Goal: Task Accomplishment & Management: Manage account settings

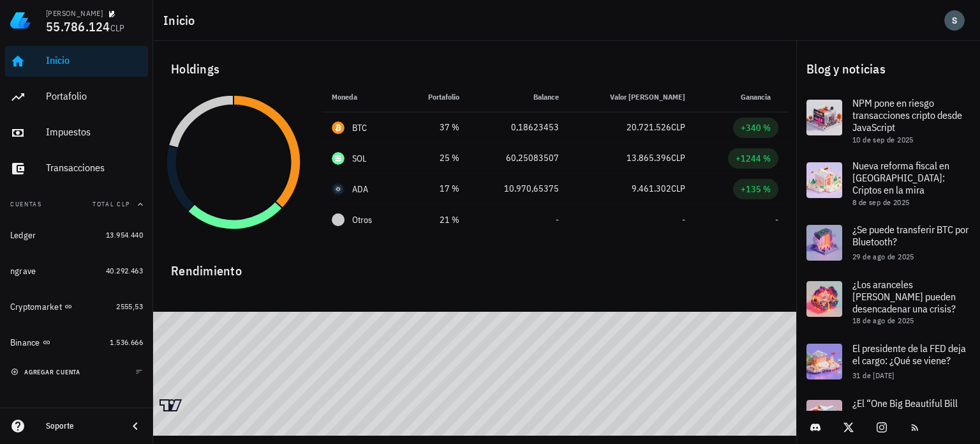
click at [46, 369] on span "agregar cuenta" at bounding box center [46, 372] width 67 height 8
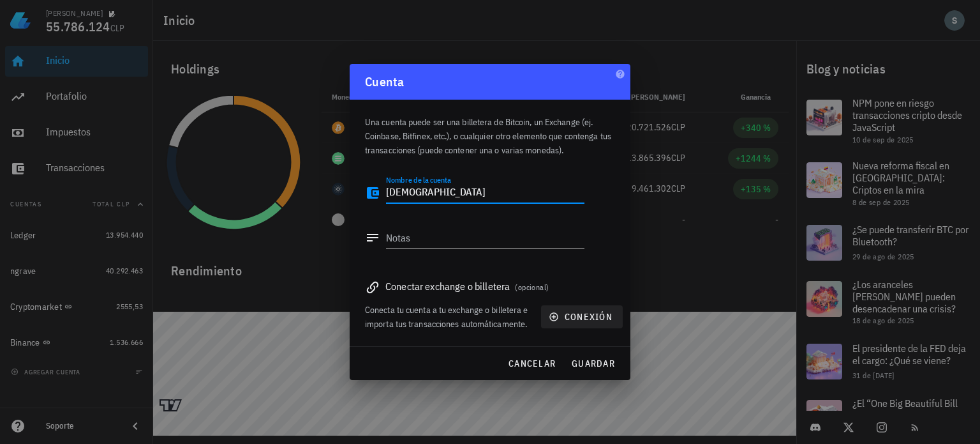
type textarea "[DEMOGRAPHIC_DATA]"
click at [559, 319] on span "conexión" at bounding box center [581, 316] width 61 height 11
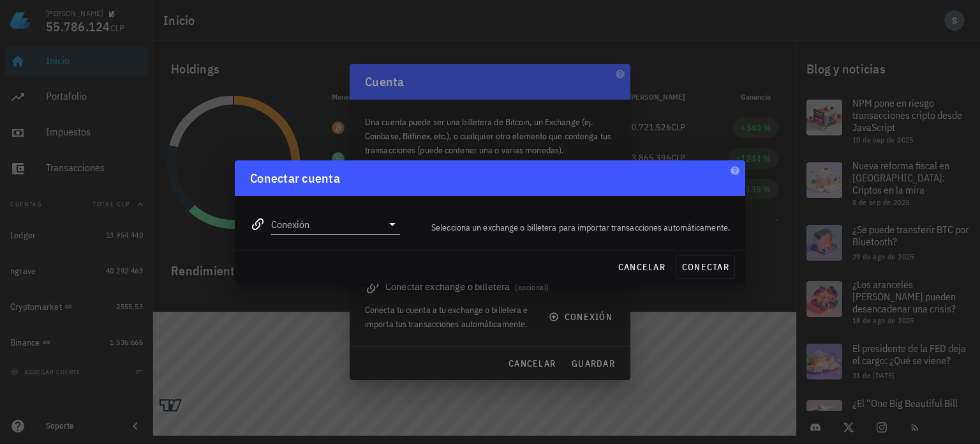
click at [388, 223] on icon at bounding box center [392, 223] width 15 height 15
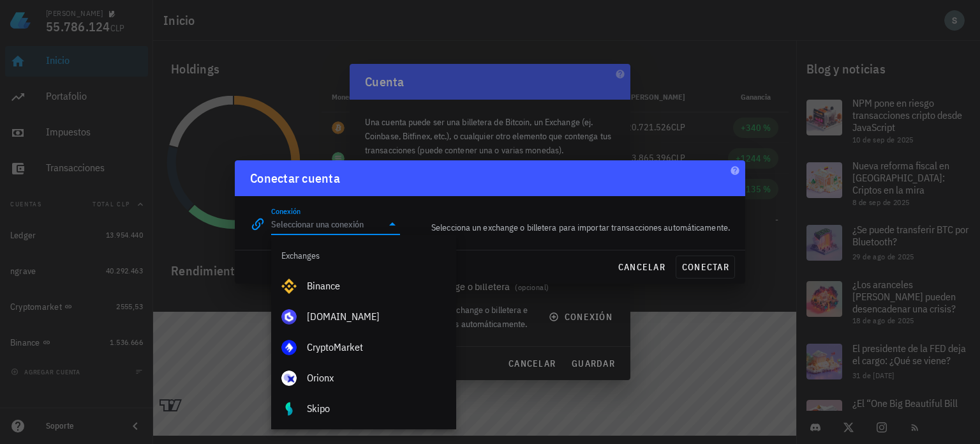
click at [332, 313] on div "Buda.com" at bounding box center [376, 316] width 139 height 12
type input "Buda.com"
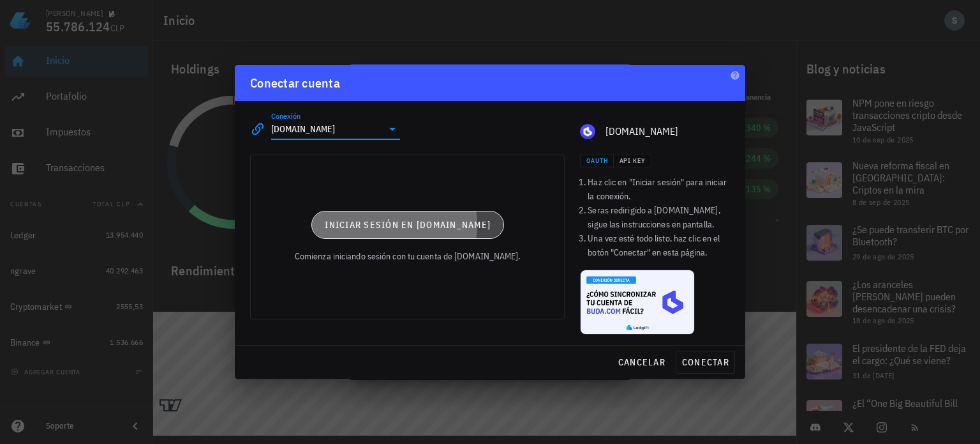
click at [417, 232] on button "Iniciar sesión en Buda.com" at bounding box center [407, 225] width 193 height 28
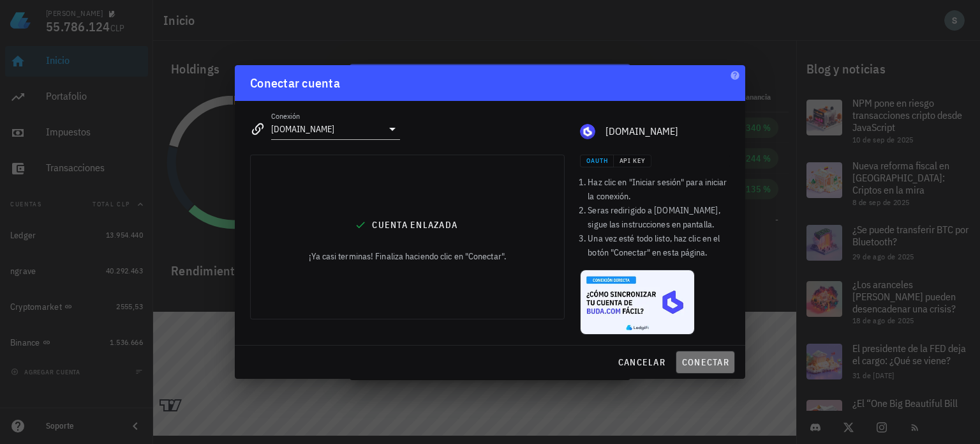
click at [696, 362] on span "conectar" at bounding box center [706, 361] width 48 height 11
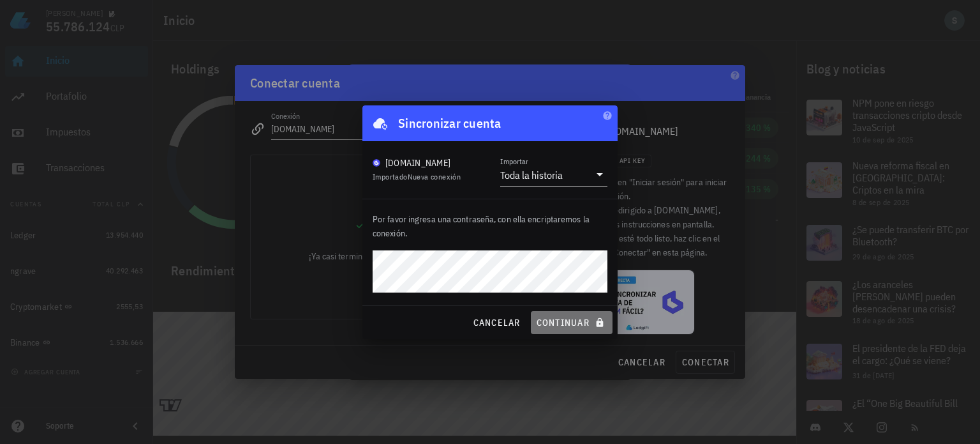
click at [562, 326] on span "continuar" at bounding box center [571, 322] width 71 height 11
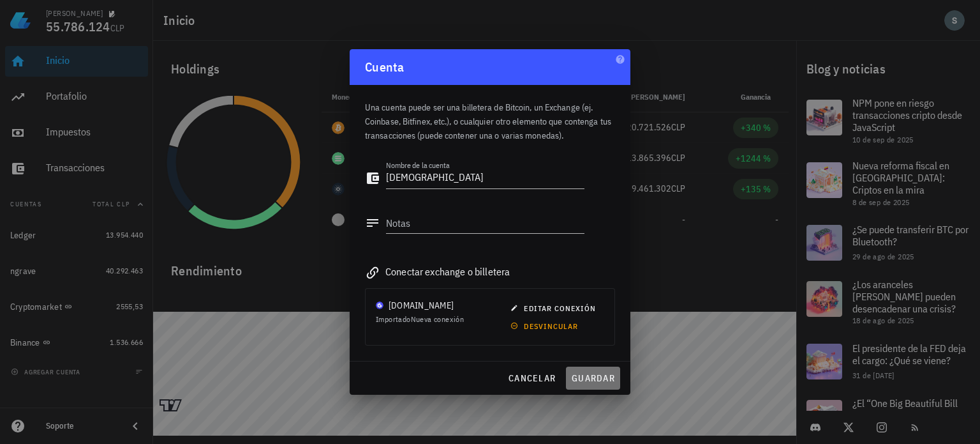
click at [585, 372] on span "guardar" at bounding box center [593, 377] width 44 height 11
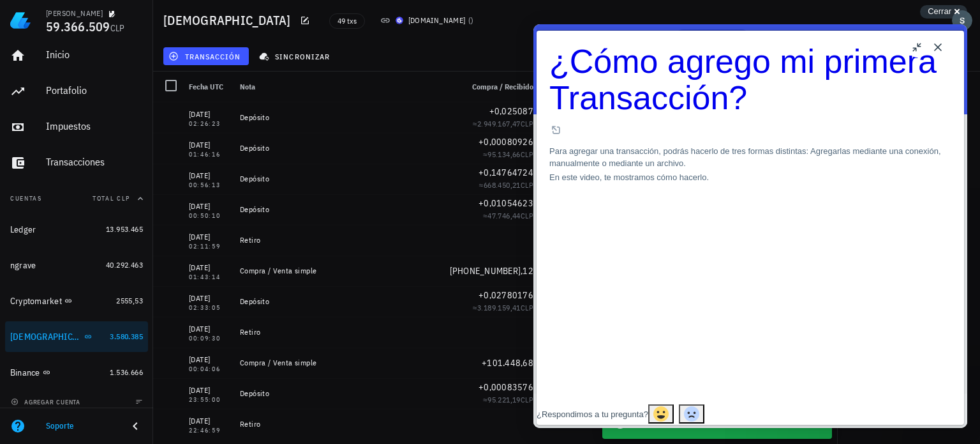
click at [935, 50] on button "Close" at bounding box center [938, 47] width 20 height 20
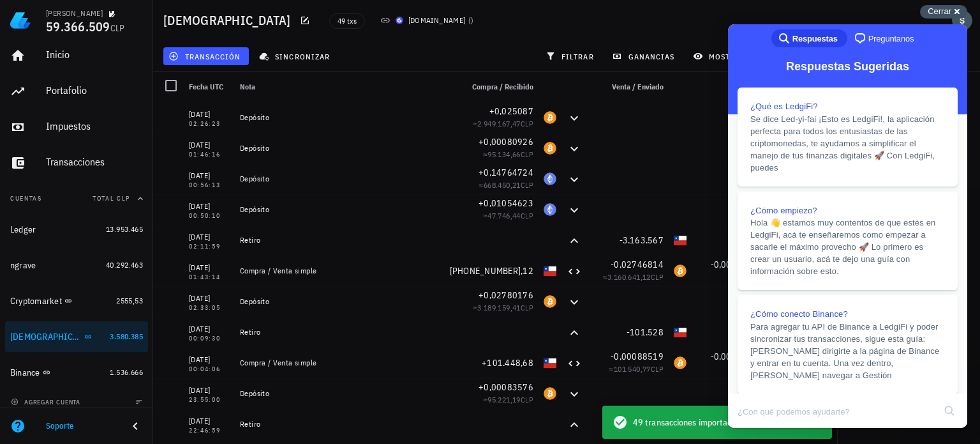
click at [942, 15] on span "Cerrar" at bounding box center [940, 11] width 24 height 10
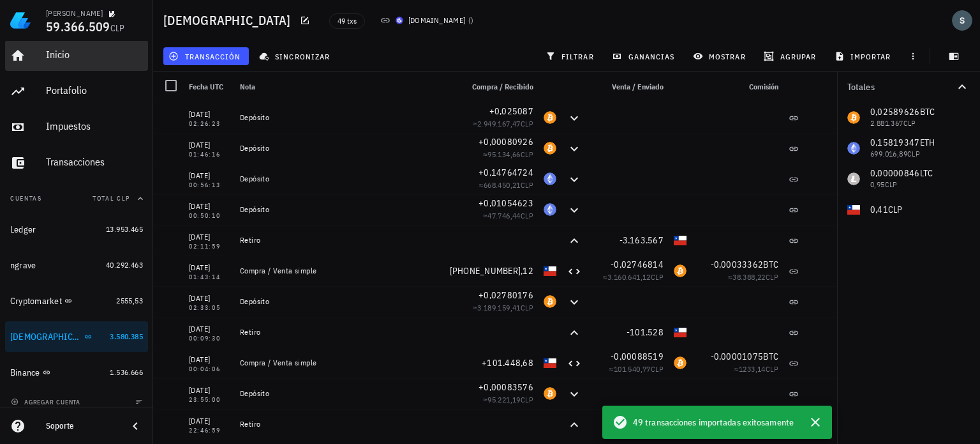
click at [67, 52] on div "Inicio" at bounding box center [94, 55] width 97 height 12
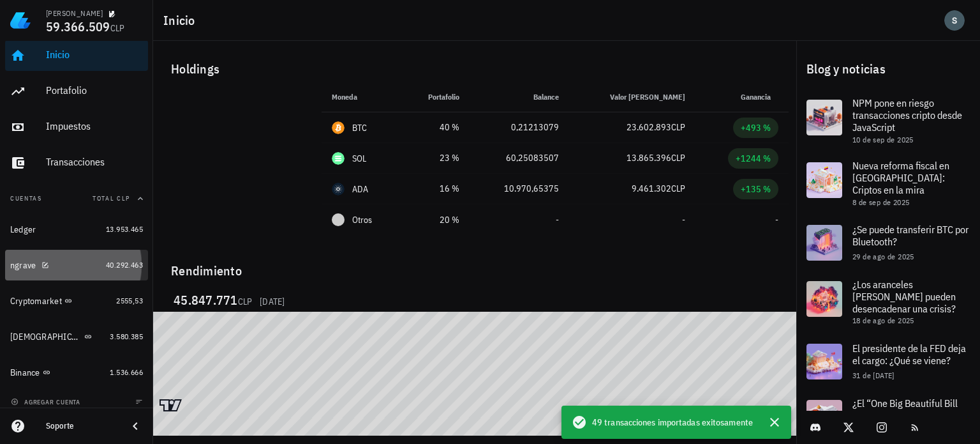
click at [89, 260] on div "ngrave" at bounding box center [55, 265] width 91 height 12
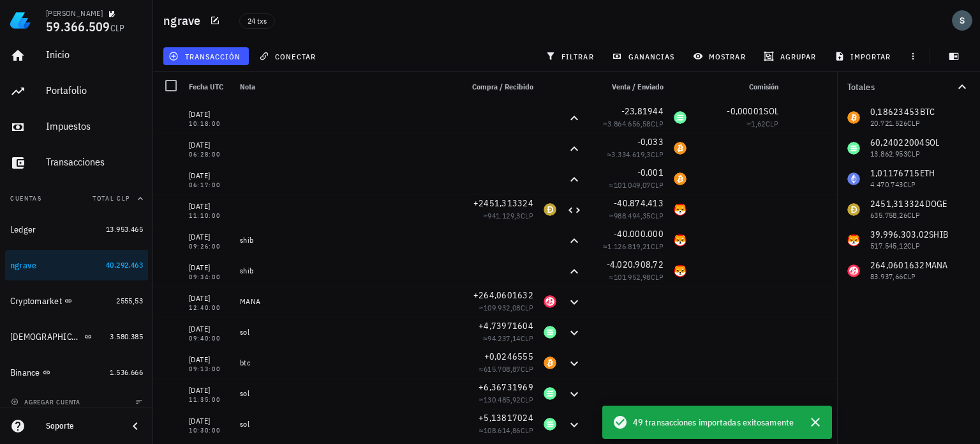
click at [883, 117] on div "0,18623453 BTC 20.721.526 CLP 60,24022004 SOL 13.862.953 CLP 1,01176715 ETH 4.4…" at bounding box center [908, 194] width 143 height 184
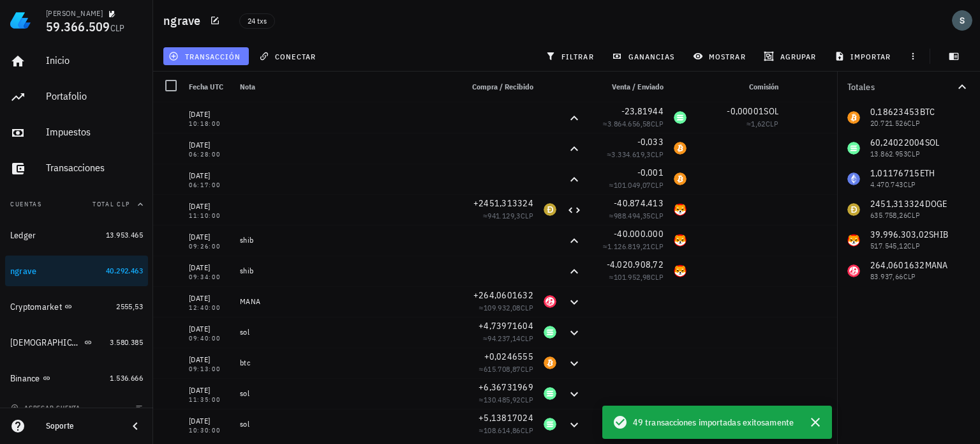
click at [191, 54] on span "transacción" at bounding box center [206, 56] width 70 height 10
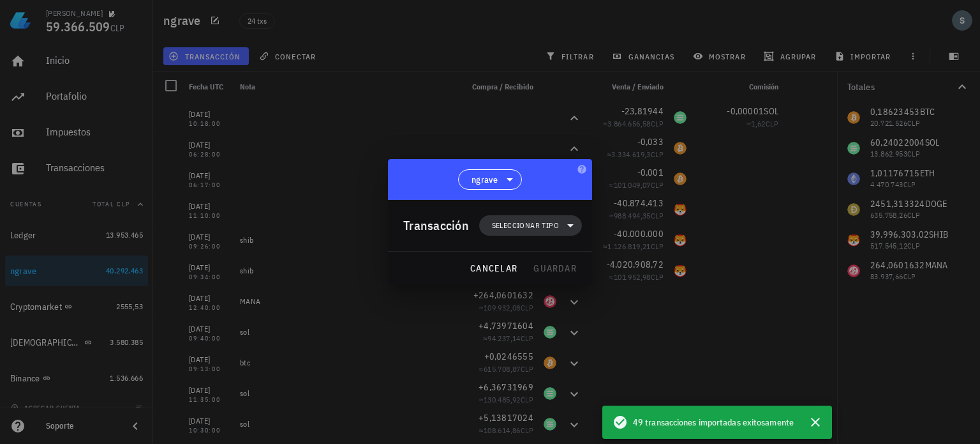
click at [555, 224] on span "Seleccionar tipo" at bounding box center [525, 225] width 67 height 13
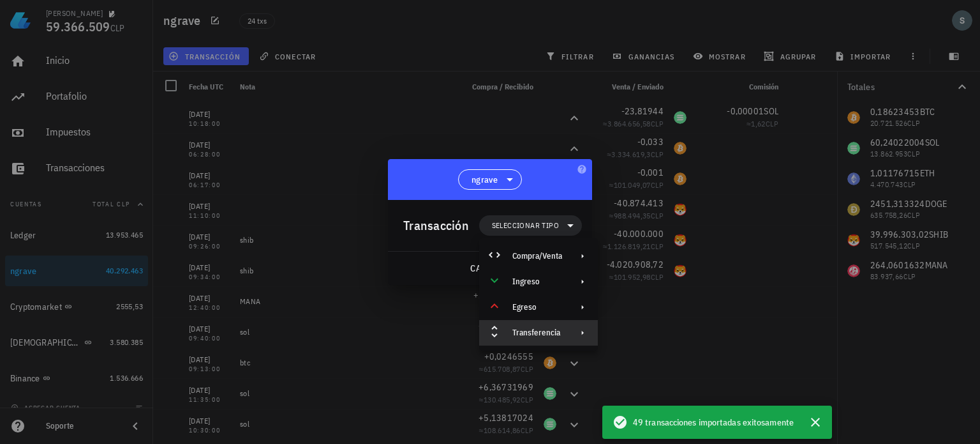
click at [569, 333] on div "Transferencia" at bounding box center [538, 333] width 119 height 26
click at [631, 362] on div "Retiro" at bounding box center [658, 363] width 119 height 26
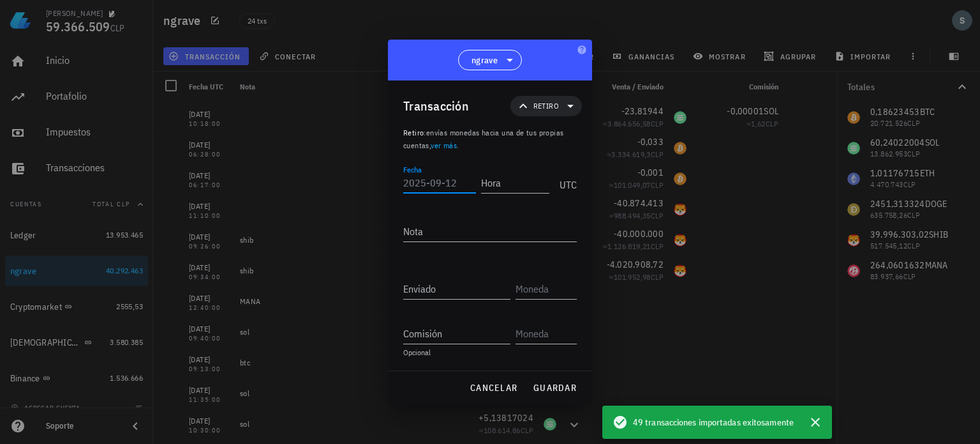
click at [437, 181] on input "Fecha" at bounding box center [439, 182] width 73 height 20
click at [439, 176] on input "2025-12-08" at bounding box center [439, 182] width 73 height 20
click at [464, 184] on input "2025-08-11" at bounding box center [439, 182] width 73 height 20
type input "2025-08-13"
click at [521, 186] on input "Hora" at bounding box center [515, 182] width 68 height 20
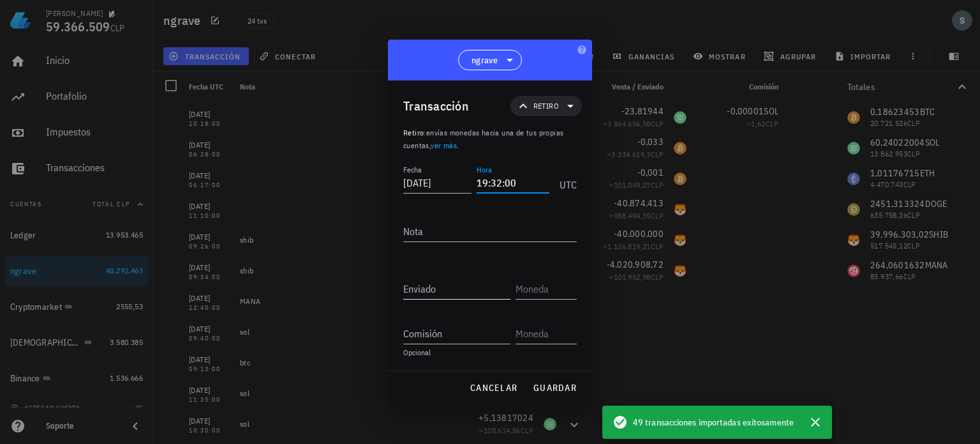
type input "19:32:00"
click at [450, 276] on div "Enviado" at bounding box center [459, 285] width 112 height 28
click at [450, 288] on input "Enviado" at bounding box center [456, 288] width 107 height 20
type input "0,00080926"
click at [536, 296] on input "text" at bounding box center [545, 288] width 59 height 20
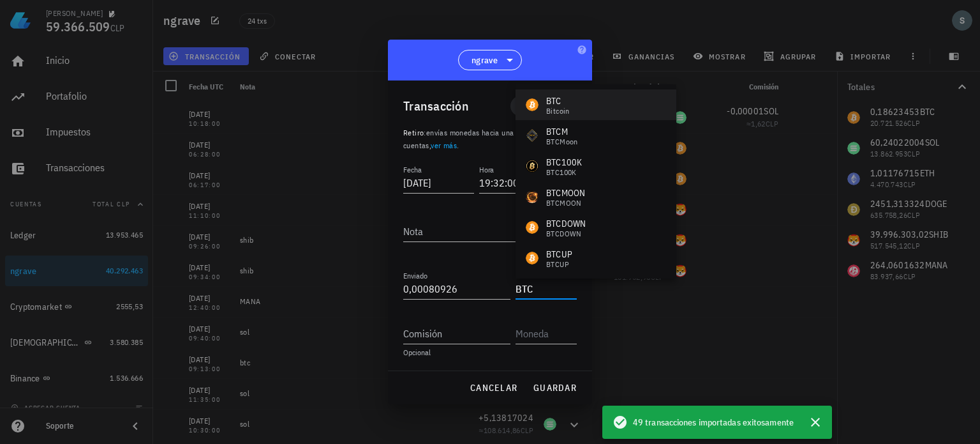
click at [552, 94] on div "BTC" at bounding box center [558, 100] width 24 height 13
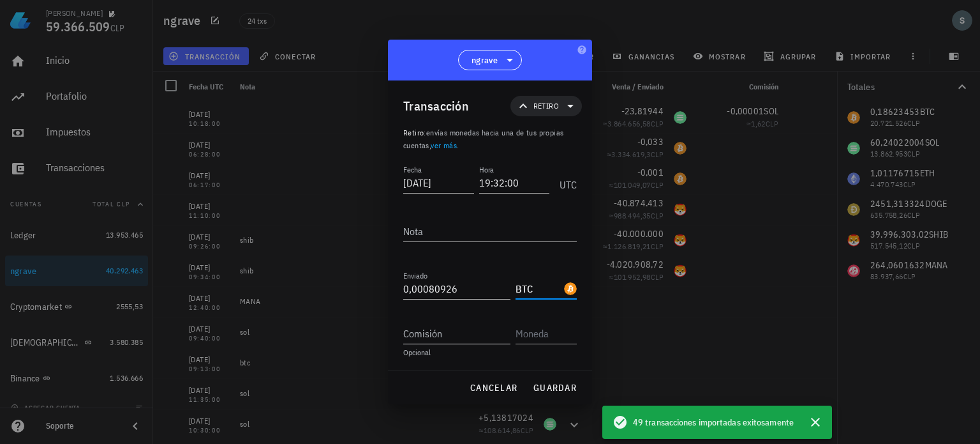
type input "BTC"
click at [467, 340] on input "Comisión" at bounding box center [456, 333] width 107 height 20
type input "0,00001"
click at [557, 333] on input "text" at bounding box center [545, 333] width 59 height 20
type input "V"
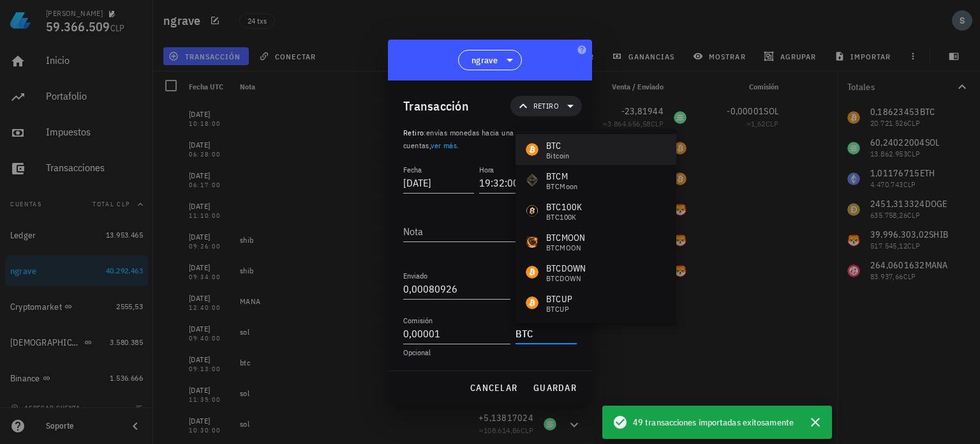
click at [564, 152] on div "Bitcoin" at bounding box center [558, 156] width 24 height 8
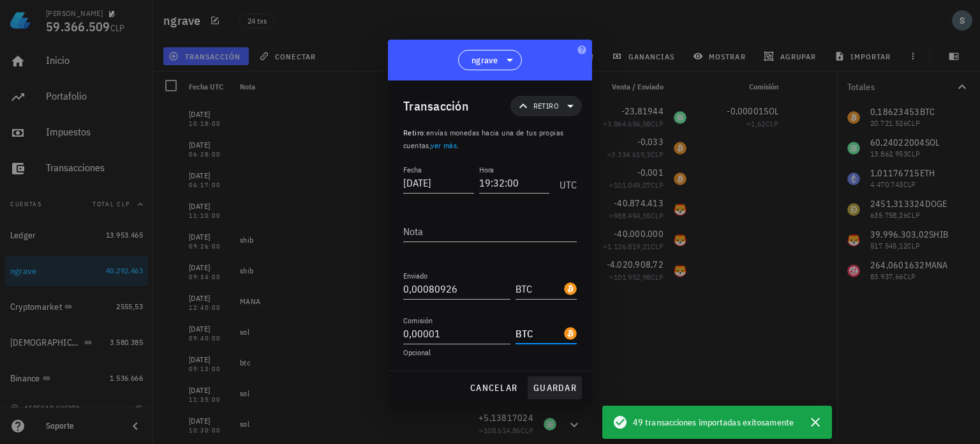
type input "BTC"
click at [552, 386] on span "guardar" at bounding box center [555, 387] width 44 height 11
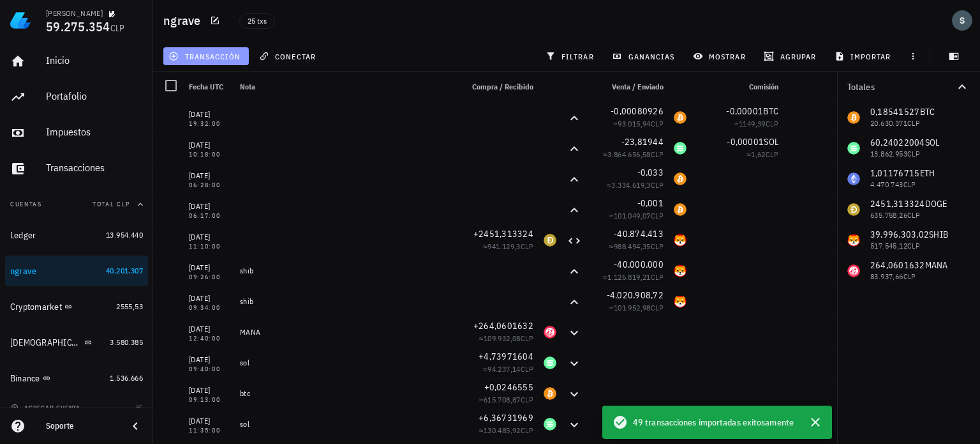
click at [209, 58] on span "transacción" at bounding box center [206, 56] width 70 height 10
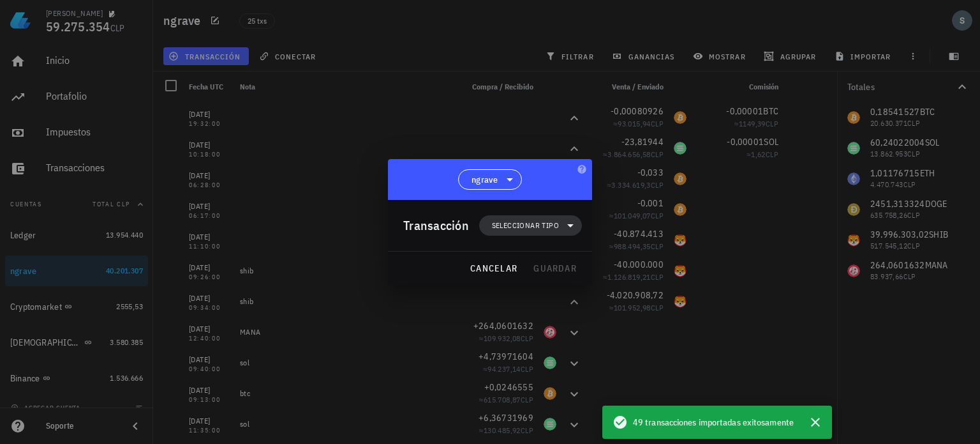
click at [546, 225] on span "Seleccionar tipo" at bounding box center [525, 225] width 67 height 13
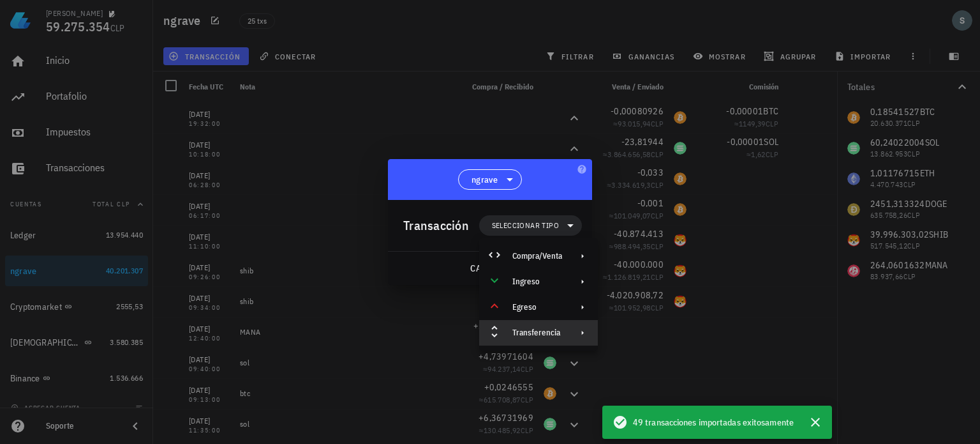
click at [547, 327] on div "Transferencia" at bounding box center [538, 332] width 50 height 10
click at [625, 359] on div "Retiro" at bounding box center [658, 363] width 119 height 26
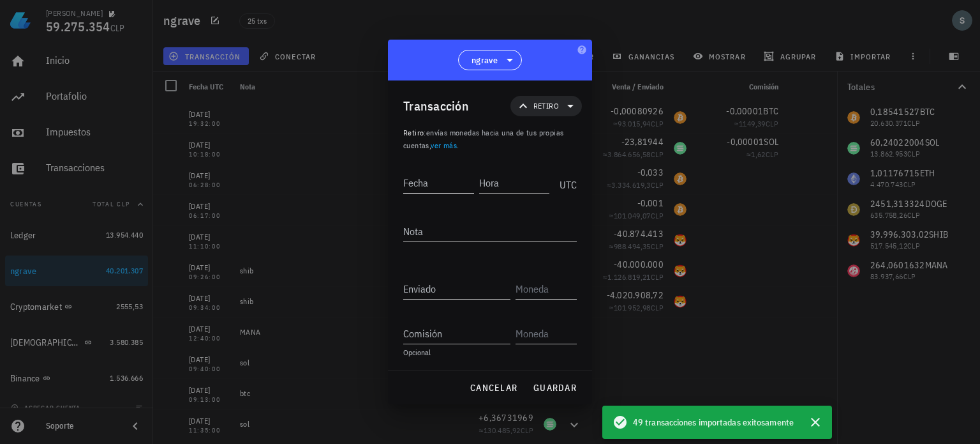
click at [428, 186] on input "Fecha" at bounding box center [438, 182] width 71 height 20
type input "2025-08-13"
click at [493, 186] on input "Hora" at bounding box center [515, 182] width 68 height 20
type input "1"
type input "22:00:00"
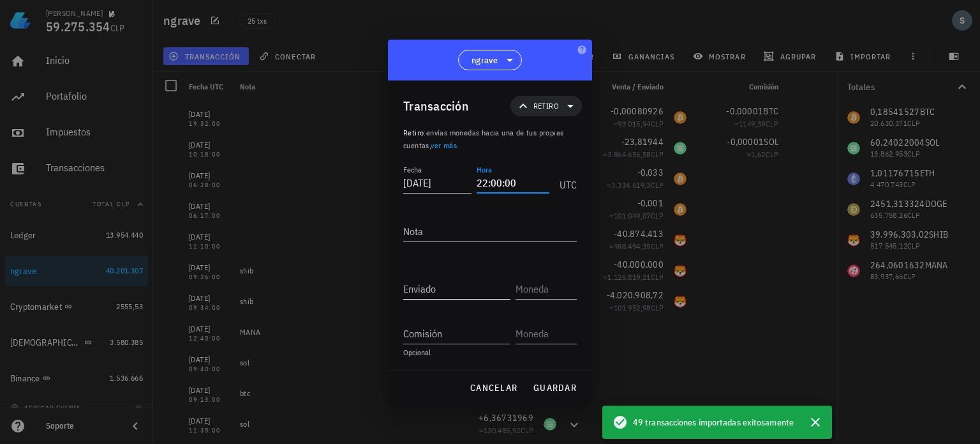
click at [463, 280] on input "Enviado" at bounding box center [456, 288] width 107 height 20
type input "0,025087"
click at [523, 296] on input "text" at bounding box center [545, 288] width 59 height 20
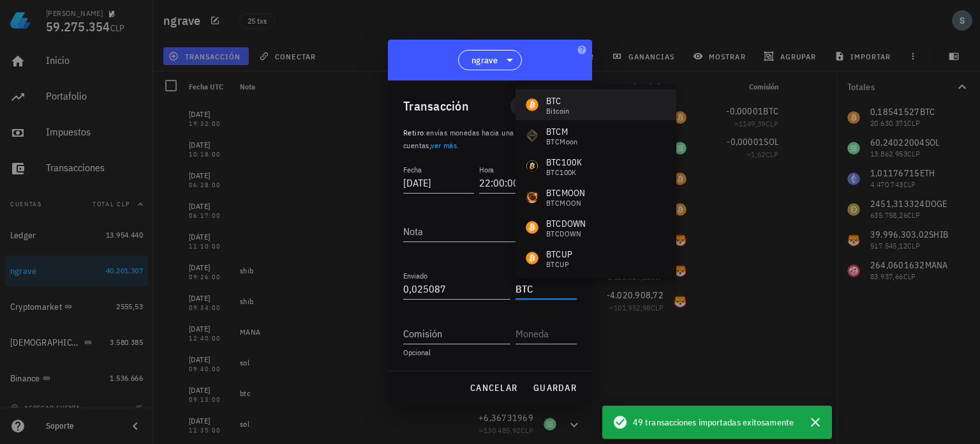
click at [571, 109] on div "BTC Bitcoin" at bounding box center [596, 104] width 161 height 31
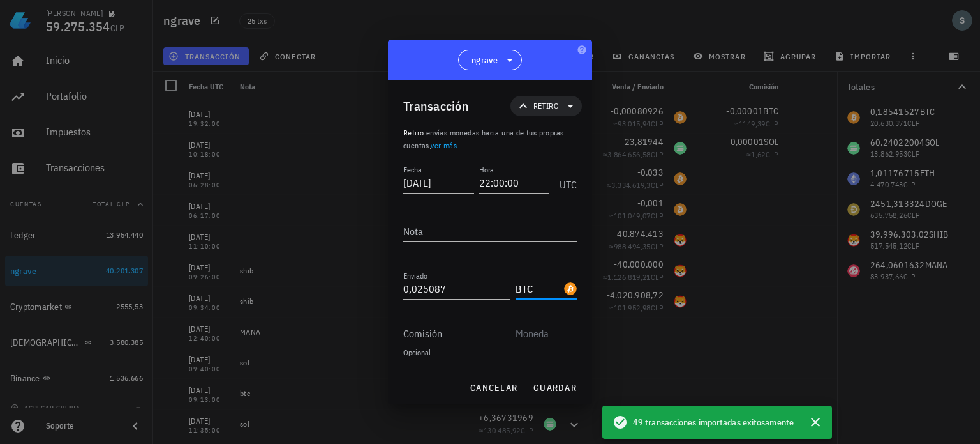
type input "BTC"
click at [442, 336] on input "Comisión" at bounding box center [456, 333] width 107 height 20
type input "0,00001"
click at [525, 330] on input "text" at bounding box center [545, 333] width 59 height 20
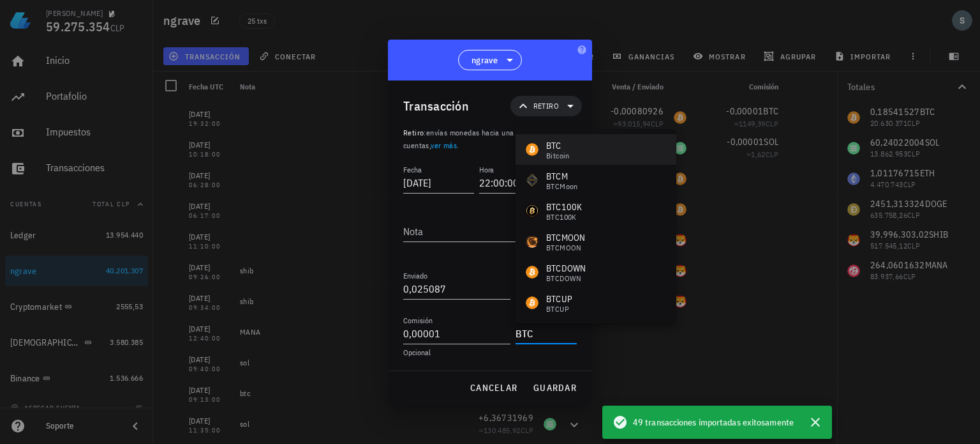
click at [557, 155] on div "Bitcoin" at bounding box center [558, 156] width 24 height 8
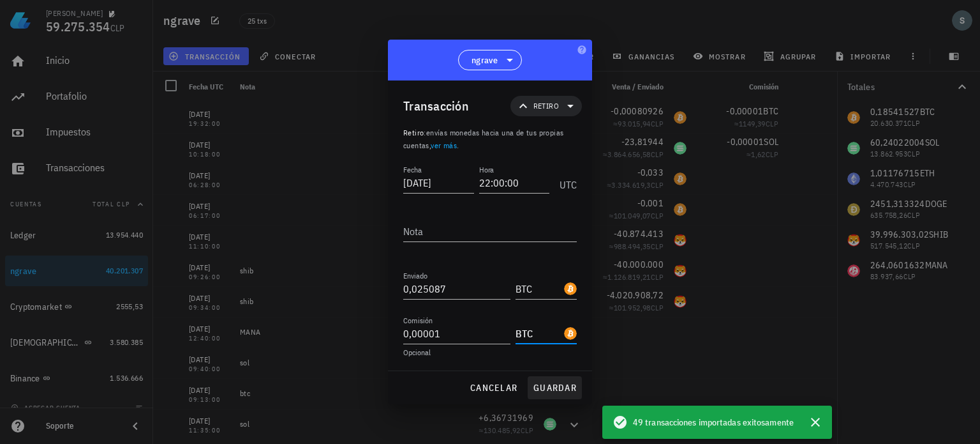
type input "BTC"
click at [557, 383] on span "guardar" at bounding box center [555, 387] width 44 height 11
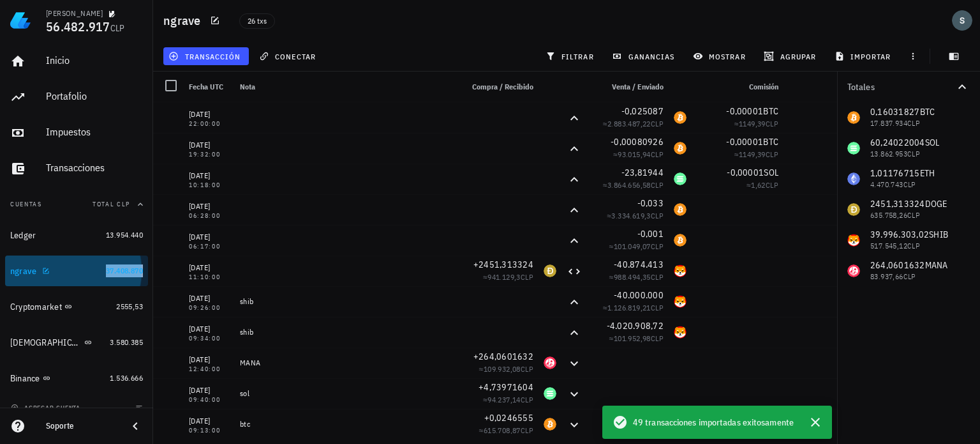
click at [106, 273] on span "37.408.870" at bounding box center [124, 271] width 37 height 10
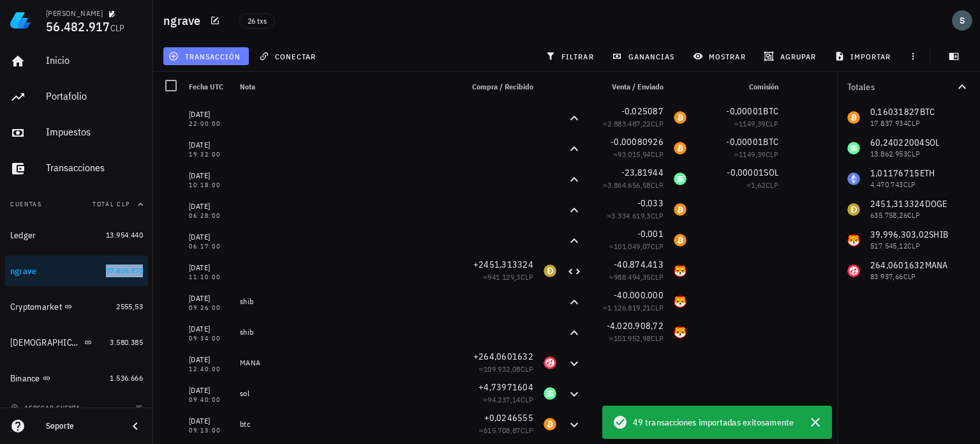
click at [193, 57] on span "transacción" at bounding box center [206, 56] width 70 height 10
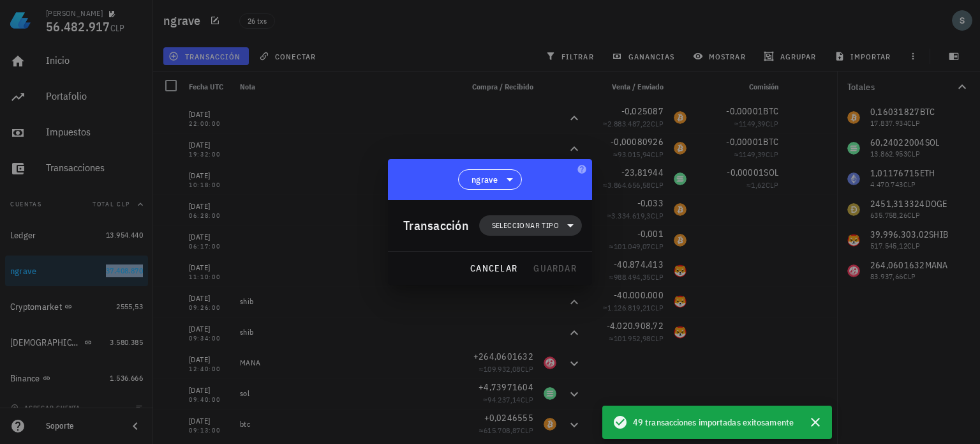
click at [568, 232] on icon at bounding box center [570, 225] width 15 height 15
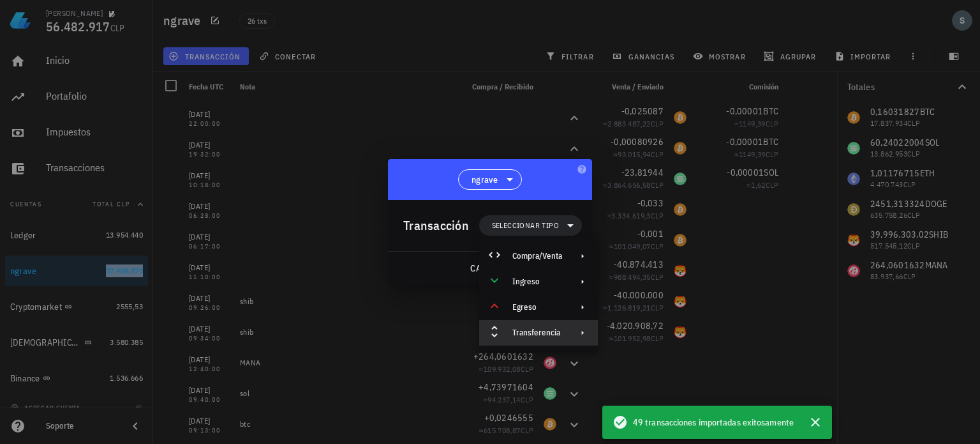
click at [554, 329] on div "Transferencia" at bounding box center [538, 332] width 50 height 10
click at [636, 360] on div "Retiro" at bounding box center [670, 363] width 76 height 10
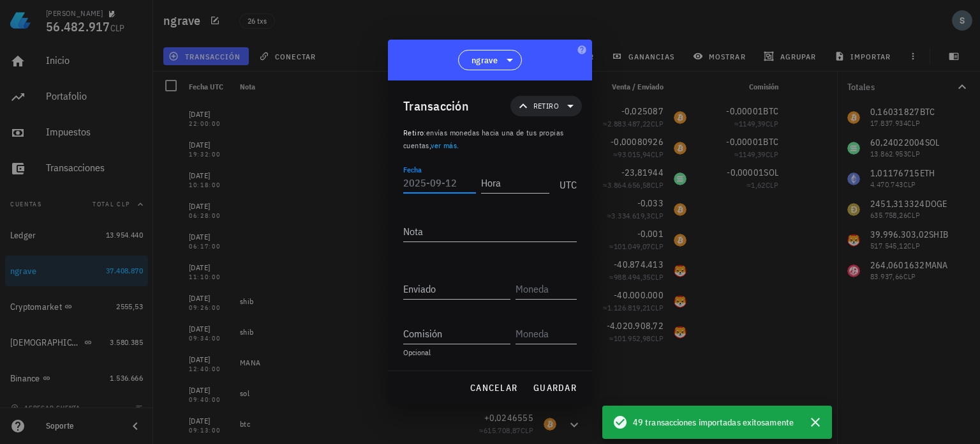
click at [441, 183] on input "Fecha" at bounding box center [439, 182] width 73 height 20
type input "2025-07-16"
click at [503, 180] on input "Hora" at bounding box center [515, 182] width 68 height 20
type input "18:31:00"
click at [460, 289] on input "Enviado" at bounding box center [456, 288] width 107 height 20
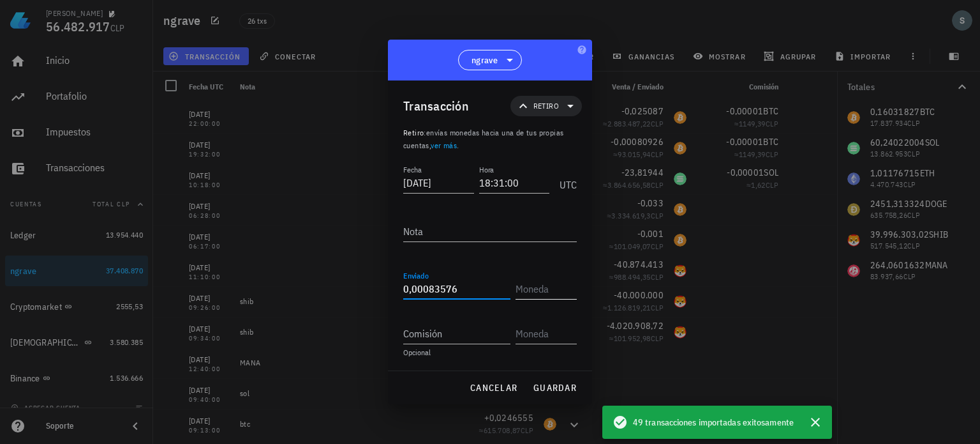
type input "0,00083576"
click at [527, 292] on input "text" at bounding box center [545, 288] width 59 height 20
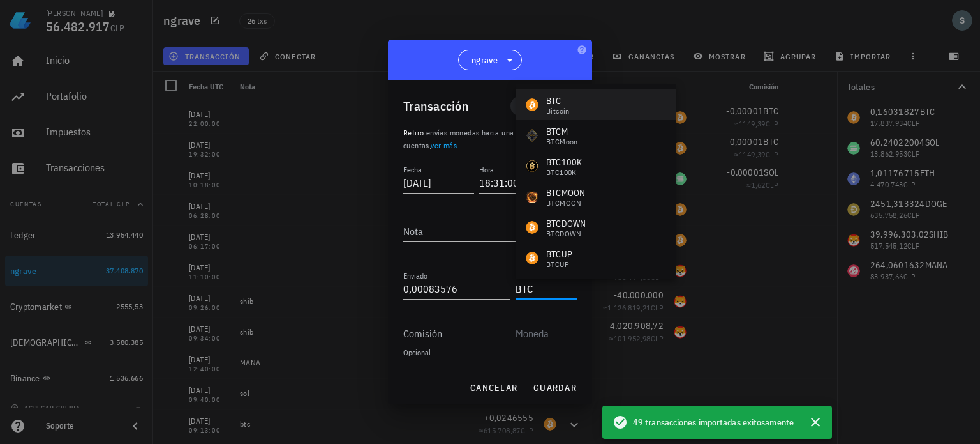
click at [554, 102] on div "BTC" at bounding box center [558, 100] width 24 height 13
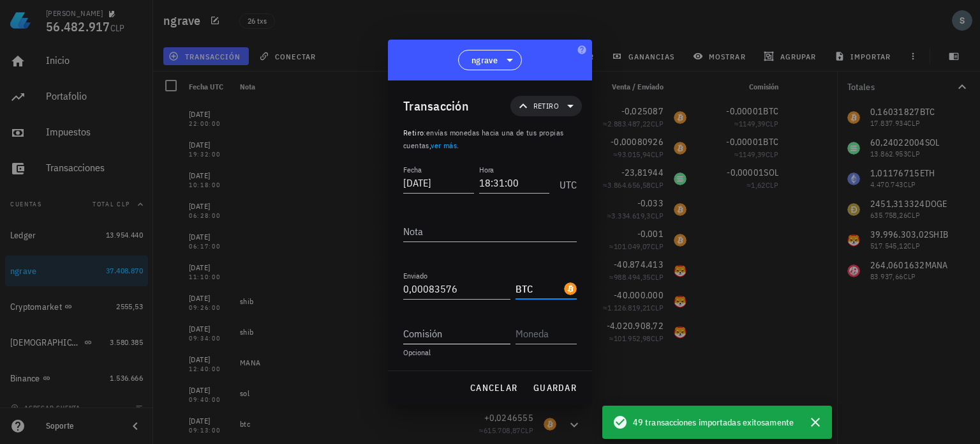
type input "BTC"
click at [449, 338] on input "Comisión" at bounding box center [456, 333] width 107 height 20
type input "0,00001"
click at [523, 336] on input "text" at bounding box center [545, 333] width 59 height 20
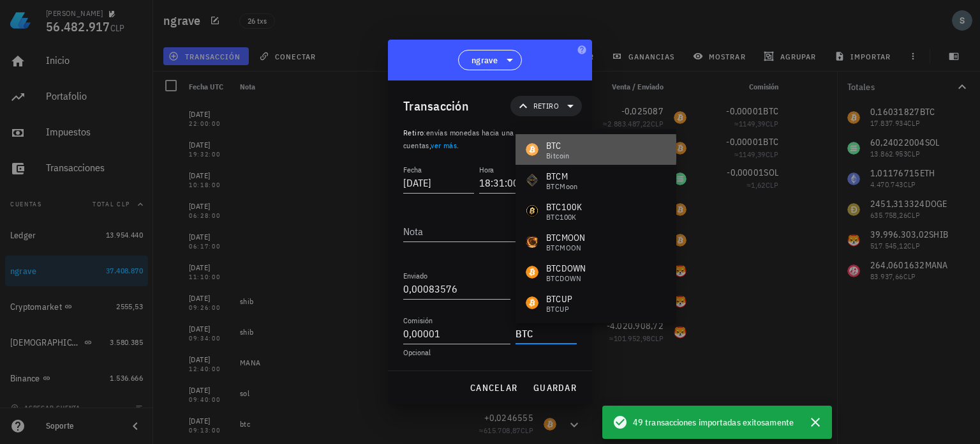
click at [564, 143] on div "BTC" at bounding box center [558, 145] width 24 height 13
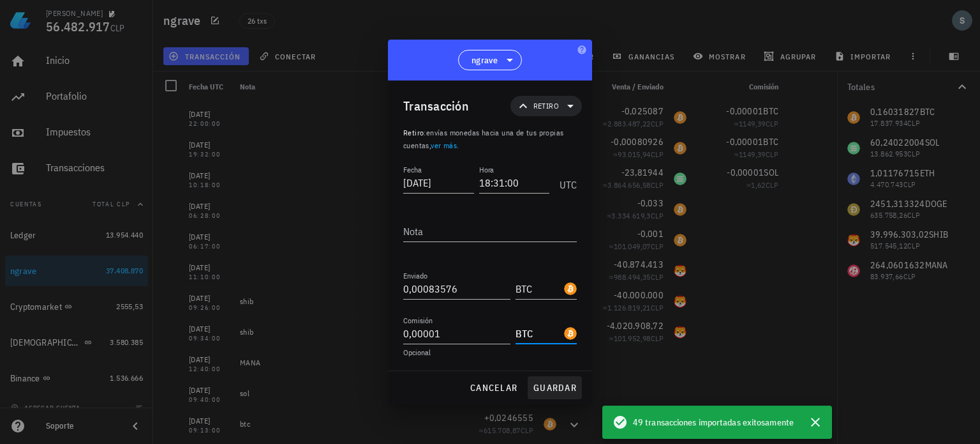
type input "BTC"
click at [560, 385] on span "guardar" at bounding box center [555, 387] width 44 height 11
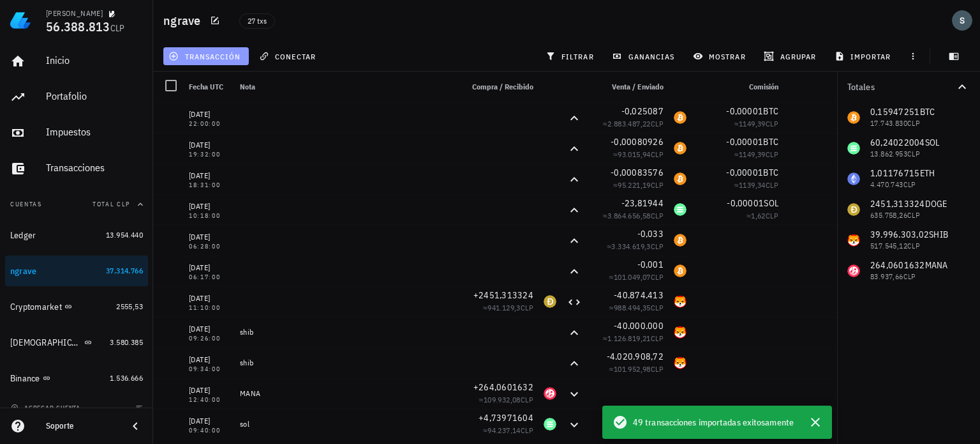
click at [215, 52] on span "transacción" at bounding box center [206, 56] width 70 height 10
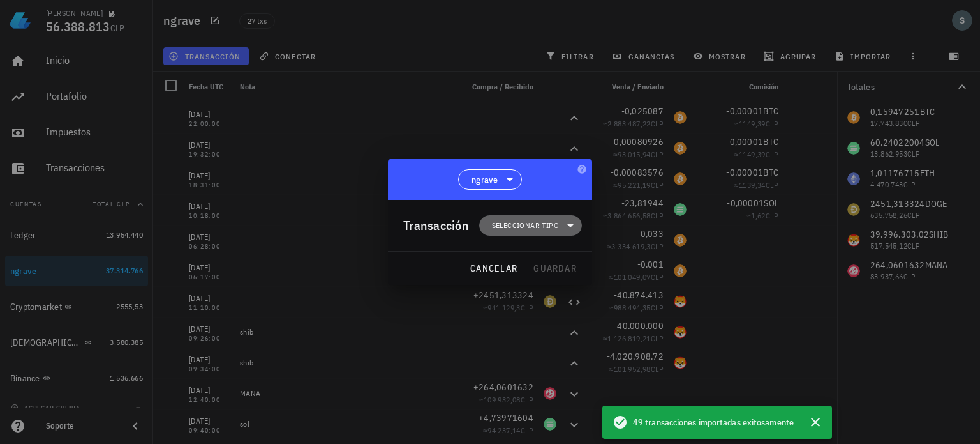
click at [557, 221] on span "Seleccionar tipo" at bounding box center [525, 225] width 67 height 13
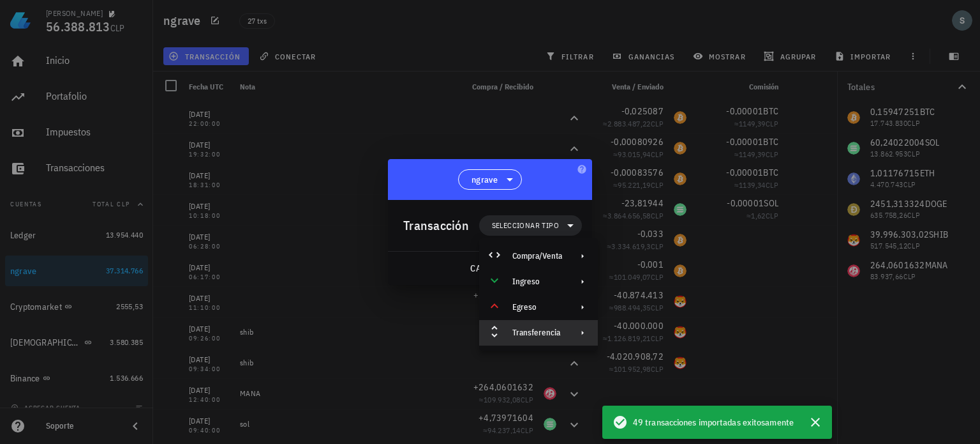
click at [549, 326] on div "Transferencia" at bounding box center [538, 333] width 119 height 26
click at [647, 358] on div "Retiro" at bounding box center [670, 363] width 76 height 10
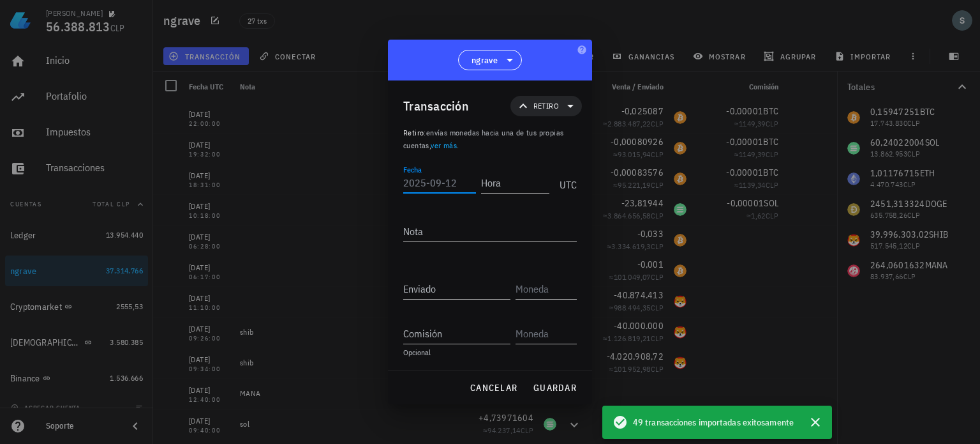
click at [440, 179] on input "Fecha" at bounding box center [439, 182] width 73 height 20
type input "1"
type input "2025-07-16"
click at [513, 184] on input "Hora" at bounding box center [515, 182] width 68 height 20
type input "22:21:00"
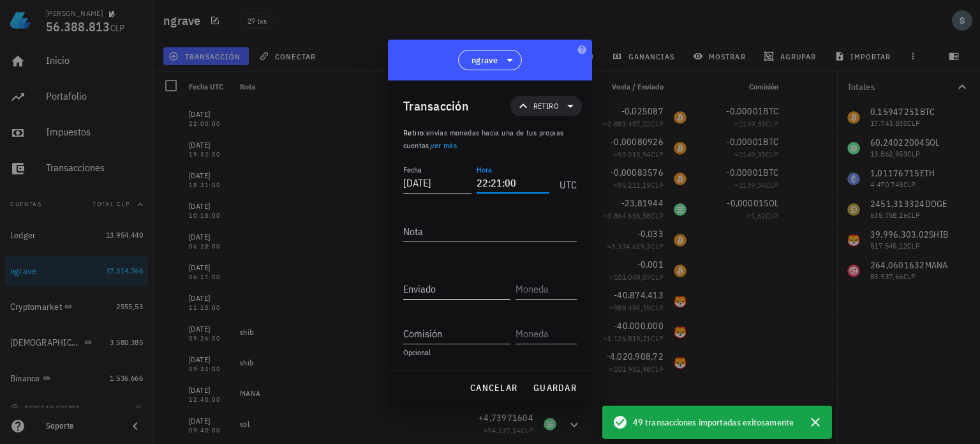
click at [465, 288] on input "Enviado" at bounding box center [456, 288] width 107 height 20
type input "0,02780176"
click at [516, 283] on input "text" at bounding box center [545, 288] width 59 height 20
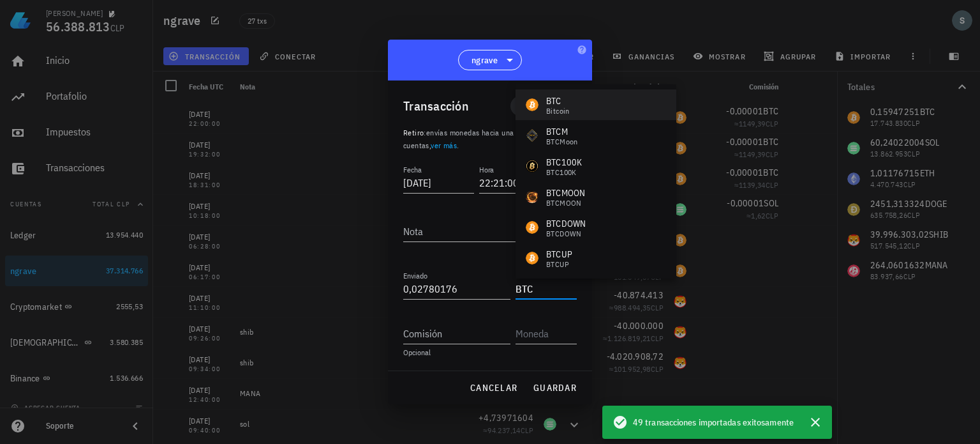
click at [574, 105] on div "BTC Bitcoin" at bounding box center [596, 104] width 161 height 31
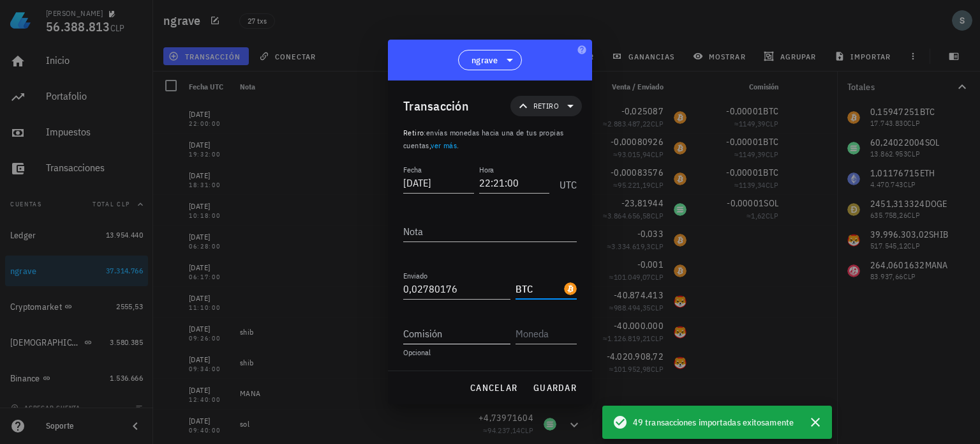
type input "BTC"
click at [462, 330] on input "Comisión" at bounding box center [456, 333] width 107 height 20
type input "0,00001"
click at [546, 340] on input "text" at bounding box center [545, 333] width 59 height 20
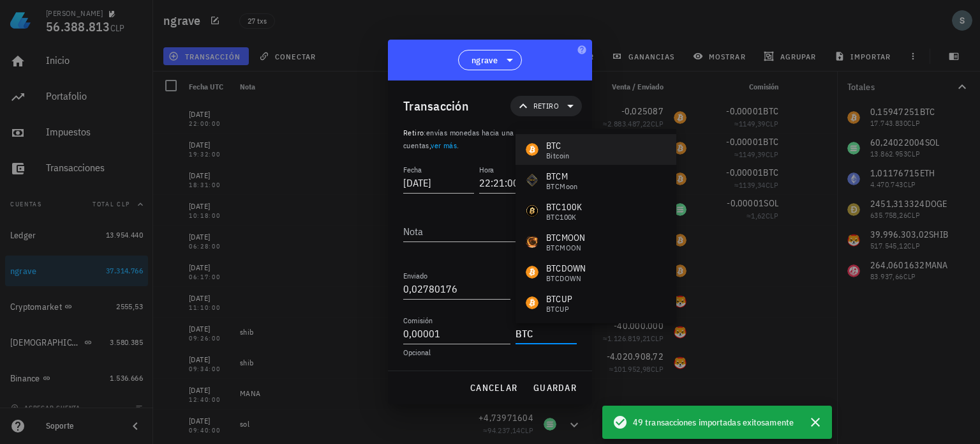
click at [577, 161] on div "BTC Bitcoin" at bounding box center [596, 149] width 161 height 31
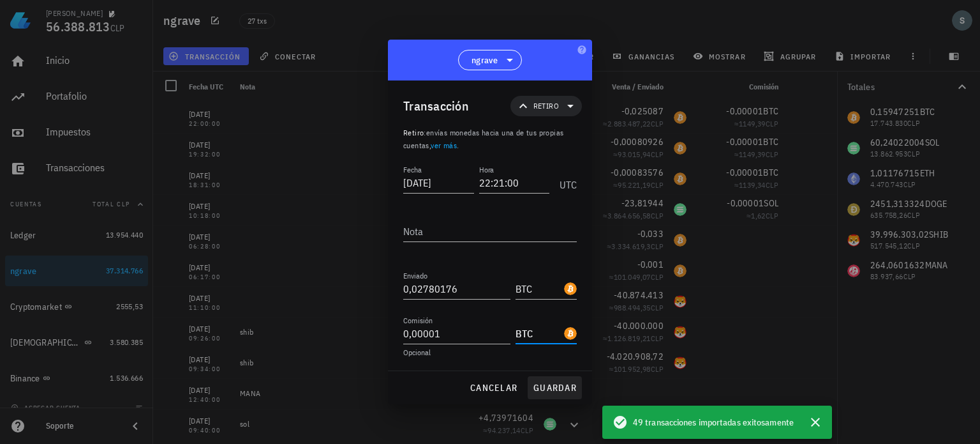
type input "BTC"
click at [550, 384] on span "guardar" at bounding box center [555, 387] width 44 height 11
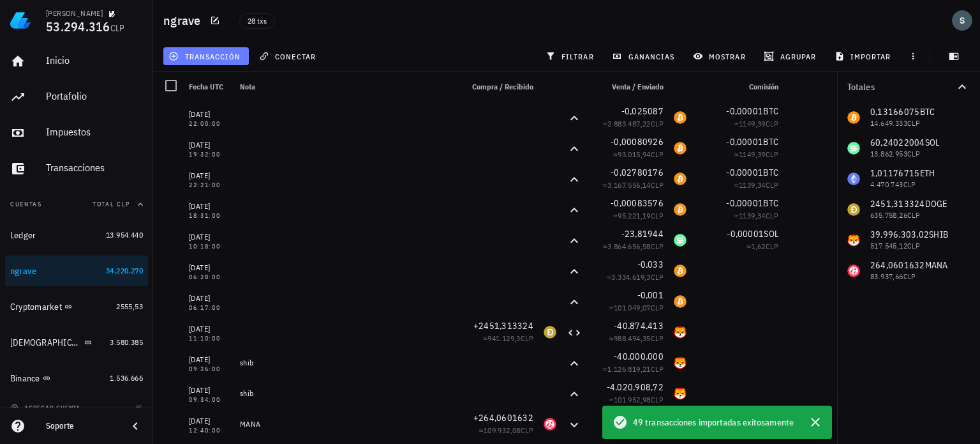
click at [203, 51] on span "transacción" at bounding box center [206, 56] width 70 height 10
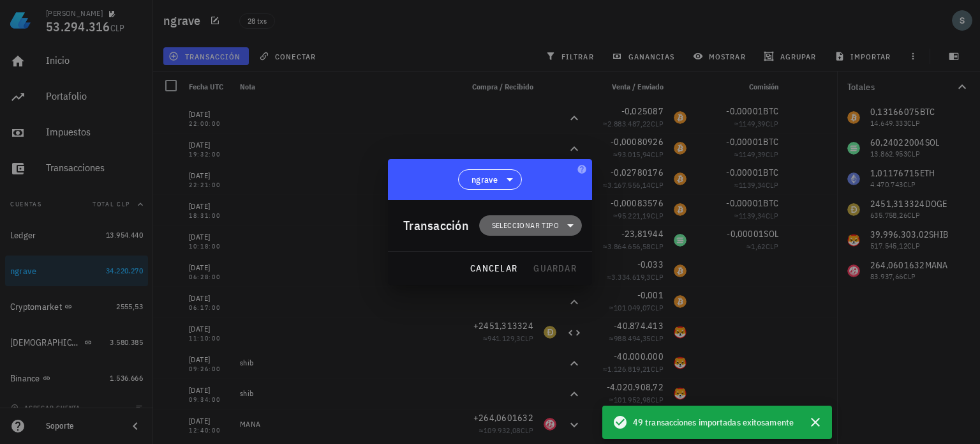
click at [527, 225] on span "Seleccionar tipo" at bounding box center [525, 225] width 67 height 13
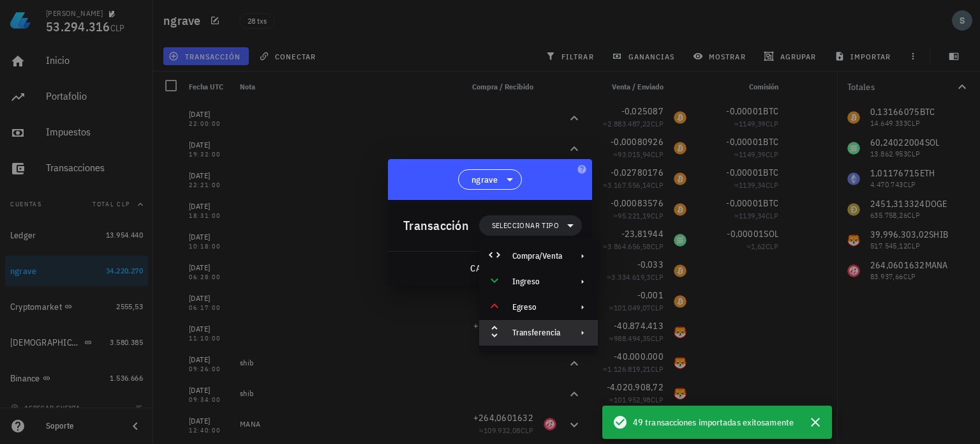
click at [546, 327] on div "Transferencia" at bounding box center [538, 332] width 50 height 10
click at [634, 362] on div "Retiro" at bounding box center [670, 363] width 76 height 10
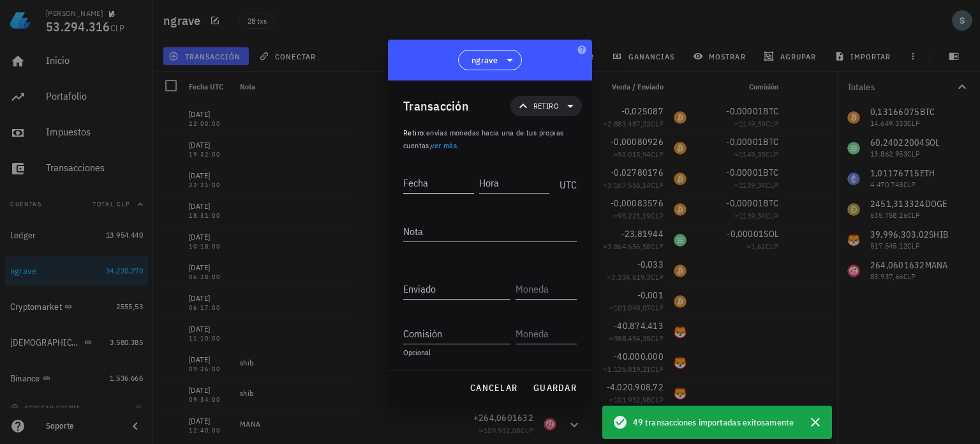
click at [447, 188] on input "Fecha" at bounding box center [438, 182] width 71 height 20
type input "2025-08-13"
click at [493, 186] on input "Hora" at bounding box center [513, 182] width 73 height 20
type input "20:47:00"
click at [445, 291] on input "Enviado" at bounding box center [456, 288] width 107 height 20
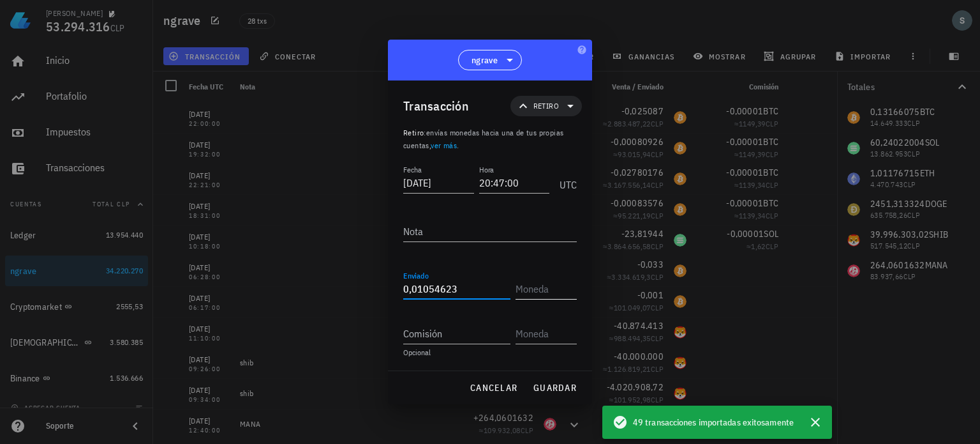
type input "0,01054623"
click at [522, 293] on input "text" at bounding box center [545, 288] width 59 height 20
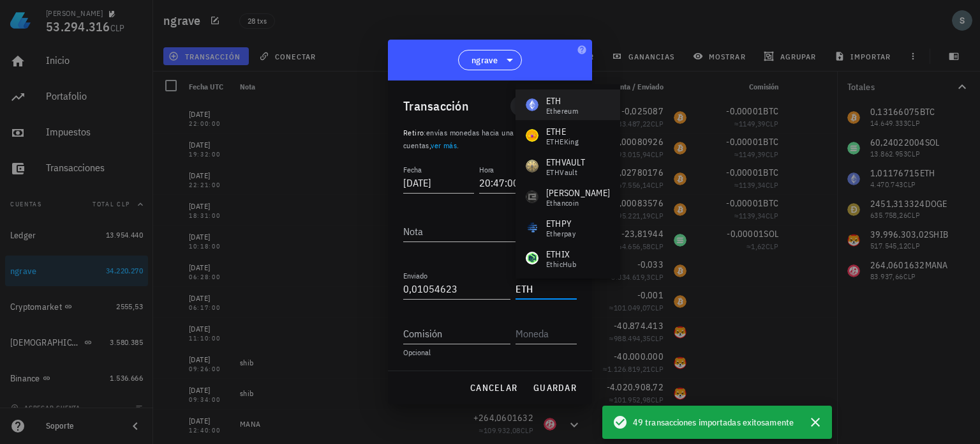
click at [558, 107] on div "Ethereum" at bounding box center [562, 111] width 32 height 8
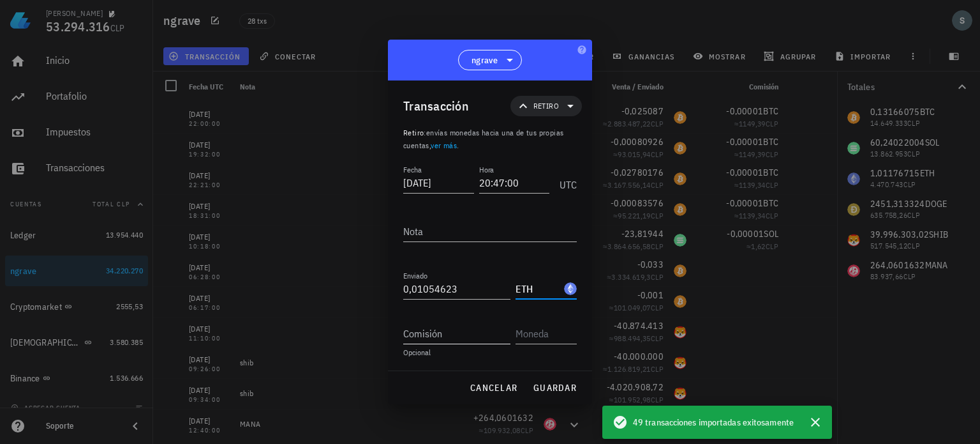
type input "ETH"
click at [456, 336] on input "Comisión" at bounding box center [456, 333] width 107 height 20
type input "0,00024"
click at [567, 331] on input "text" at bounding box center [545, 333] width 59 height 20
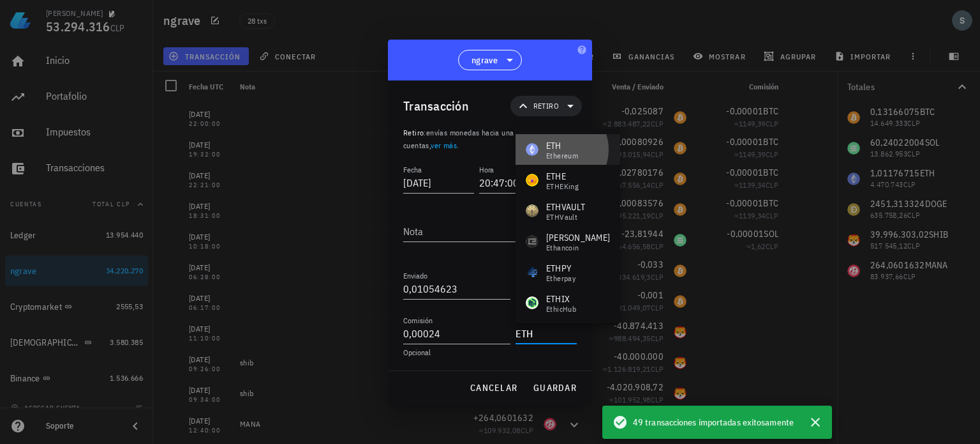
click at [567, 152] on div "Ethereum" at bounding box center [562, 156] width 32 height 8
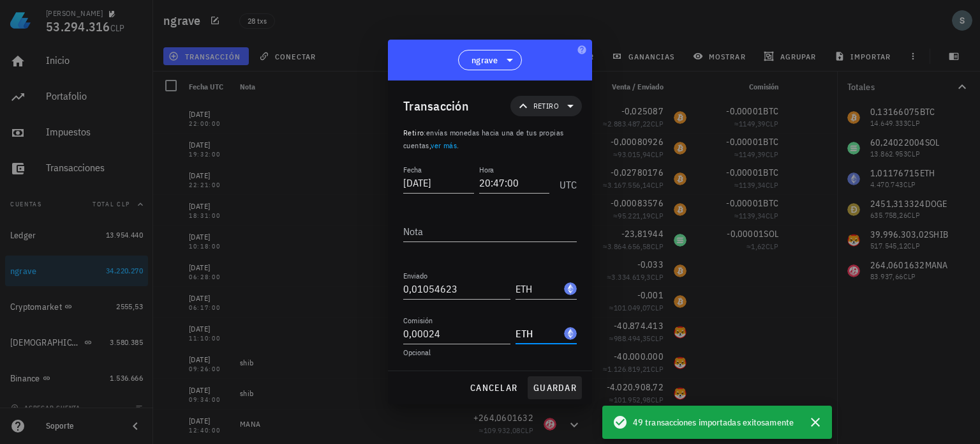
type input "ETH"
click at [550, 389] on span "guardar" at bounding box center [555, 387] width 44 height 11
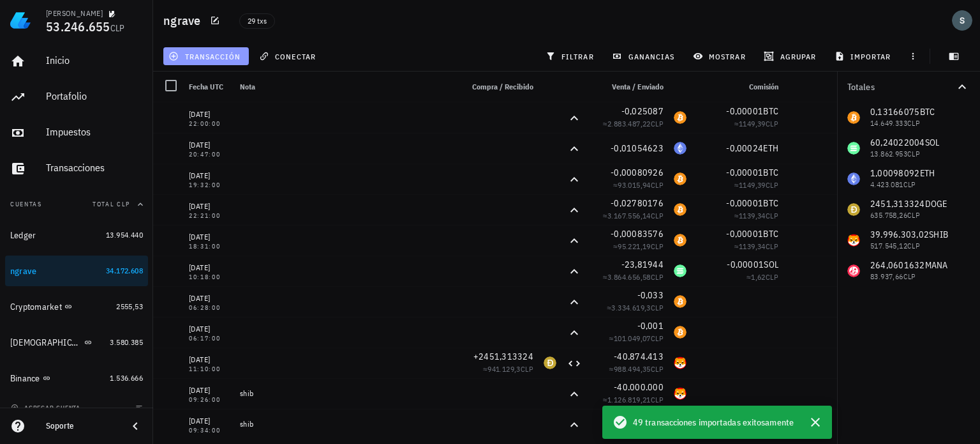
click at [220, 58] on span "transacción" at bounding box center [206, 56] width 70 height 10
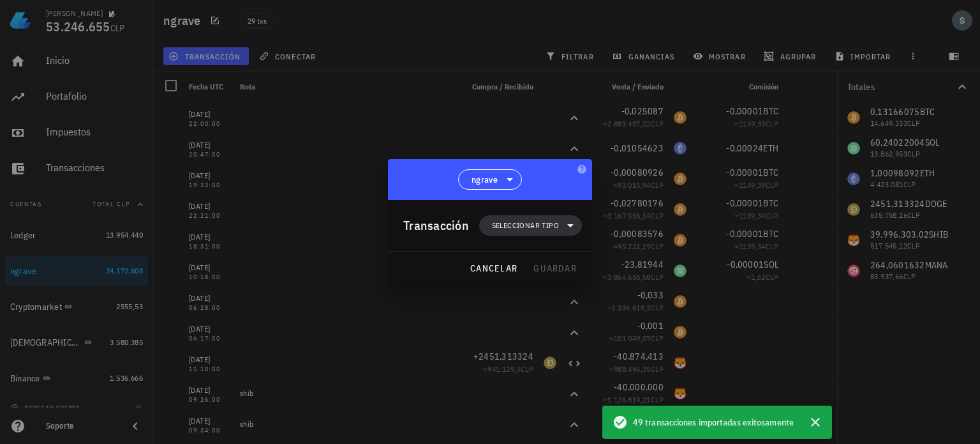
click at [530, 221] on span "Seleccionar tipo" at bounding box center [525, 225] width 67 height 13
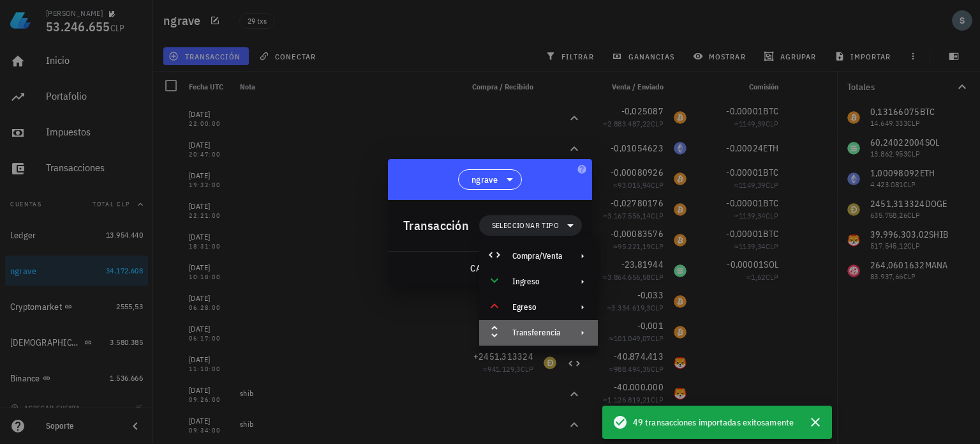
click at [563, 330] on div "Transferencia" at bounding box center [538, 333] width 119 height 26
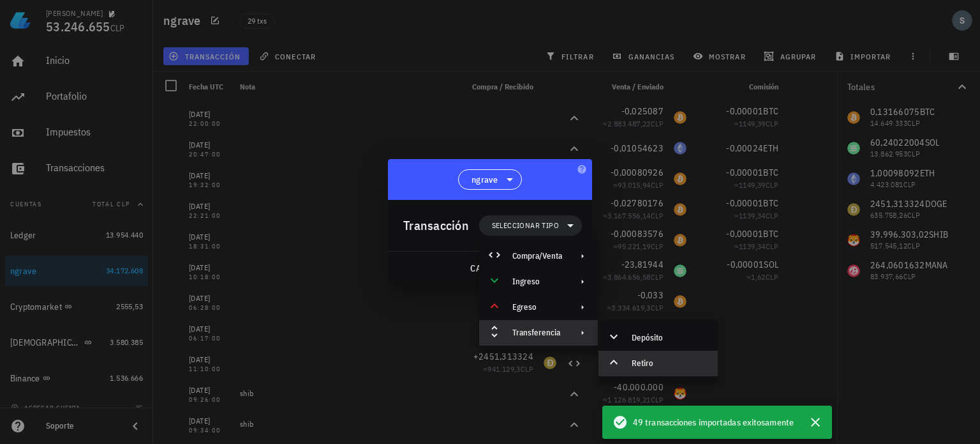
click at [631, 361] on div "Retiro" at bounding box center [658, 363] width 119 height 26
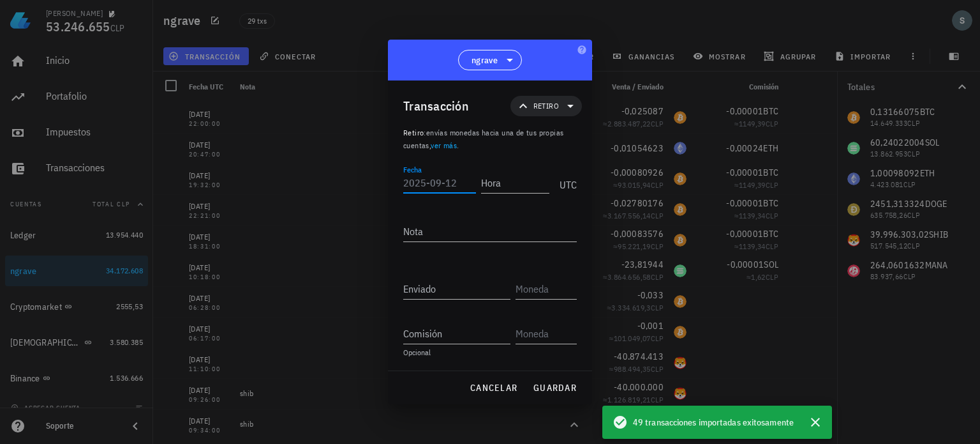
click at [442, 186] on input "Fecha" at bounding box center [439, 182] width 73 height 20
type input "2025-08-13"
click at [503, 186] on input "Hora" at bounding box center [515, 182] width 68 height 20
type input "20:52:00"
click at [468, 280] on input "Enviado" at bounding box center [456, 288] width 107 height 20
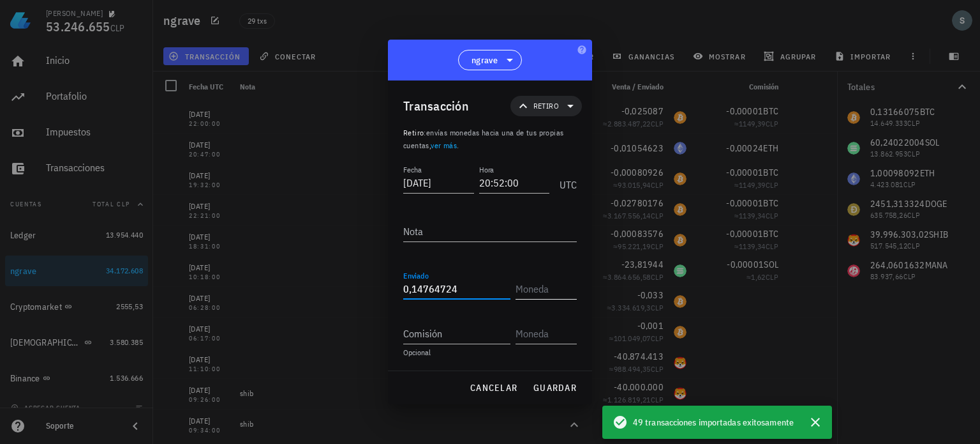
type input "0,14764724"
click at [537, 290] on input "text" at bounding box center [545, 288] width 59 height 20
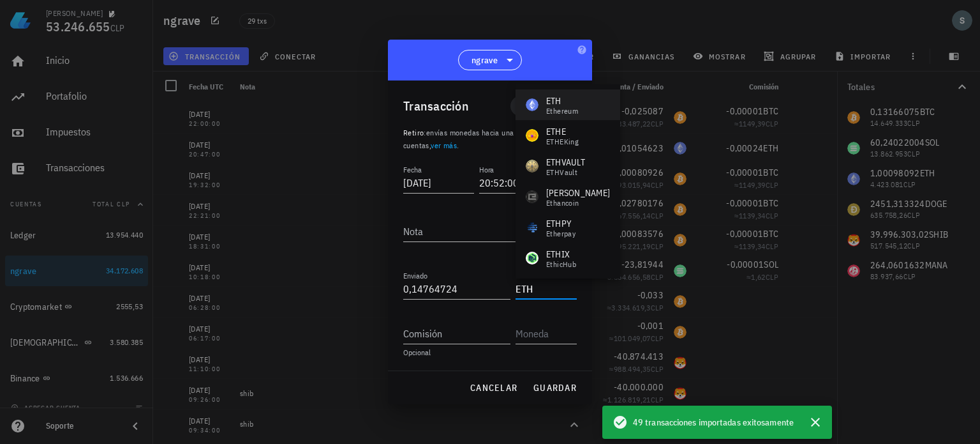
click at [564, 105] on div "ETH" at bounding box center [562, 100] width 32 height 13
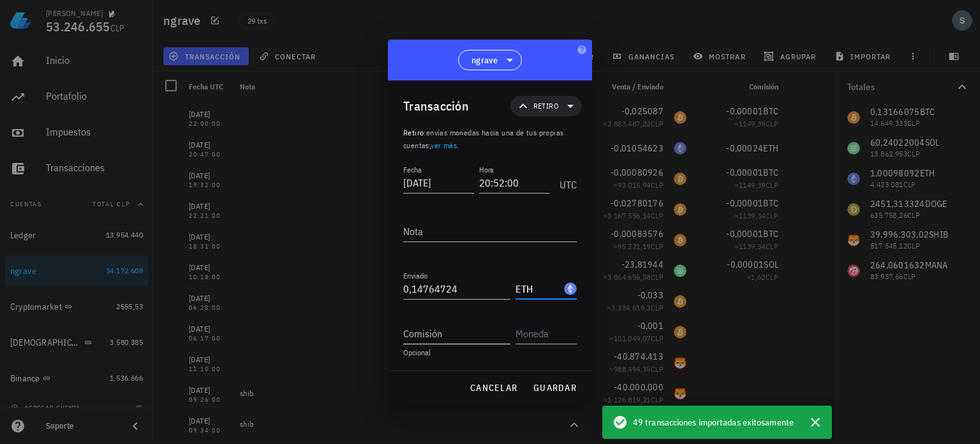
type input "ETH"
click at [439, 334] on input "Comisión" at bounding box center [456, 333] width 107 height 20
type input "0,00021"
click at [546, 339] on input "text" at bounding box center [545, 333] width 59 height 20
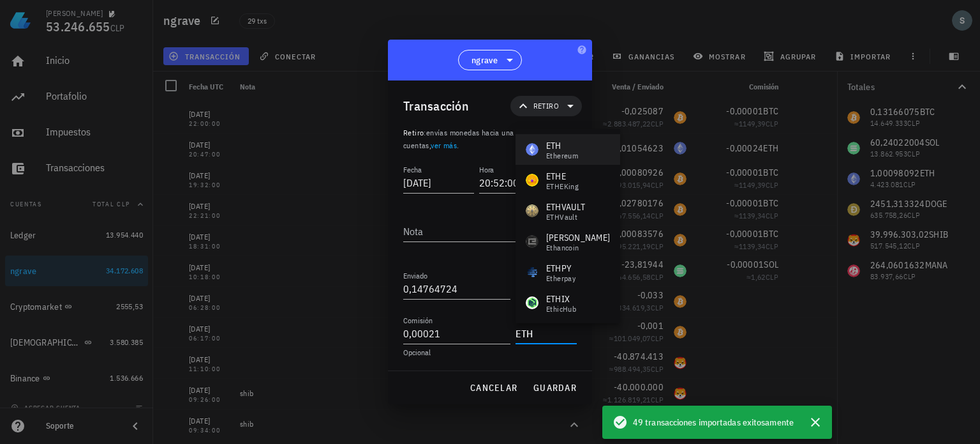
click at [562, 153] on div "Ethereum" at bounding box center [562, 156] width 32 height 8
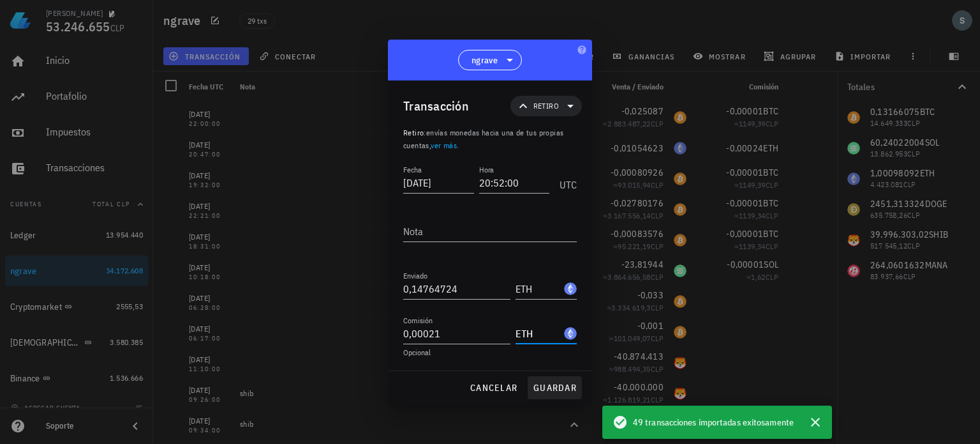
type input "ETH"
click at [550, 387] on span "guardar" at bounding box center [555, 387] width 44 height 11
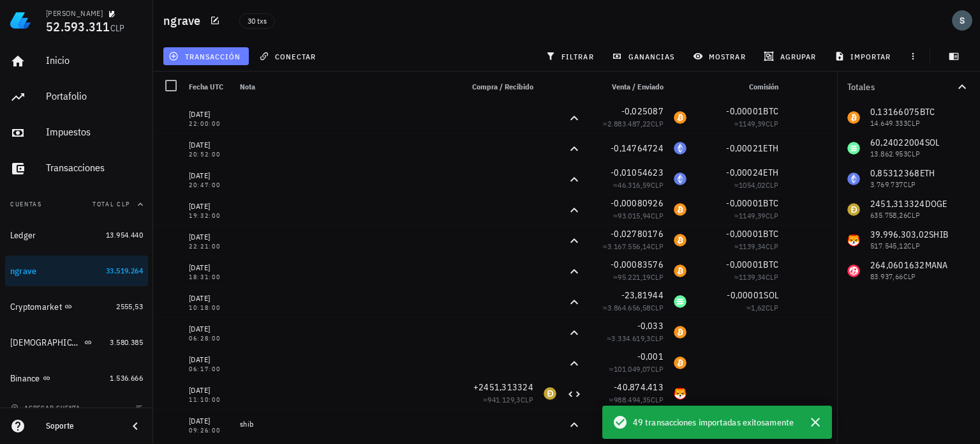
click at [230, 58] on span "transacción" at bounding box center [206, 56] width 70 height 10
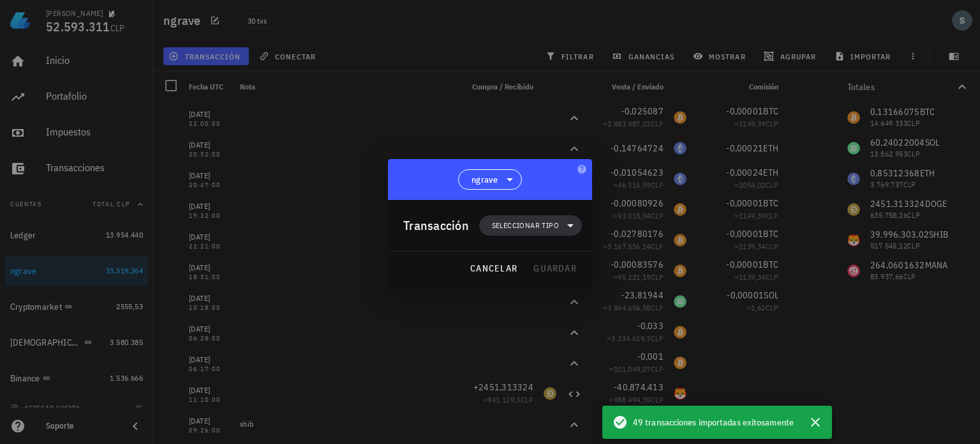
click at [563, 228] on icon at bounding box center [570, 225] width 15 height 15
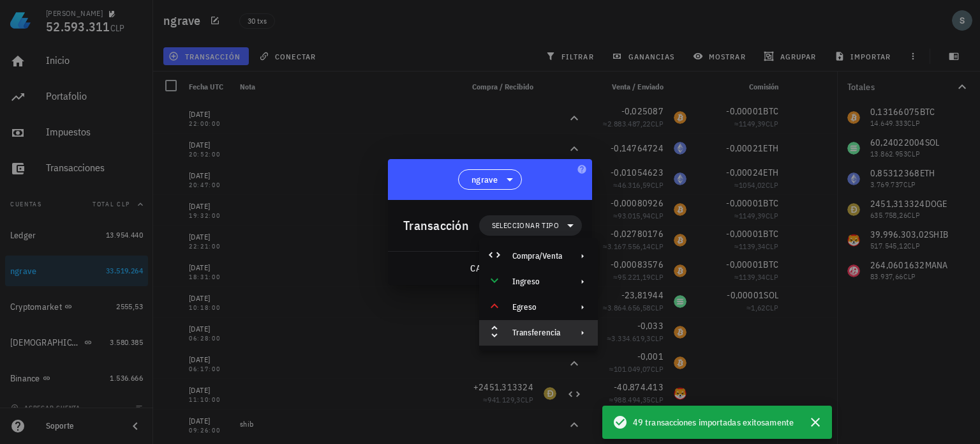
click at [553, 331] on div "Transferencia" at bounding box center [538, 332] width 50 height 10
click at [625, 357] on div "Retiro" at bounding box center [658, 363] width 119 height 26
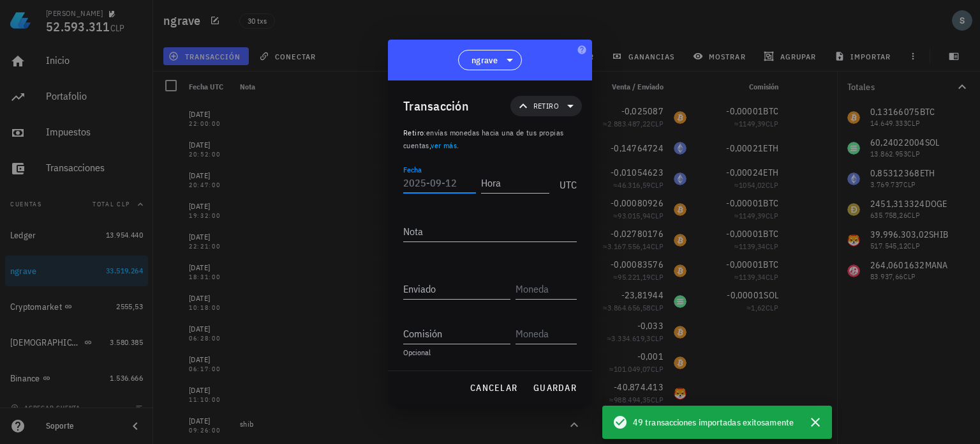
click at [439, 181] on input "Fecha" at bounding box center [439, 182] width 73 height 20
type input "2025-07-21"
click at [493, 175] on div "Hora" at bounding box center [515, 182] width 68 height 20
type input "21:45:00"
click at [447, 278] on input "Enviado" at bounding box center [456, 288] width 107 height 20
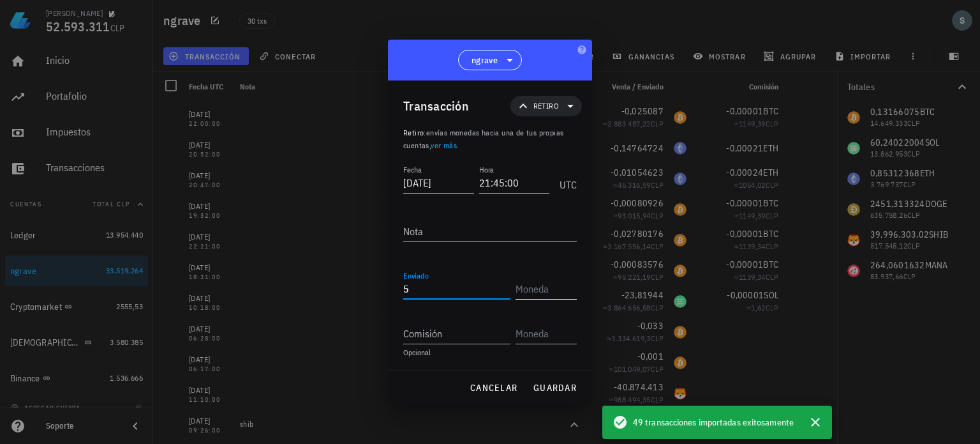
type input "5"
click at [535, 288] on input "text" at bounding box center [545, 288] width 59 height 20
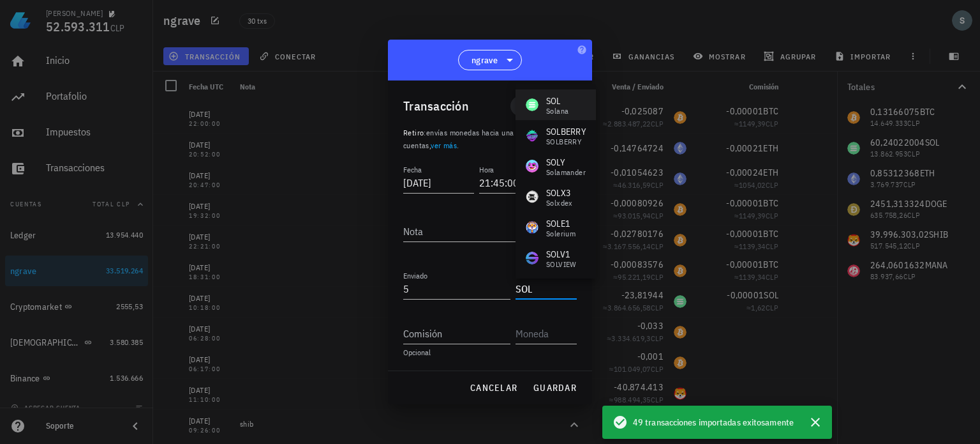
click at [572, 101] on div "SOL Solana" at bounding box center [556, 104] width 80 height 31
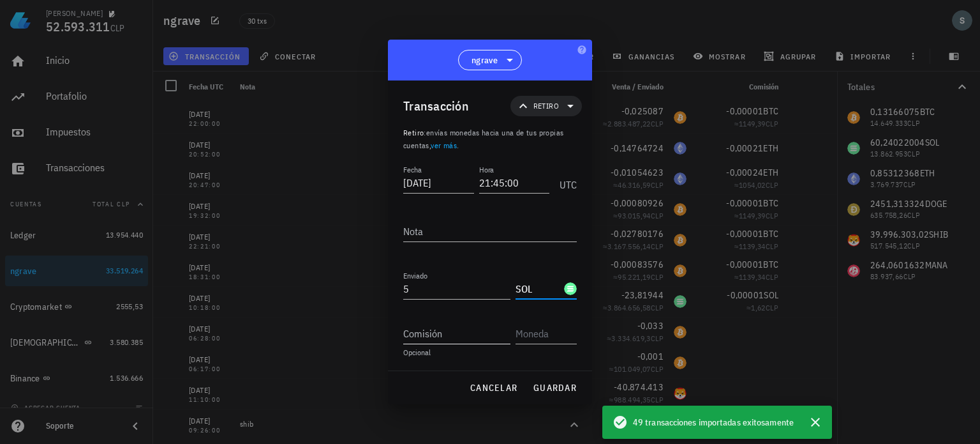
type input "SOL"
click at [460, 341] on input "Comisión" at bounding box center [456, 333] width 107 height 20
type input "0,00001"
click at [539, 340] on input "text" at bounding box center [545, 333] width 59 height 20
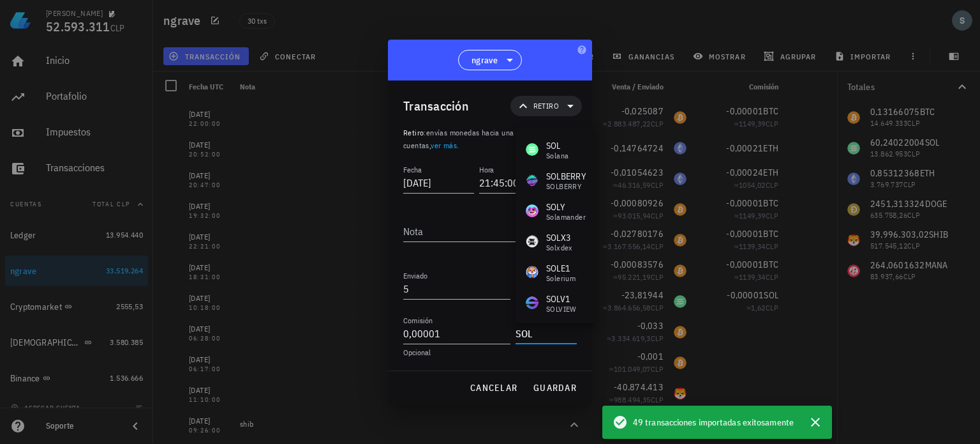
click at [568, 149] on div "SOL" at bounding box center [557, 145] width 22 height 13
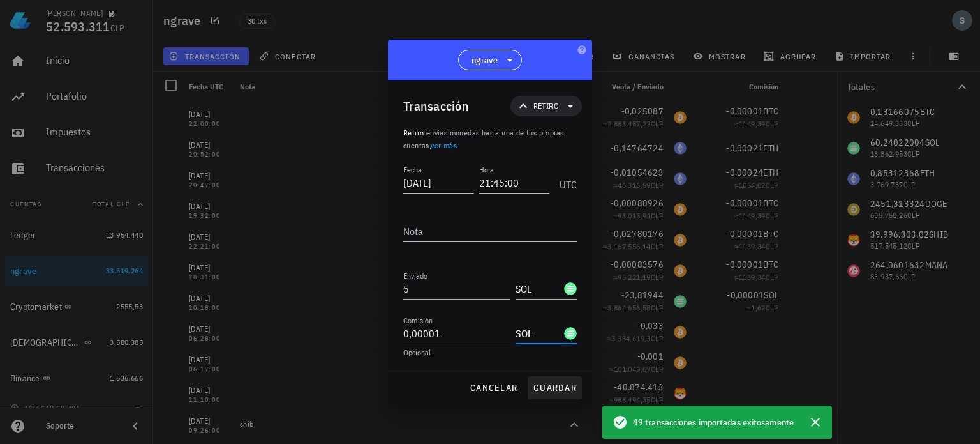
type input "SOL"
click at [551, 389] on span "guardar" at bounding box center [555, 387] width 44 height 11
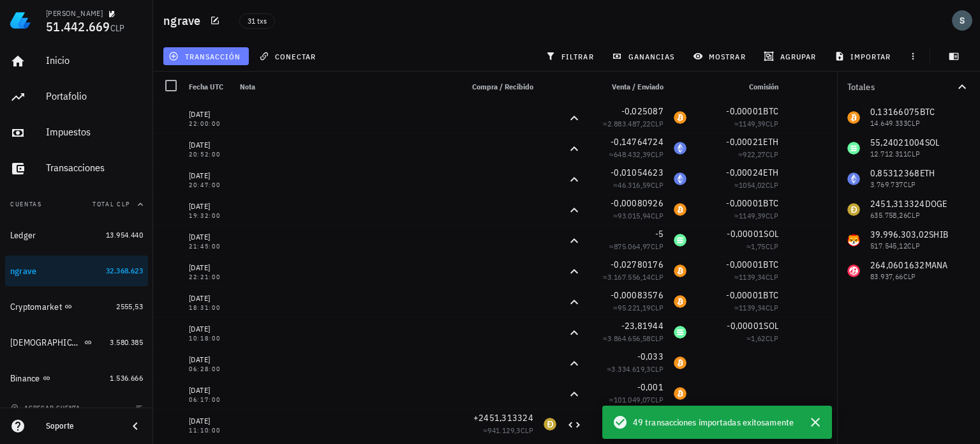
click at [227, 52] on span "transacción" at bounding box center [206, 56] width 70 height 10
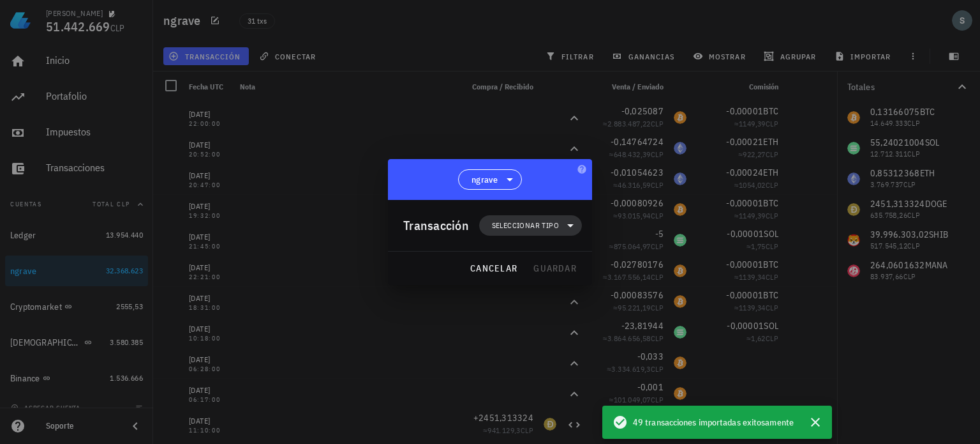
click at [566, 223] on icon at bounding box center [570, 225] width 15 height 15
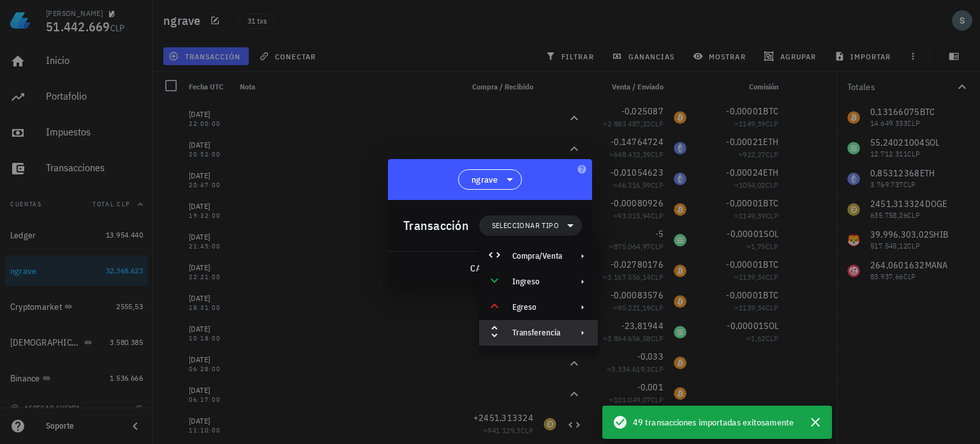
click at [561, 327] on div "Transferencia" at bounding box center [538, 332] width 50 height 10
click at [644, 359] on div "Retiro" at bounding box center [670, 363] width 76 height 10
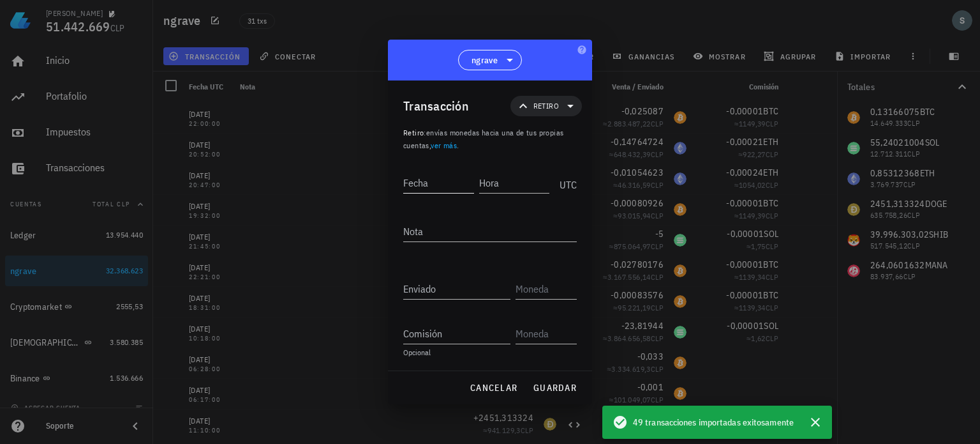
click at [431, 170] on div "Fecha" at bounding box center [441, 181] width 76 height 32
click at [429, 185] on input "Fecha" at bounding box center [439, 182] width 73 height 20
type input "2025-07-21"
click at [500, 185] on input "Hora" at bounding box center [515, 182] width 68 height 20
type input "21:42:00"
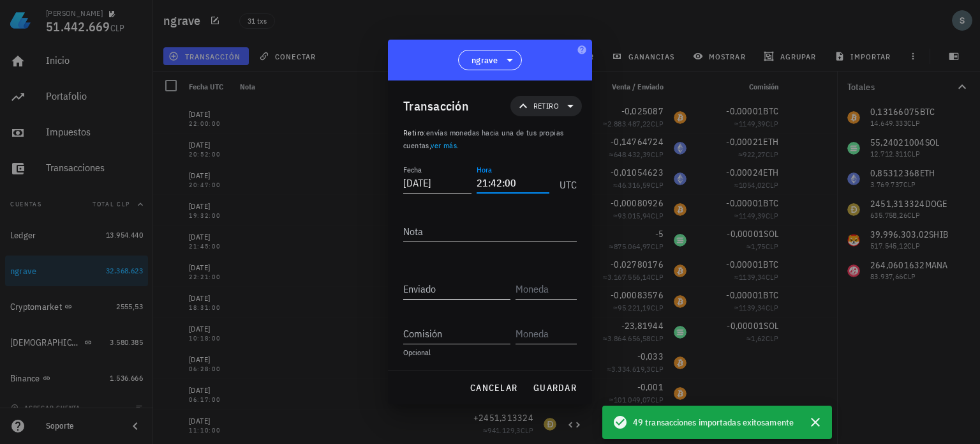
click at [436, 287] on input "Enviado" at bounding box center [456, 288] width 107 height 20
type input "4"
click at [553, 291] on input "text" at bounding box center [545, 288] width 59 height 20
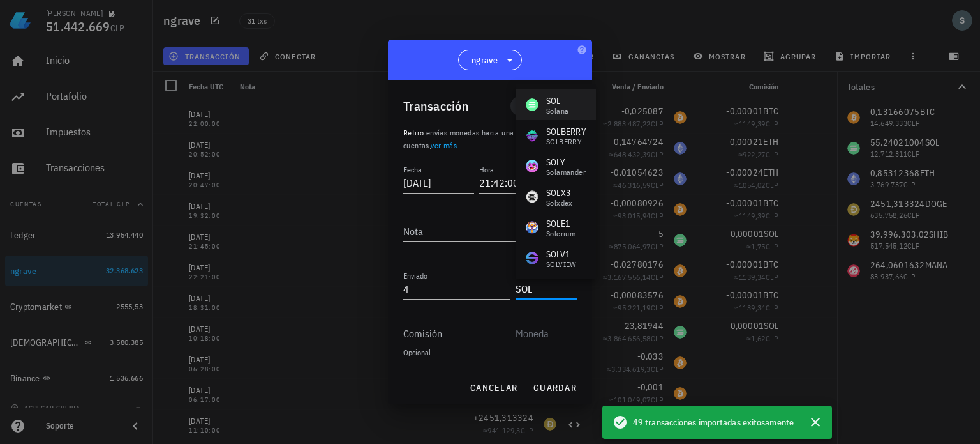
click at [565, 107] on div "Solana" at bounding box center [557, 111] width 22 height 8
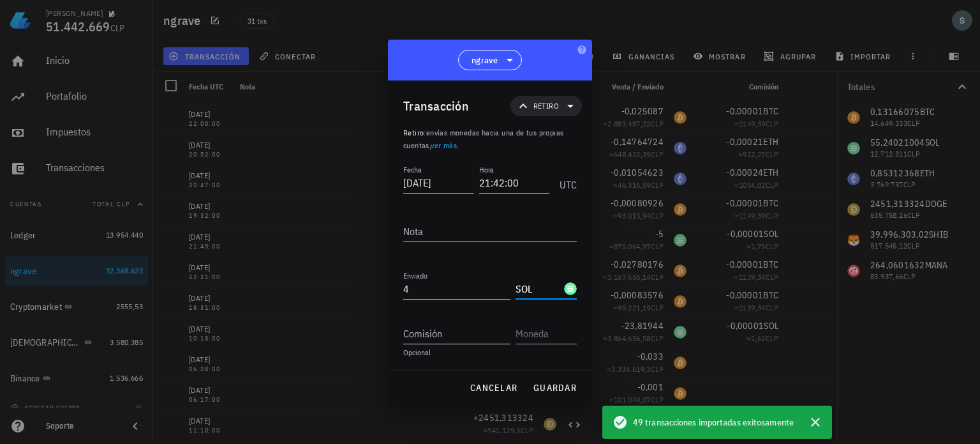
type input "SOL"
click at [429, 337] on input "Comisión" at bounding box center [456, 333] width 107 height 20
type input "0,00001"
click at [558, 328] on input "text" at bounding box center [545, 333] width 59 height 20
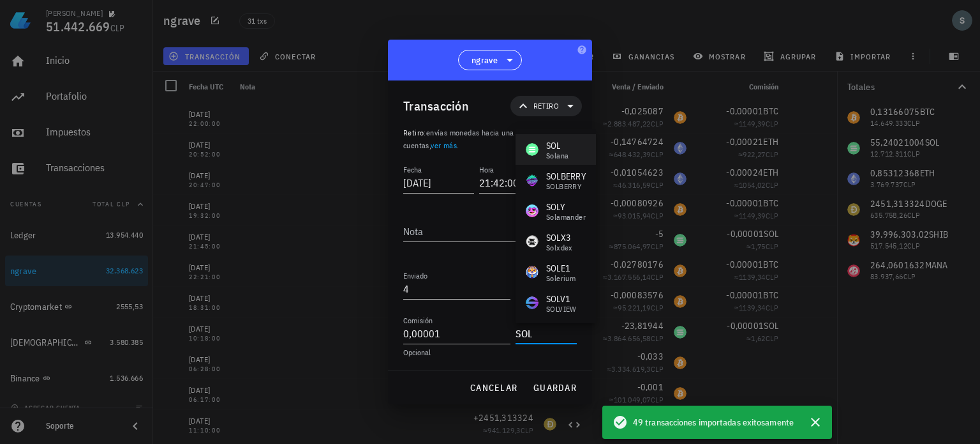
click at [551, 158] on div "Solana" at bounding box center [557, 156] width 22 height 8
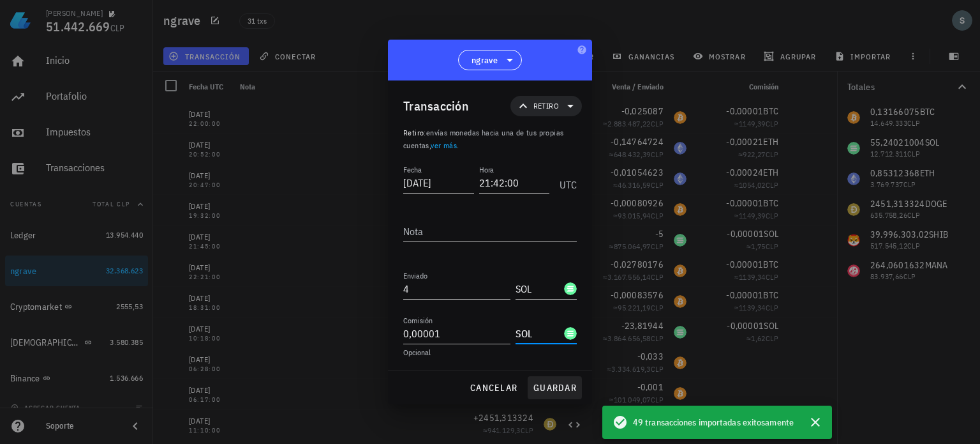
type input "SOL"
click at [558, 387] on span "guardar" at bounding box center [555, 387] width 44 height 11
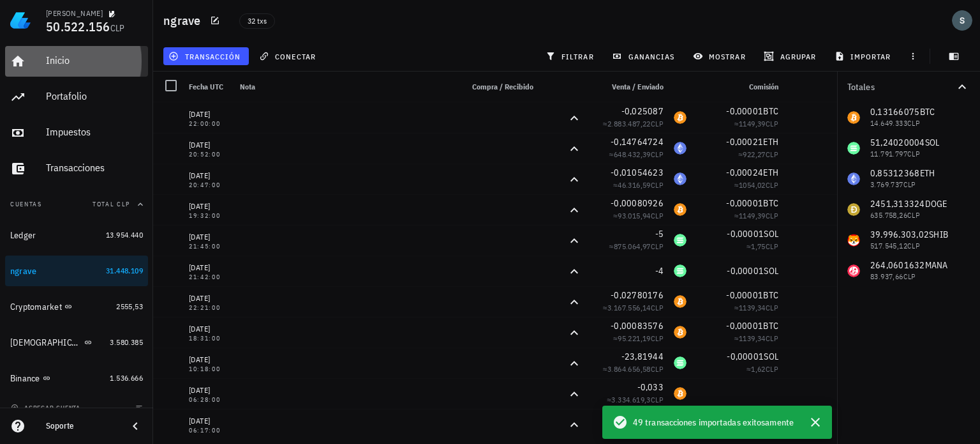
click at [59, 50] on div "Inicio" at bounding box center [94, 61] width 97 height 29
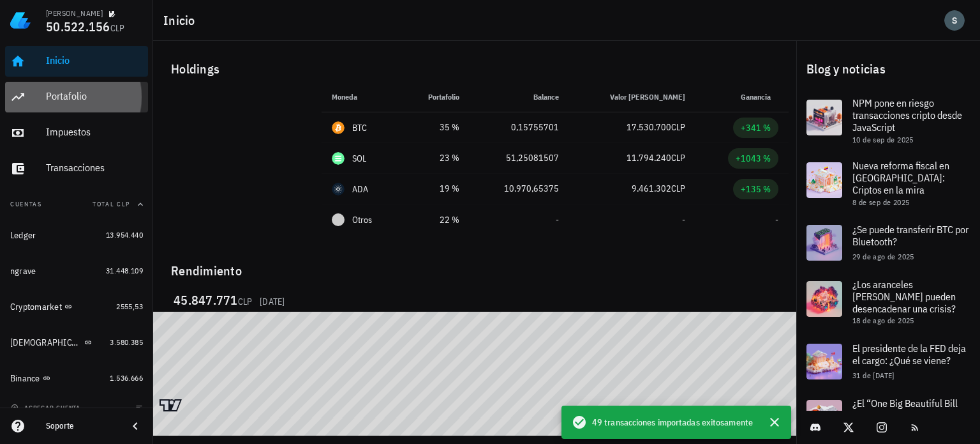
click at [72, 88] on div "Portafolio" at bounding box center [94, 96] width 97 height 29
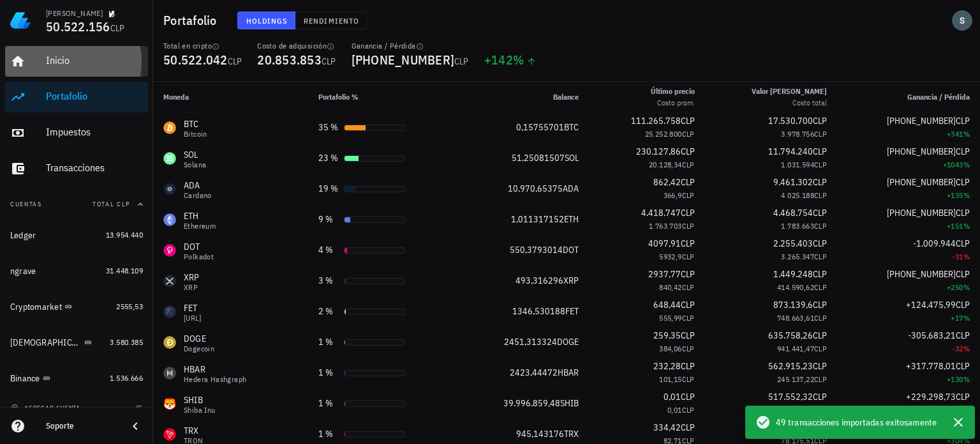
click at [57, 61] on div "Inicio" at bounding box center [94, 60] width 97 height 12
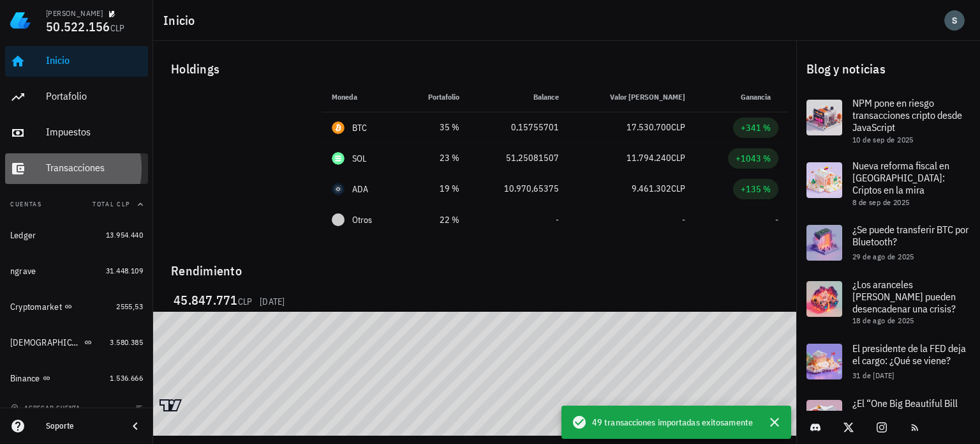
click at [72, 167] on div "Transacciones" at bounding box center [94, 167] width 97 height 12
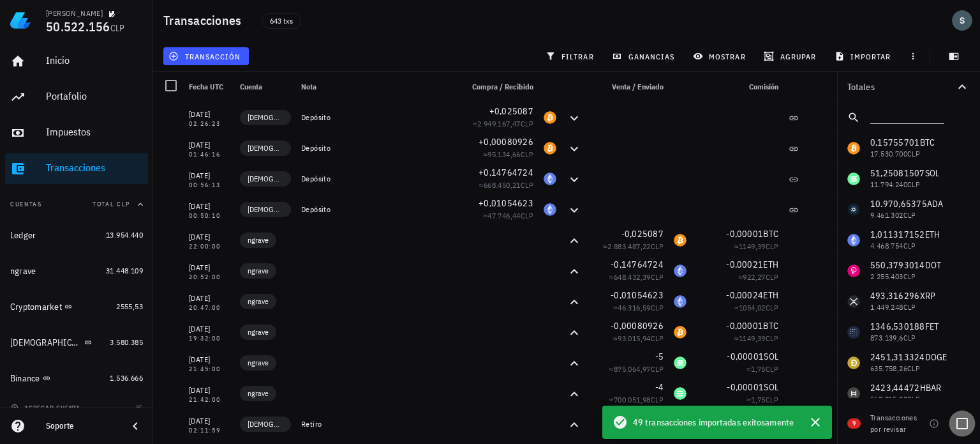
click at [960, 426] on div at bounding box center [963, 423] width 22 height 22
checkbox input "true"
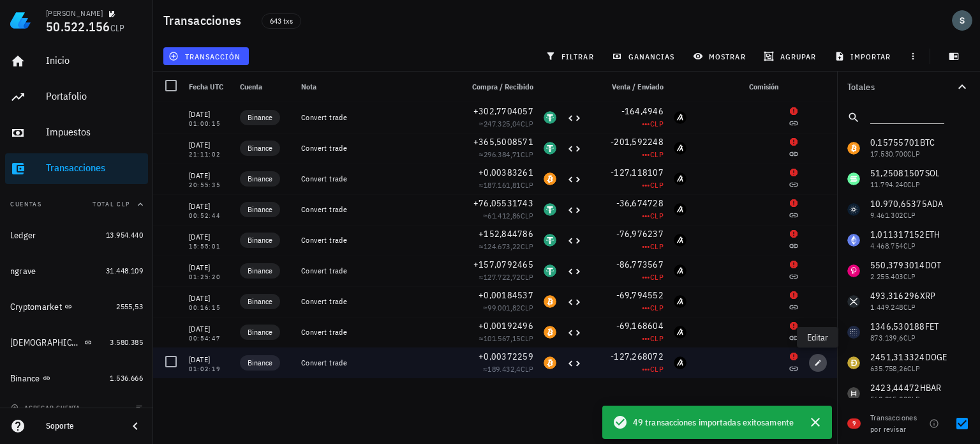
click at [818, 363] on icon "button" at bounding box center [819, 362] width 6 height 6
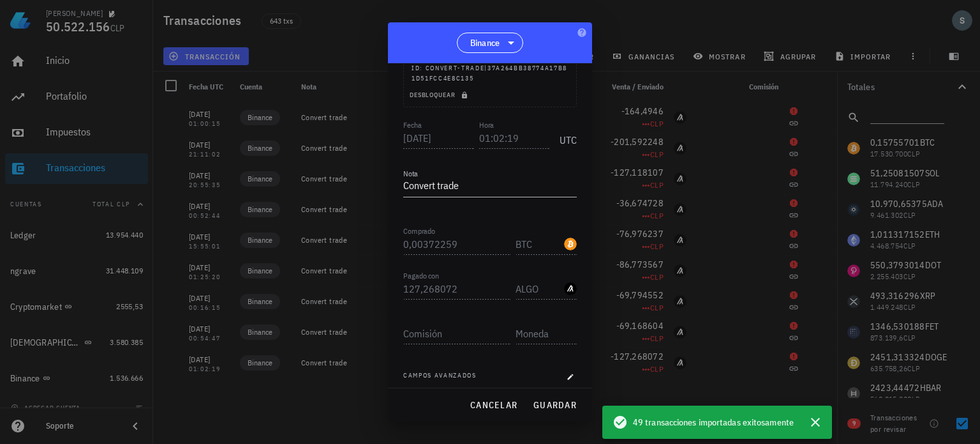
scroll to position [133, 0]
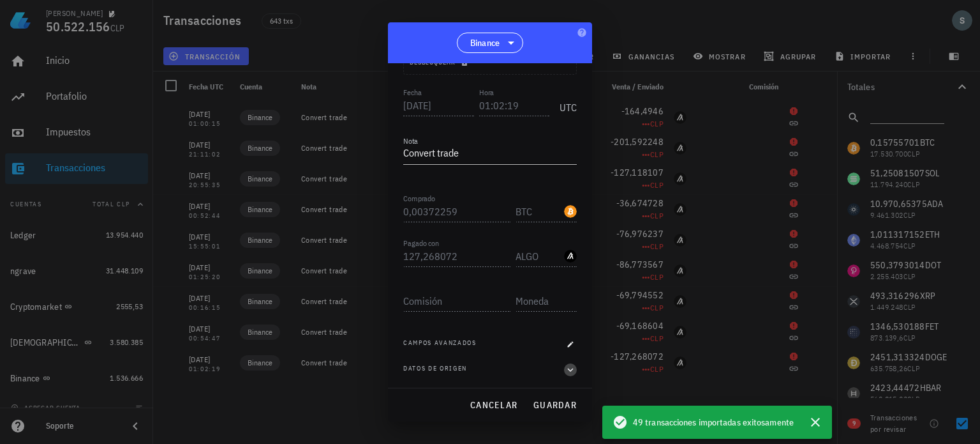
click at [565, 368] on icon "button" at bounding box center [570, 369] width 11 height 15
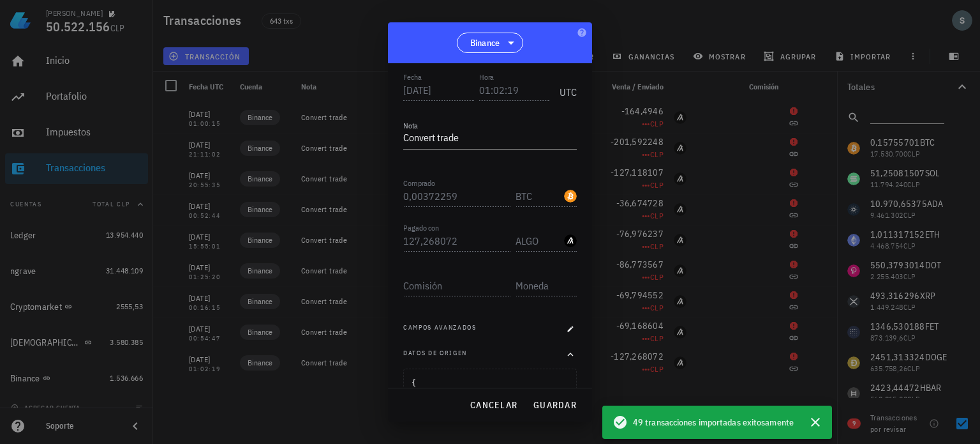
scroll to position [138, 0]
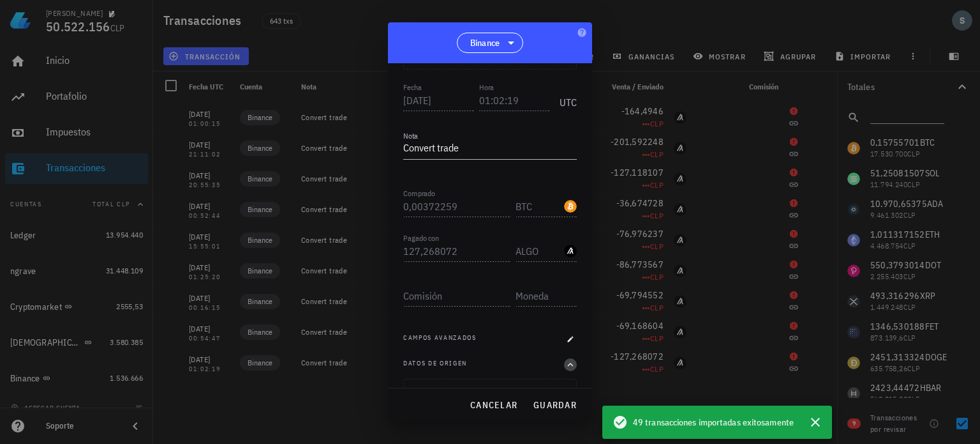
click at [568, 363] on icon "button" at bounding box center [571, 365] width 6 height 4
click at [567, 343] on icon "button" at bounding box center [571, 344] width 8 height 8
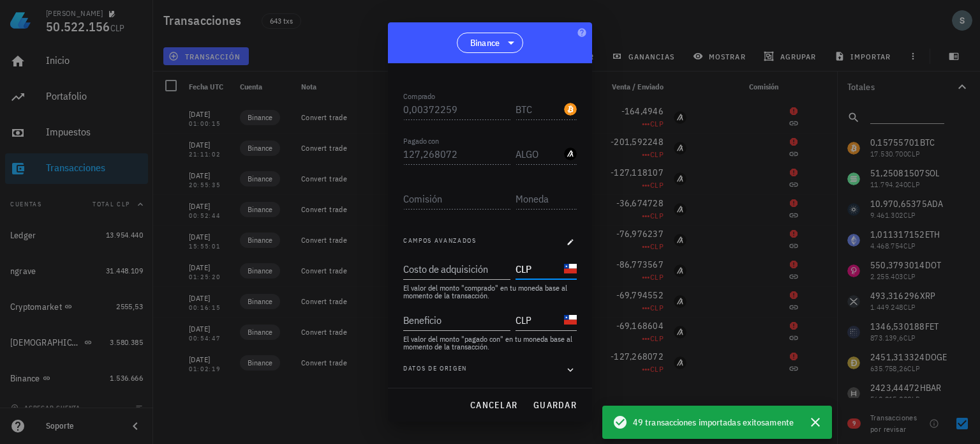
click at [531, 267] on input "CLP" at bounding box center [539, 268] width 46 height 20
click at [480, 264] on input "Costo de adquisición" at bounding box center [455, 268] width 105 height 20
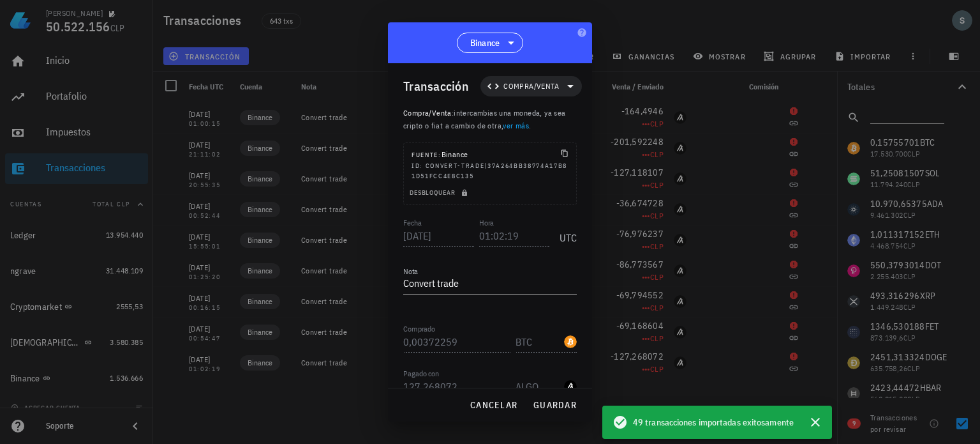
scroll to position [0, 0]
click at [505, 403] on span "cancelar" at bounding box center [494, 404] width 48 height 11
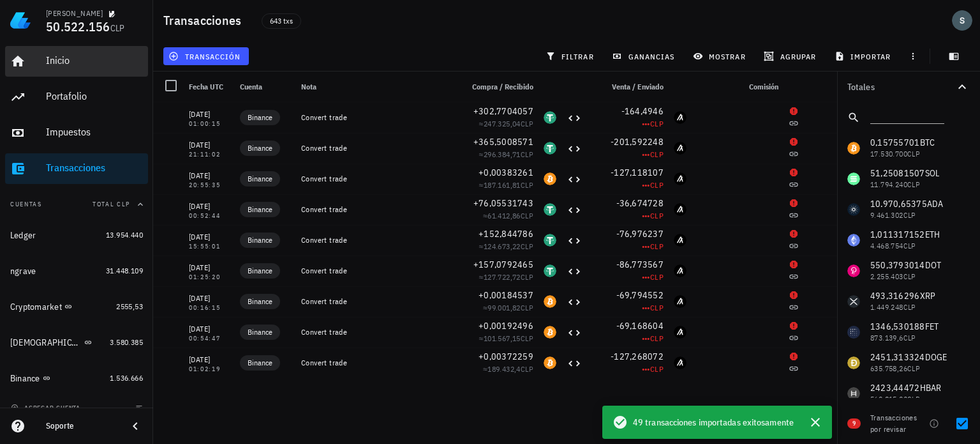
click at [69, 57] on div "Inicio" at bounding box center [94, 60] width 97 height 12
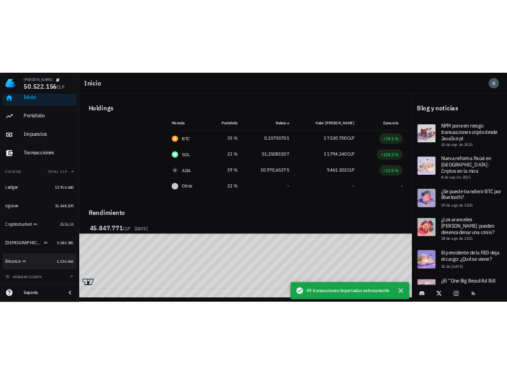
scroll to position [13, 0]
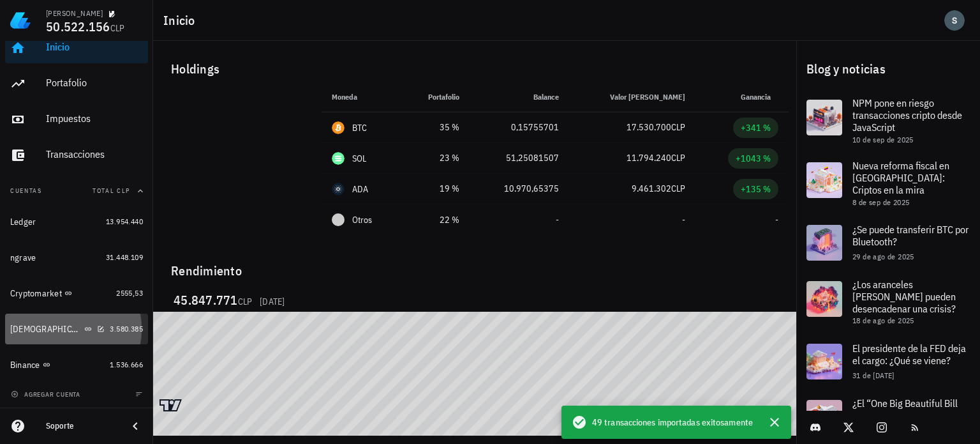
click at [80, 326] on div "Buda" at bounding box center [57, 329] width 94 height 12
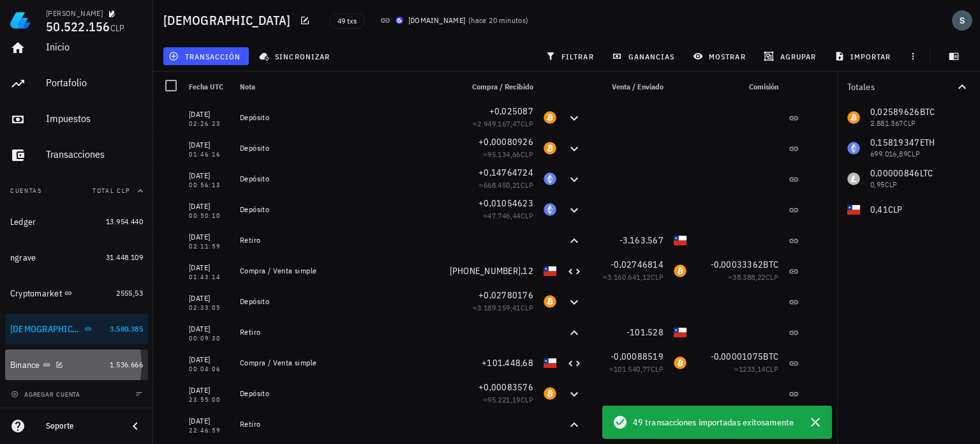
click at [36, 365] on div "Binance" at bounding box center [25, 364] width 30 height 11
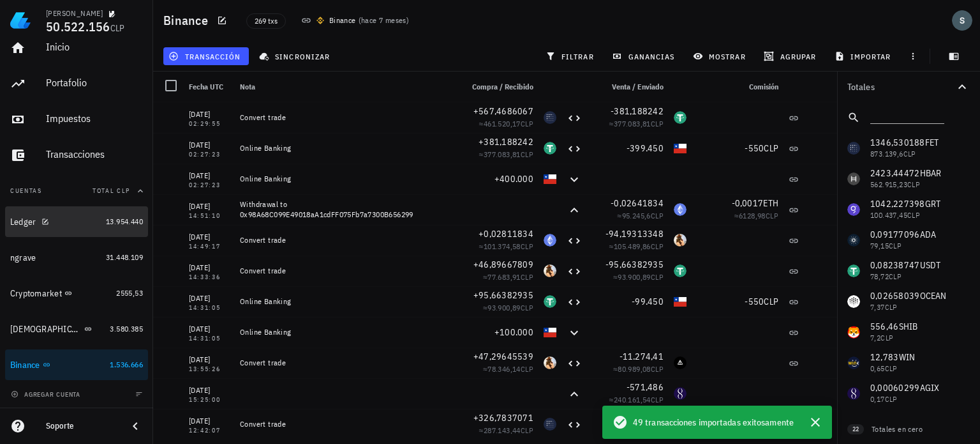
click at [66, 216] on div "Ledger" at bounding box center [55, 222] width 91 height 12
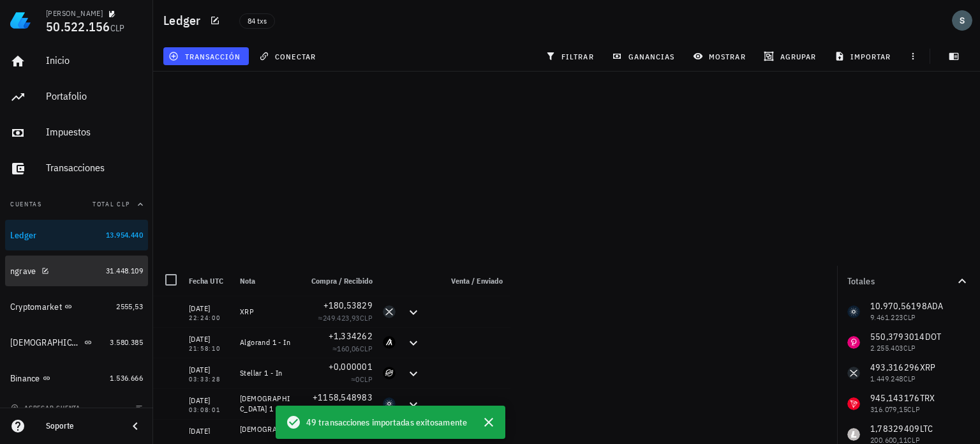
click at [68, 275] on div "ngrave" at bounding box center [55, 271] width 91 height 12
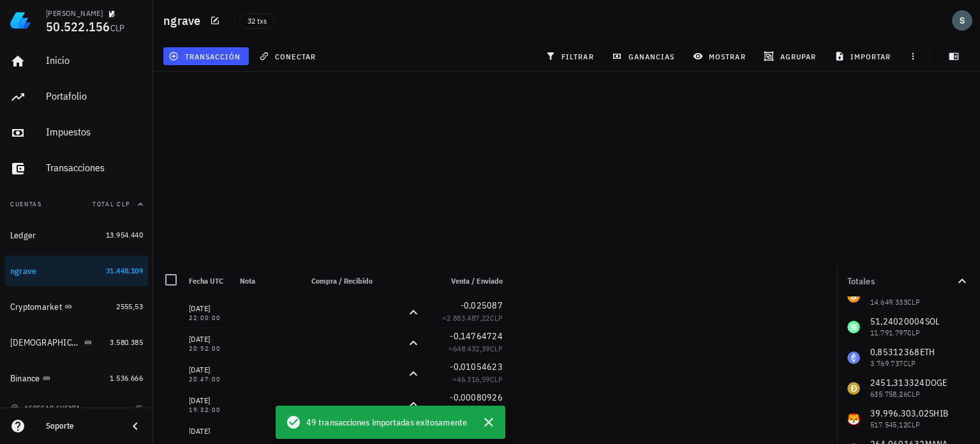
scroll to position [41, 0]
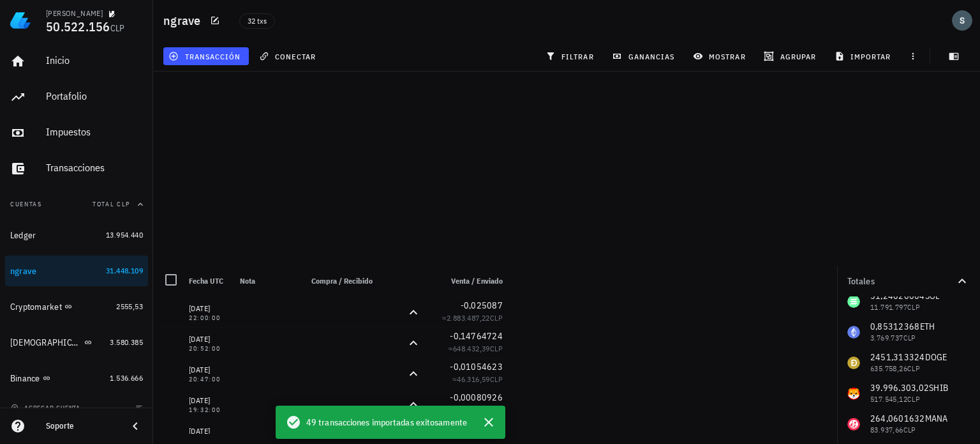
drag, startPoint x: 797, startPoint y: 270, endPoint x: 791, endPoint y: 188, distance: 81.9
click at [791, 188] on main "0 transacciones en la lista están seleccionadas. Seleccionar todas las transacc…" at bounding box center [490, 216] width 980 height 433
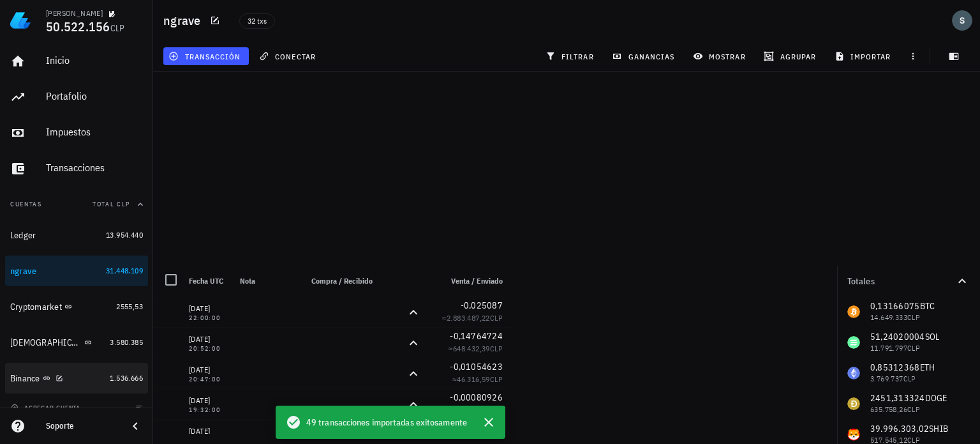
scroll to position [13, 0]
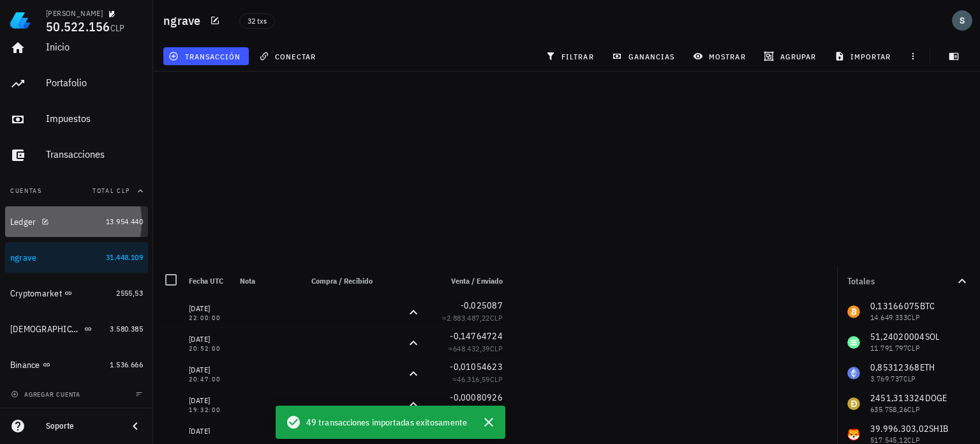
click at [56, 219] on div "Ledger" at bounding box center [55, 222] width 91 height 12
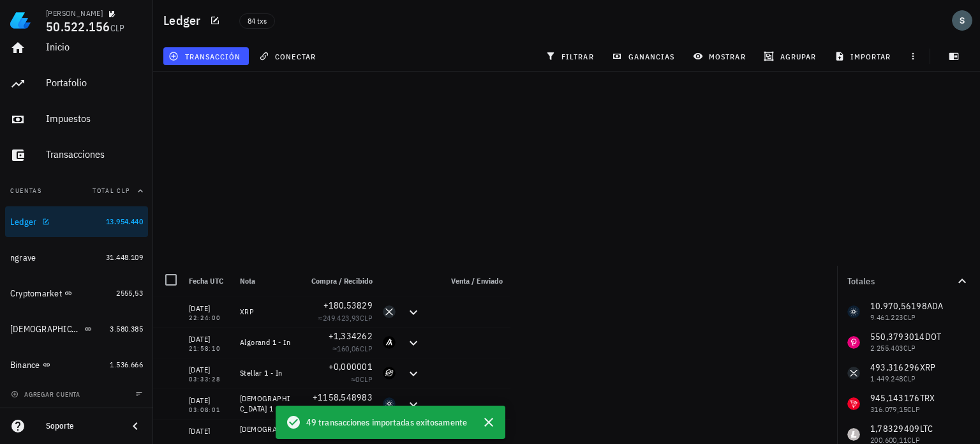
click at [88, 220] on div "Ledger" at bounding box center [55, 222] width 91 height 12
click at [290, 53] on span "conectar" at bounding box center [289, 56] width 54 height 10
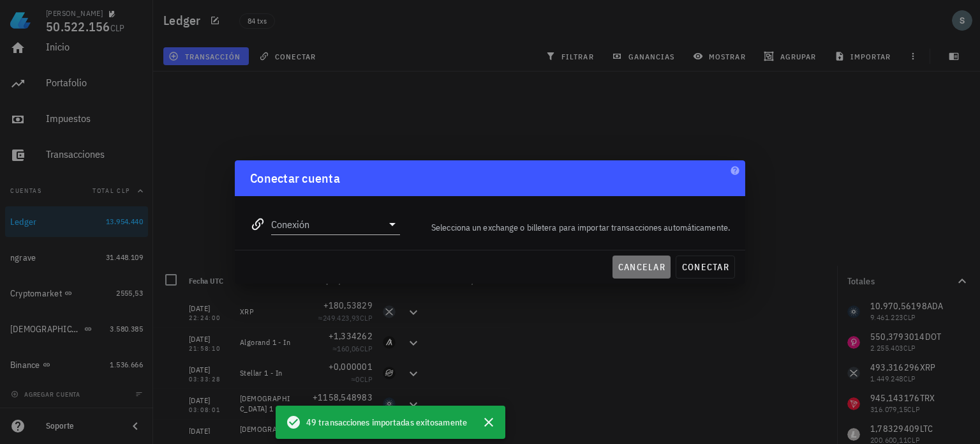
click at [650, 264] on span "cancelar" at bounding box center [642, 266] width 48 height 11
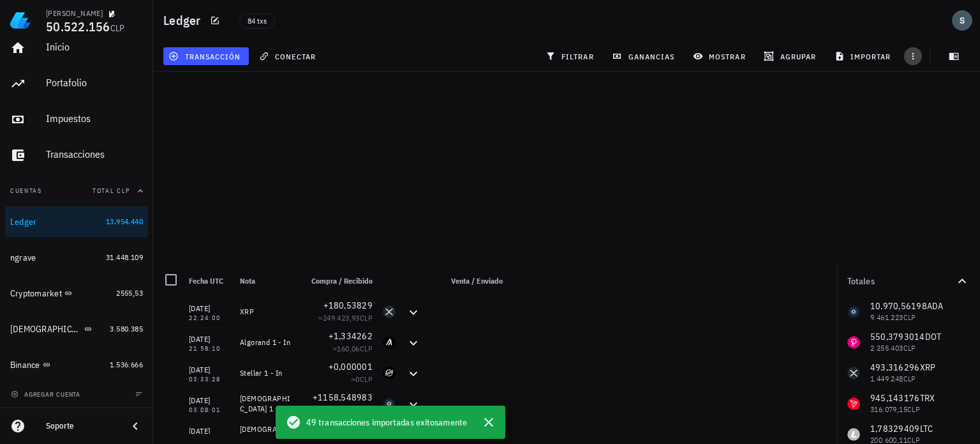
click at [917, 51] on icon "button" at bounding box center [913, 56] width 10 height 10
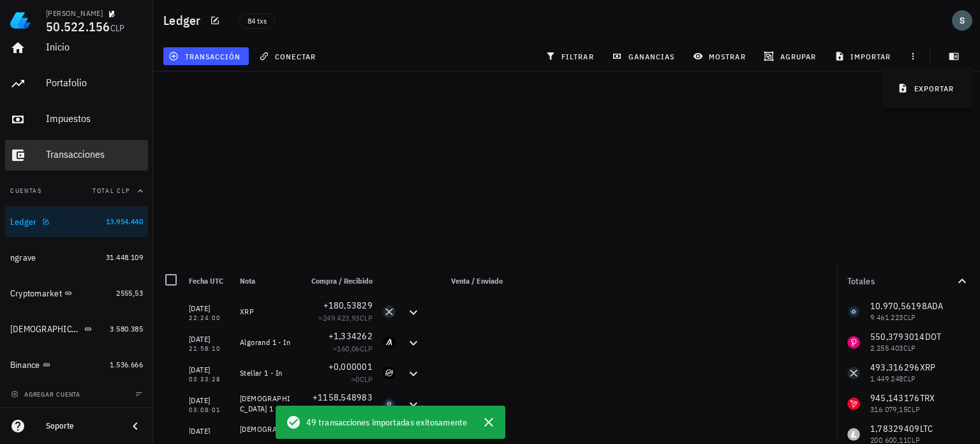
drag, startPoint x: 71, startPoint y: 220, endPoint x: 82, endPoint y: 202, distance: 21.1
click at [130, 166] on div "Transacciones" at bounding box center [94, 154] width 97 height 29
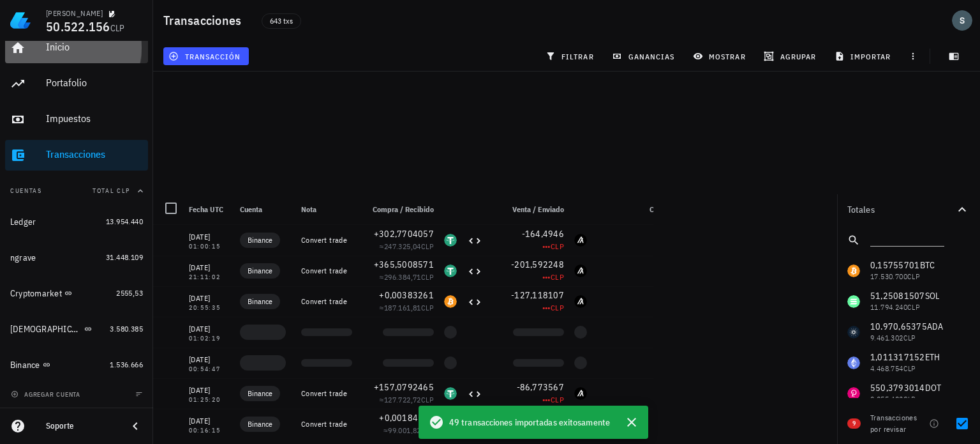
click at [63, 48] on div "Inicio" at bounding box center [94, 47] width 97 height 12
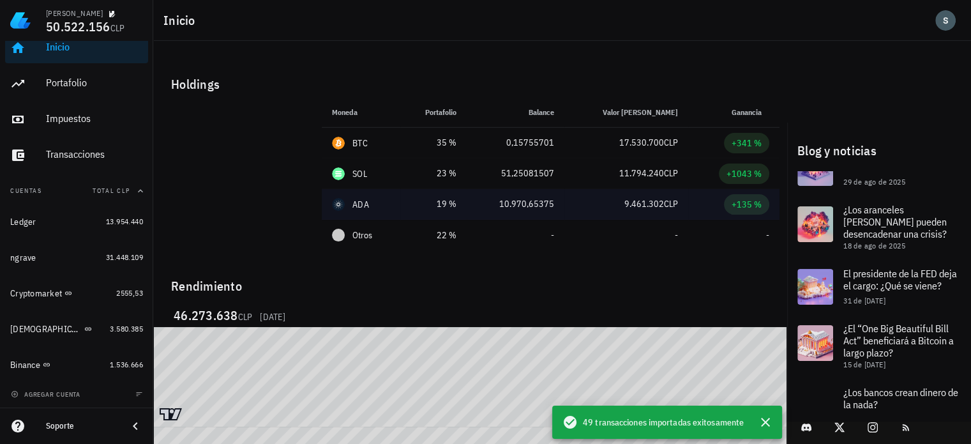
scroll to position [191, 0]
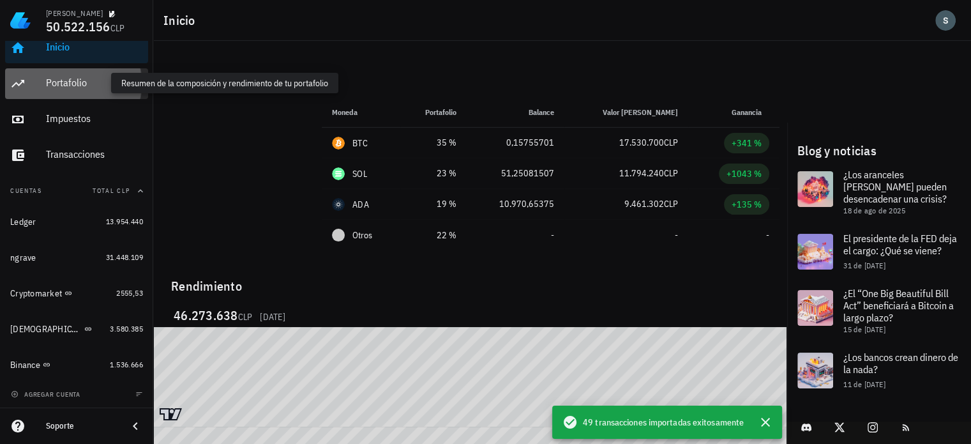
click at [68, 79] on div "Portafolio" at bounding box center [94, 83] width 97 height 12
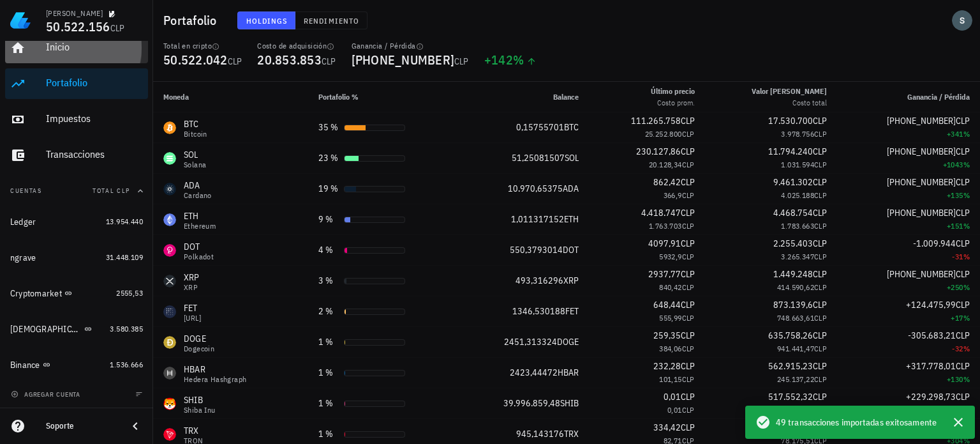
click at [60, 55] on div "Inicio" at bounding box center [94, 47] width 97 height 29
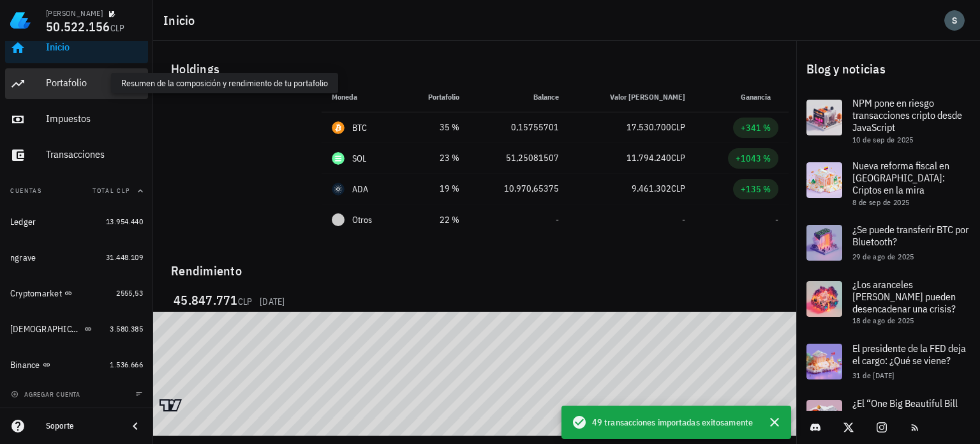
click at [69, 85] on div "Portafolio" at bounding box center [94, 83] width 97 height 12
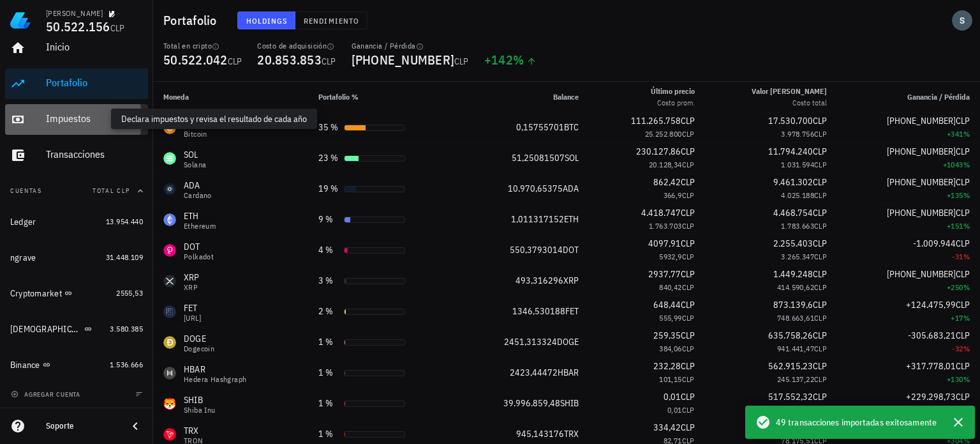
click at [76, 114] on div "Impuestos" at bounding box center [94, 118] width 97 height 12
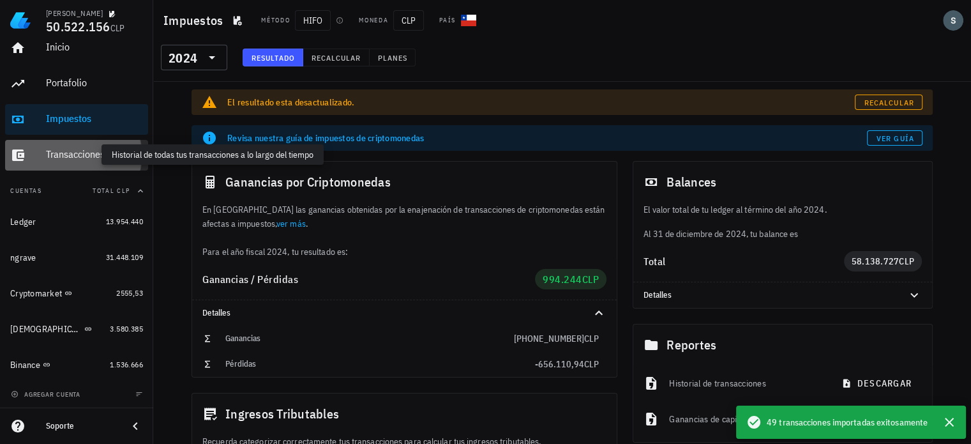
click at [79, 150] on div "Transacciones" at bounding box center [94, 154] width 97 height 12
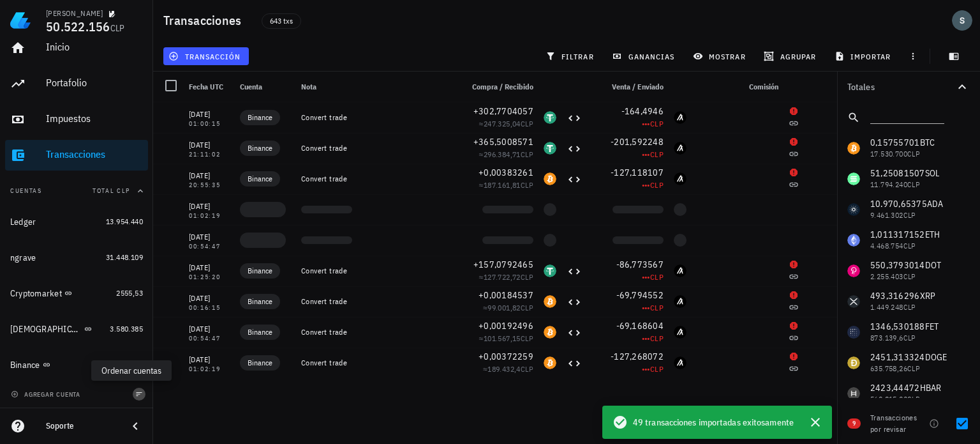
click at [135, 396] on icon "button" at bounding box center [139, 394] width 8 height 8
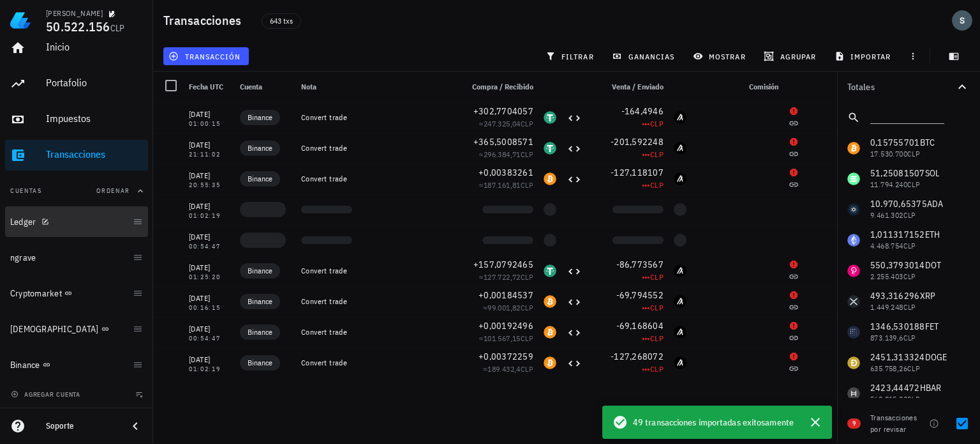
click at [131, 227] on link "Ledger" at bounding box center [76, 221] width 143 height 31
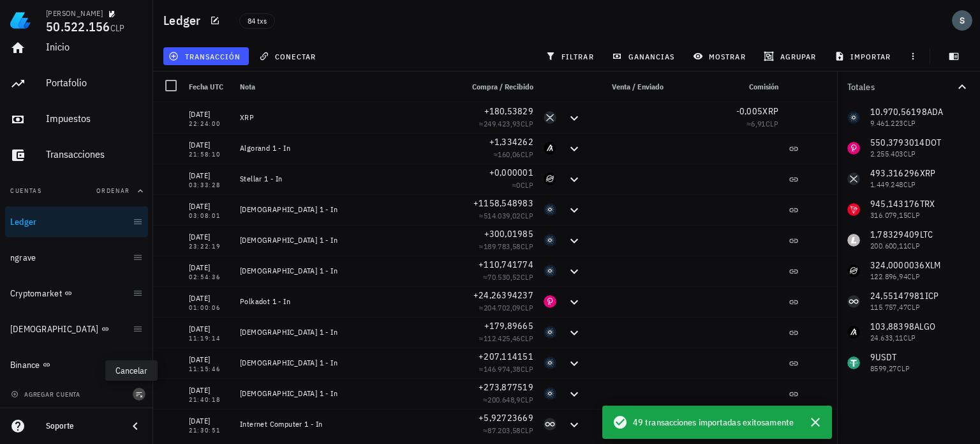
click at [135, 394] on icon "button" at bounding box center [139, 394] width 8 height 8
click at [168, 89] on div at bounding box center [171, 86] width 22 height 22
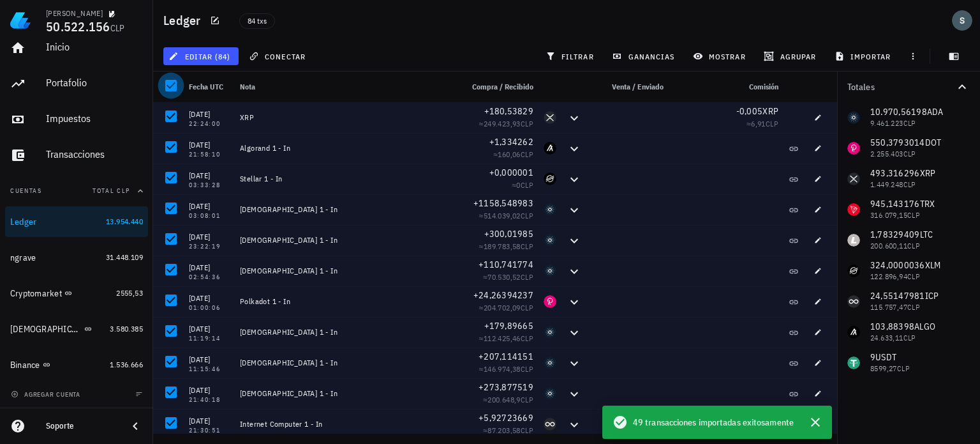
click at [168, 89] on div at bounding box center [171, 86] width 22 height 22
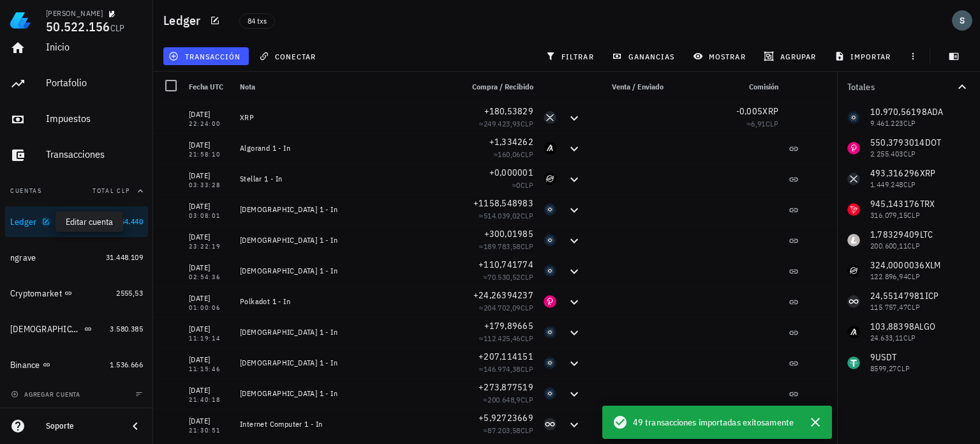
click at [45, 219] on icon "button" at bounding box center [46, 222] width 8 height 8
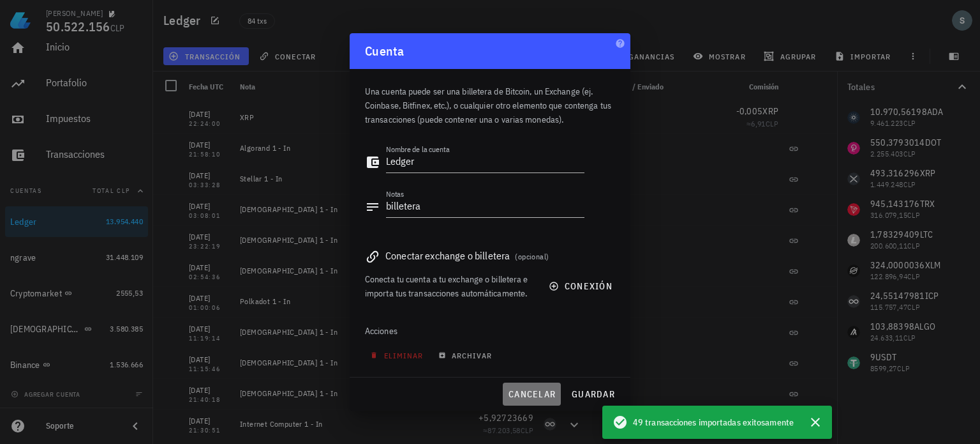
click at [535, 393] on span "cancelar" at bounding box center [532, 393] width 48 height 11
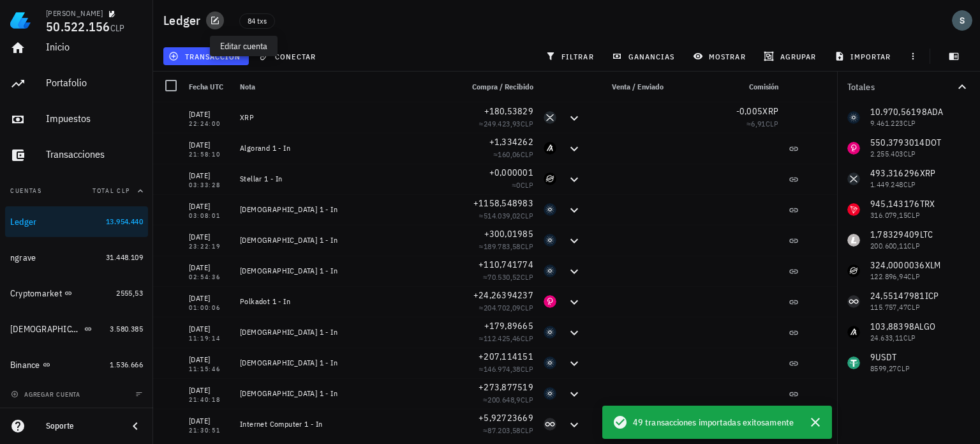
click at [216, 15] on button "button" at bounding box center [215, 20] width 18 height 18
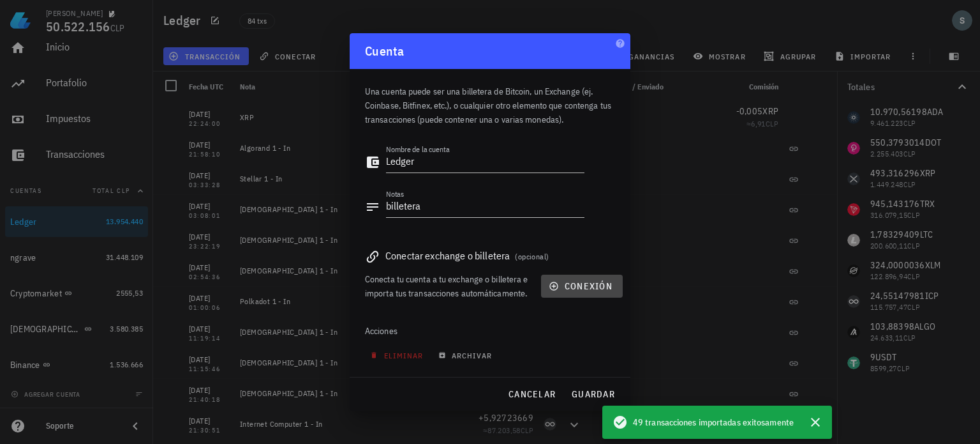
click at [562, 283] on span "conexión" at bounding box center [581, 285] width 61 height 11
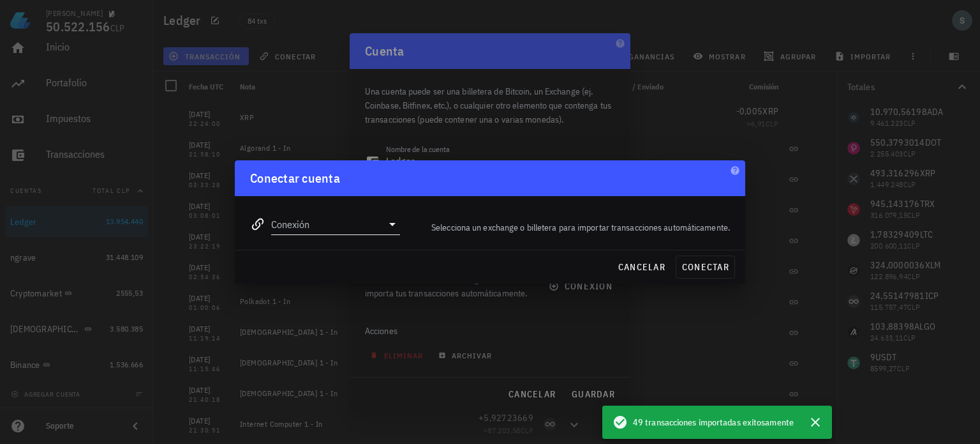
click at [393, 223] on icon at bounding box center [392, 224] width 6 height 3
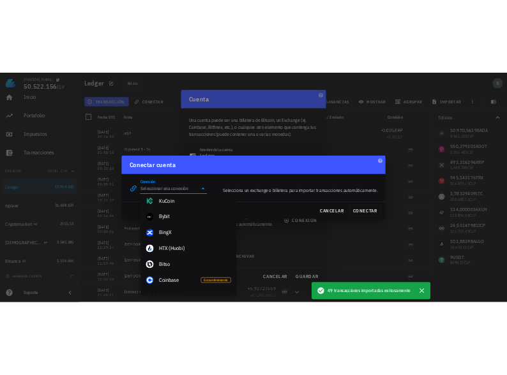
scroll to position [255, 0]
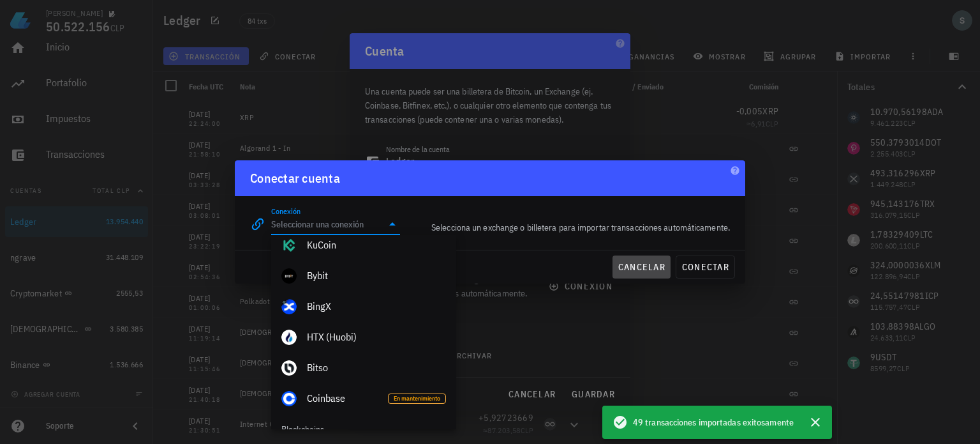
click at [635, 264] on span "cancelar" at bounding box center [642, 266] width 48 height 11
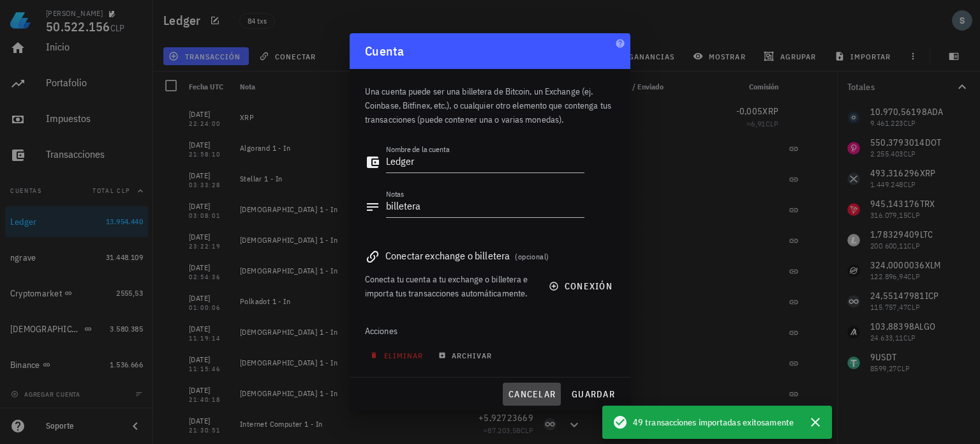
click at [541, 394] on span "cancelar" at bounding box center [532, 393] width 48 height 11
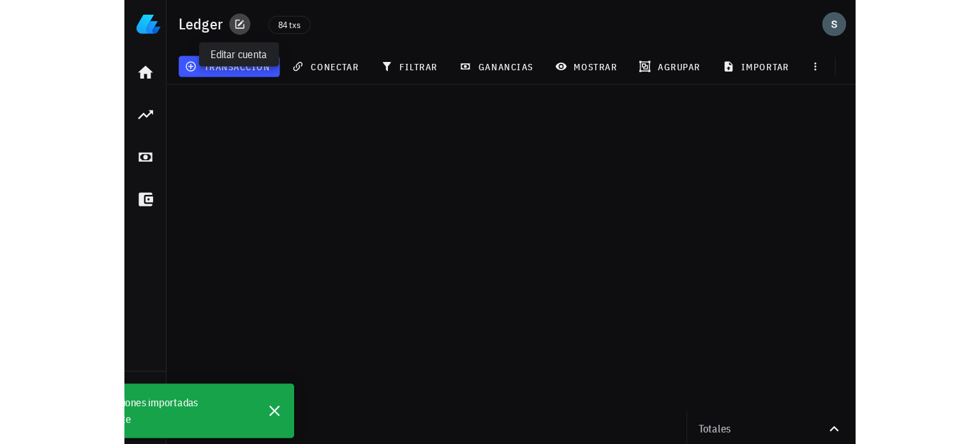
scroll to position [0, 0]
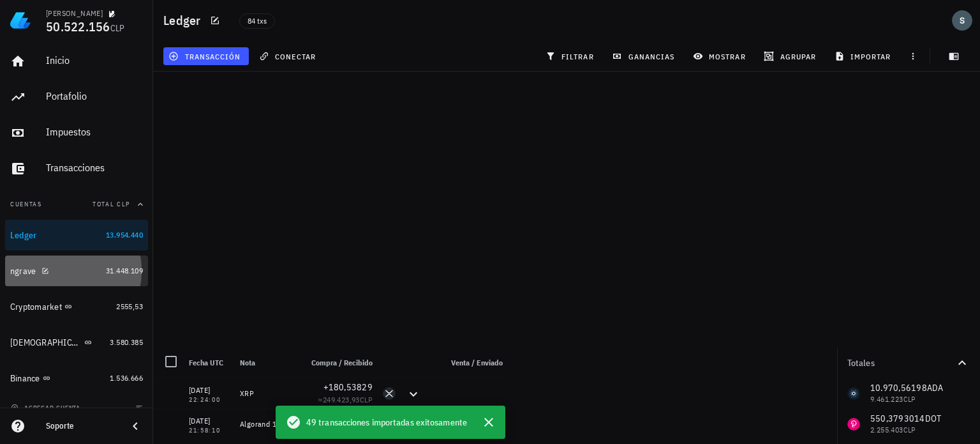
drag, startPoint x: 91, startPoint y: 274, endPoint x: 84, endPoint y: 250, distance: 25.2
click at [91, 273] on link "ngrave 31.448.109" at bounding box center [76, 270] width 143 height 31
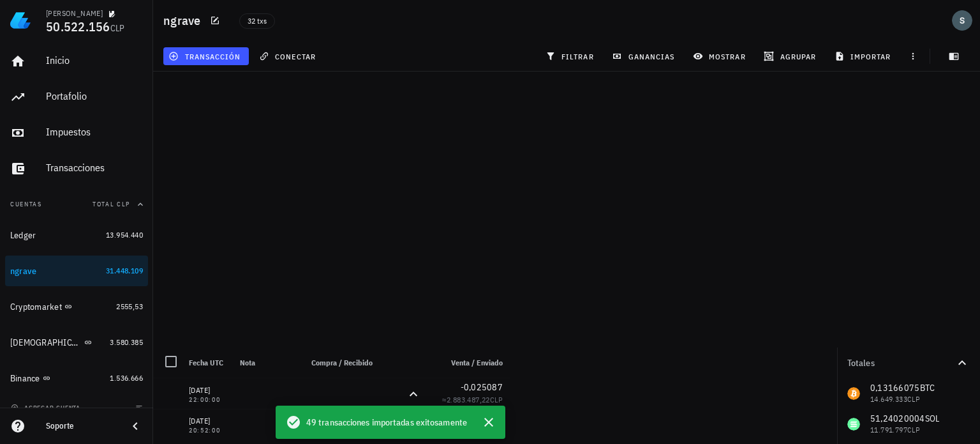
drag, startPoint x: 524, startPoint y: 358, endPoint x: 532, endPoint y: 283, distance: 75.1
click at [532, 283] on main "0 transacciones en la lista están seleccionadas. Seleccionar todas las transacc…" at bounding box center [490, 216] width 980 height 433
drag, startPoint x: 426, startPoint y: 367, endPoint x: 454, endPoint y: 224, distance: 145.7
click at [454, 224] on main "0 transacciones en la lista están seleccionadas. Seleccionar todas las transacc…" at bounding box center [490, 216] width 980 height 433
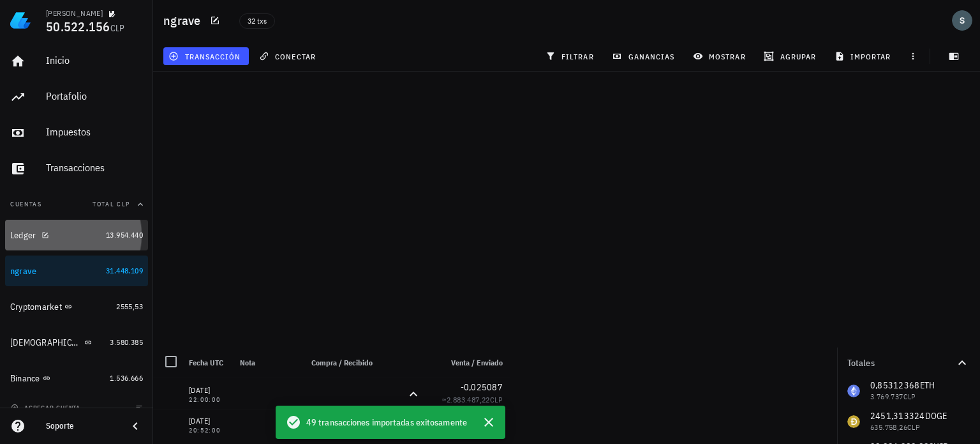
click at [27, 234] on div "Ledger" at bounding box center [23, 235] width 26 height 11
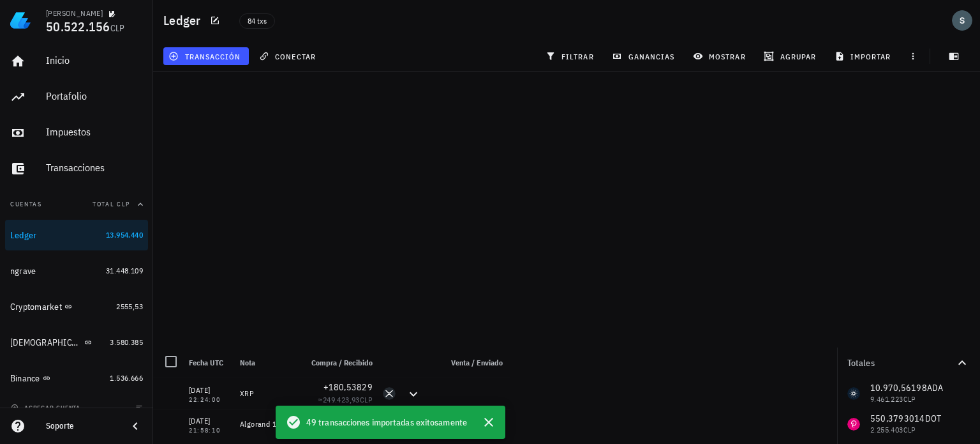
click at [218, 50] on button "transacción" at bounding box center [206, 56] width 86 height 18
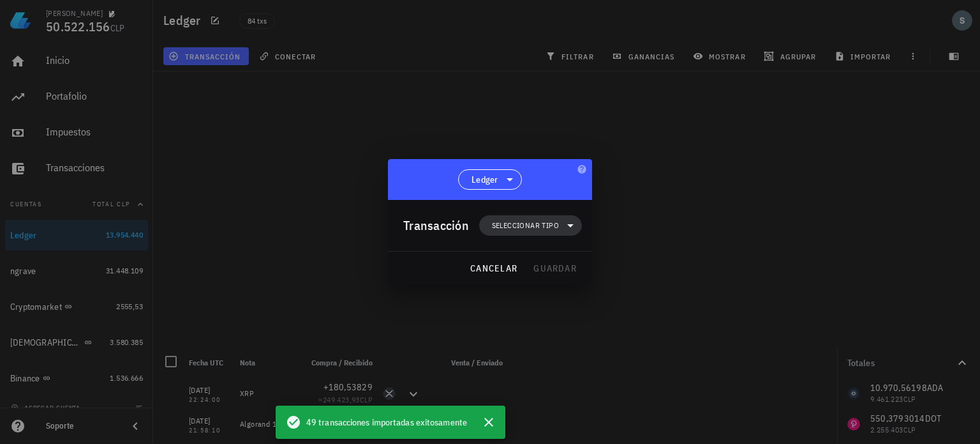
click at [564, 227] on icon at bounding box center [570, 225] width 15 height 15
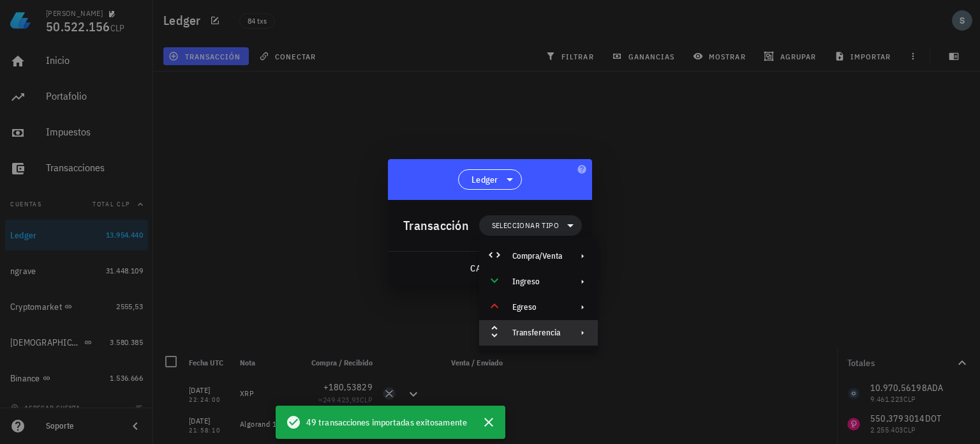
click at [577, 338] on div "Transferencia" at bounding box center [538, 333] width 119 height 26
click at [629, 362] on div "Retiro" at bounding box center [658, 363] width 119 height 26
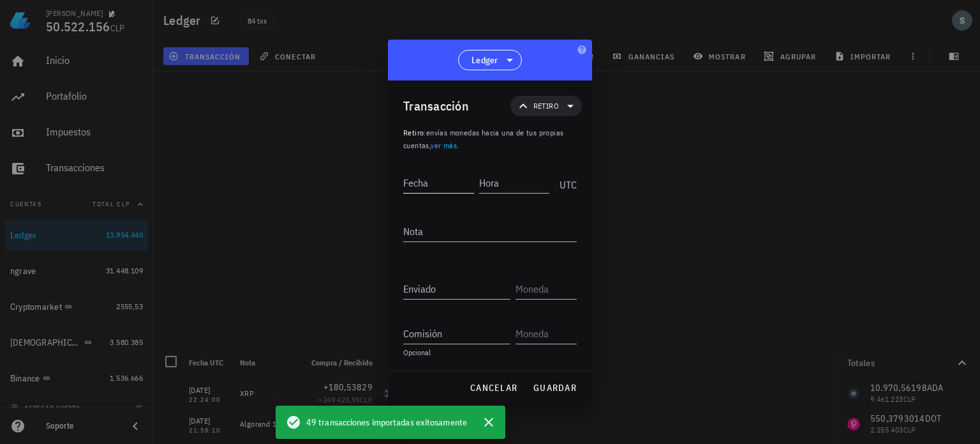
click at [418, 186] on input "Fecha" at bounding box center [438, 182] width 71 height 20
type input "2025-07-20"
click at [491, 184] on input "Hora" at bounding box center [515, 182] width 68 height 20
type input "19:15:00"
click at [449, 294] on input "Enviado" at bounding box center [456, 288] width 107 height 20
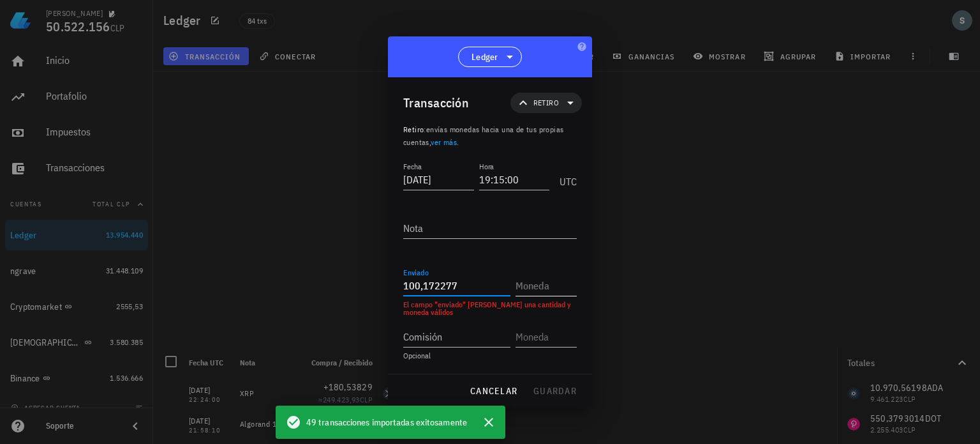
type input "100,172277"
click at [551, 290] on input "text" at bounding box center [545, 285] width 59 height 20
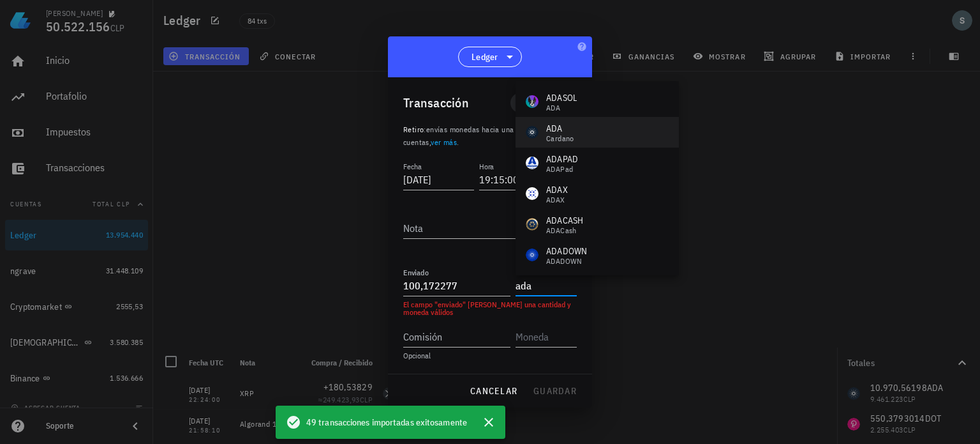
click at [562, 130] on div "ADA" at bounding box center [560, 128] width 28 height 13
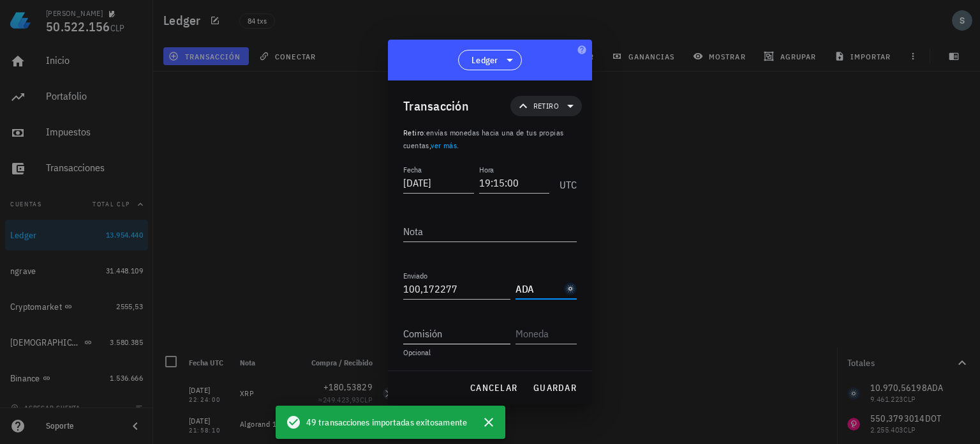
type input "ADA"
click at [447, 340] on input "Comisión" at bounding box center [456, 333] width 107 height 20
type input "0,1722"
click at [534, 336] on input "text" at bounding box center [545, 333] width 59 height 20
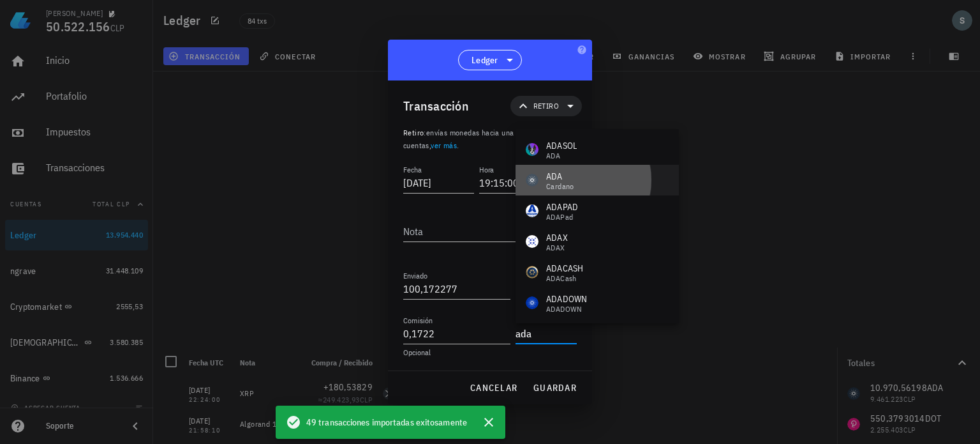
click at [564, 176] on div "ADA" at bounding box center [560, 176] width 28 height 13
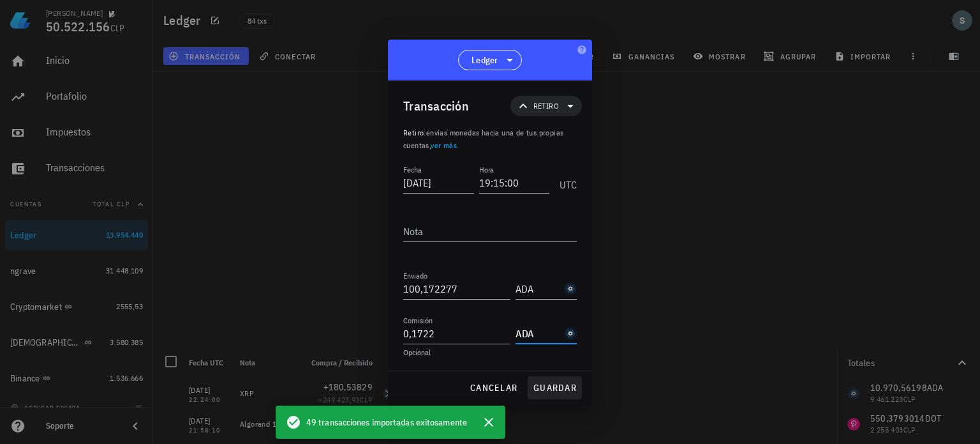
type input "ADA"
click at [559, 390] on span "guardar" at bounding box center [555, 387] width 44 height 11
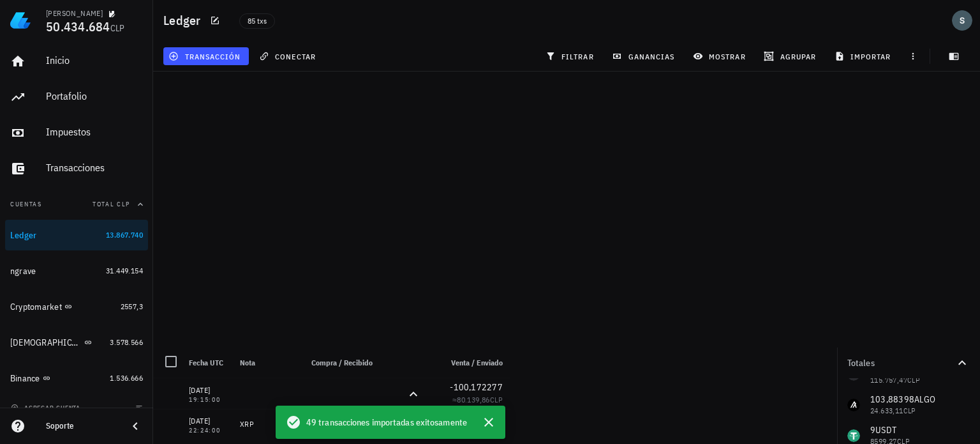
scroll to position [214, 0]
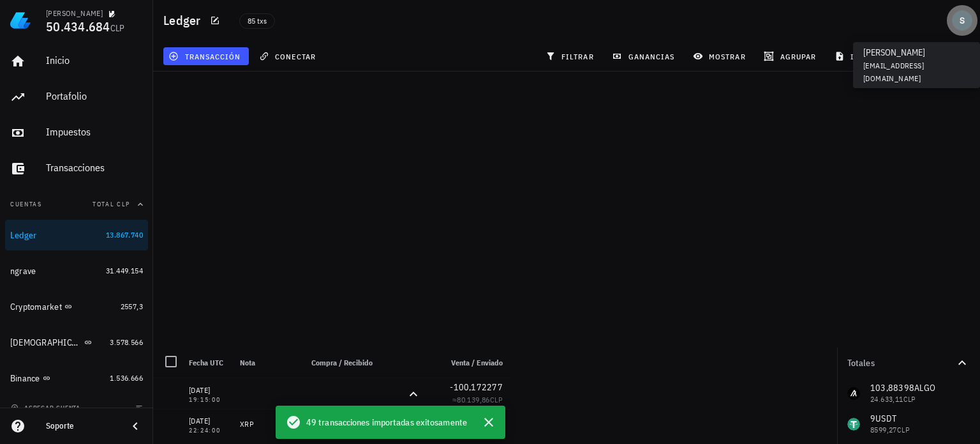
click at [959, 11] on div "avatar" at bounding box center [962, 20] width 20 height 20
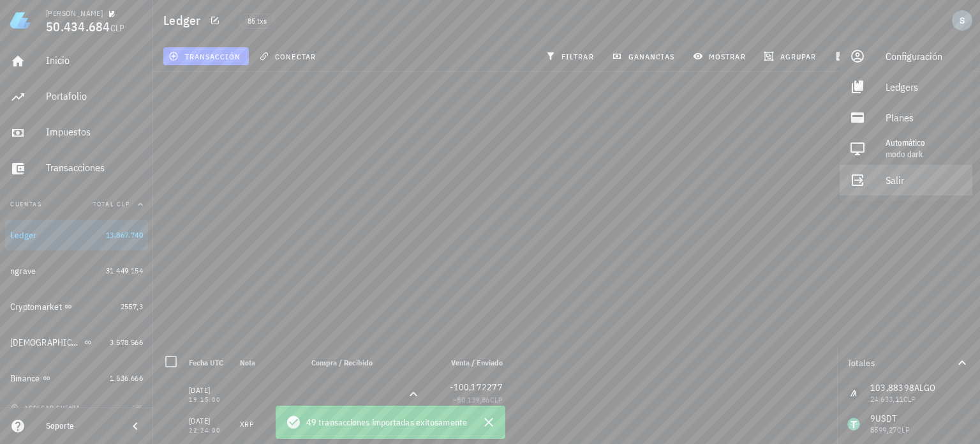
click at [896, 186] on div "Salir" at bounding box center [924, 180] width 77 height 26
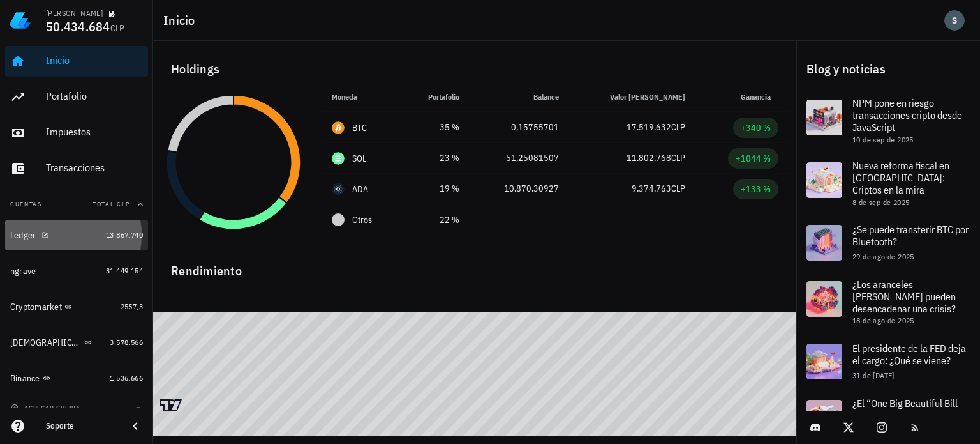
click at [64, 234] on div "Ledger" at bounding box center [55, 235] width 91 height 12
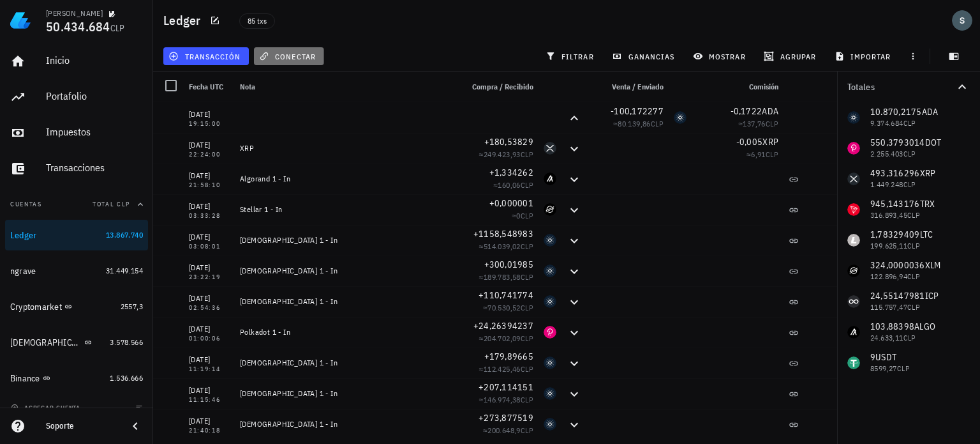
click at [292, 57] on span "conectar" at bounding box center [289, 56] width 54 height 10
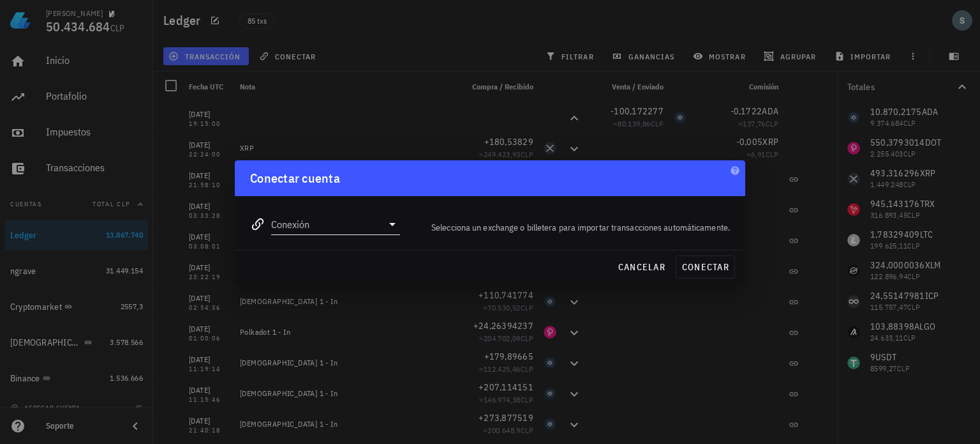
click at [392, 224] on icon at bounding box center [392, 224] width 6 height 3
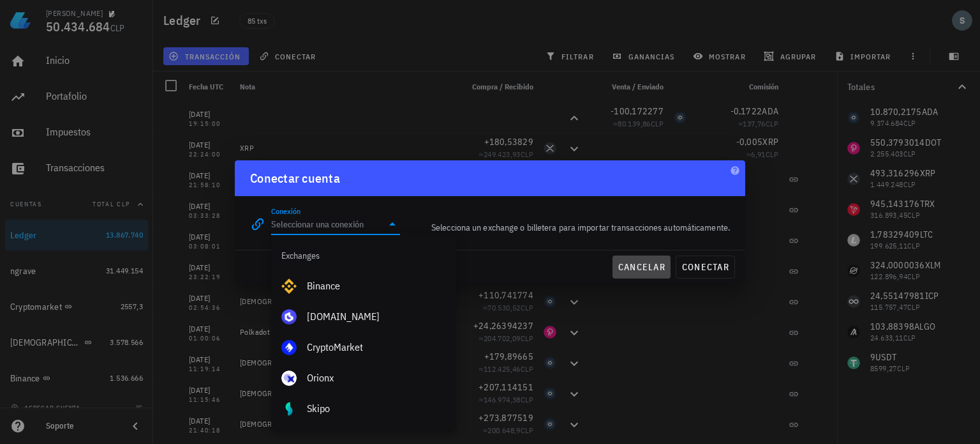
click at [653, 267] on span "cancelar" at bounding box center [642, 266] width 48 height 11
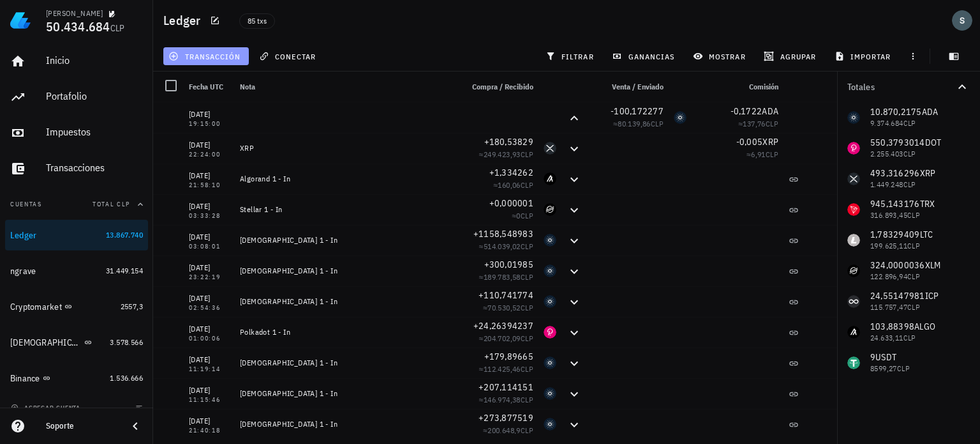
click at [223, 55] on span "transacción" at bounding box center [206, 56] width 70 height 10
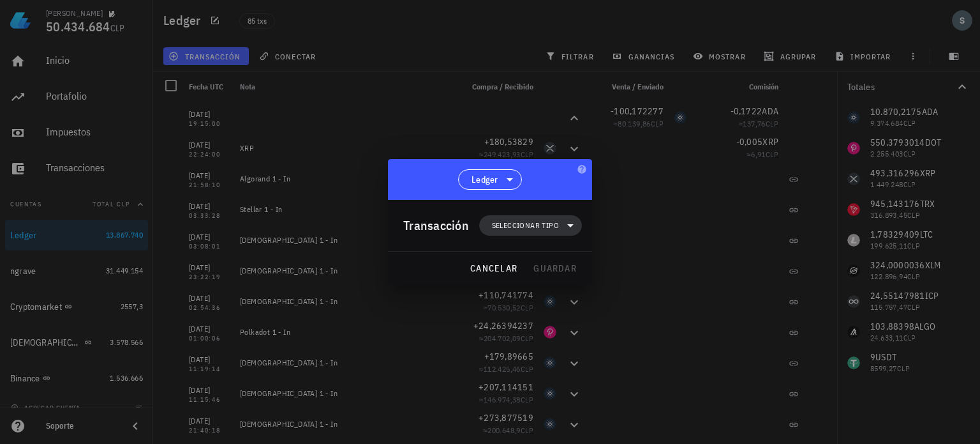
click at [528, 223] on span "Seleccionar tipo" at bounding box center [525, 225] width 67 height 13
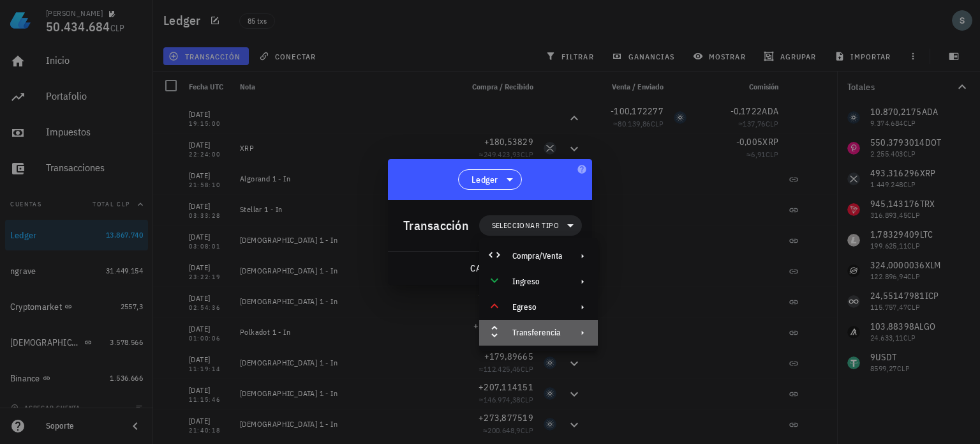
click at [564, 329] on div "Transferencia" at bounding box center [538, 333] width 119 height 26
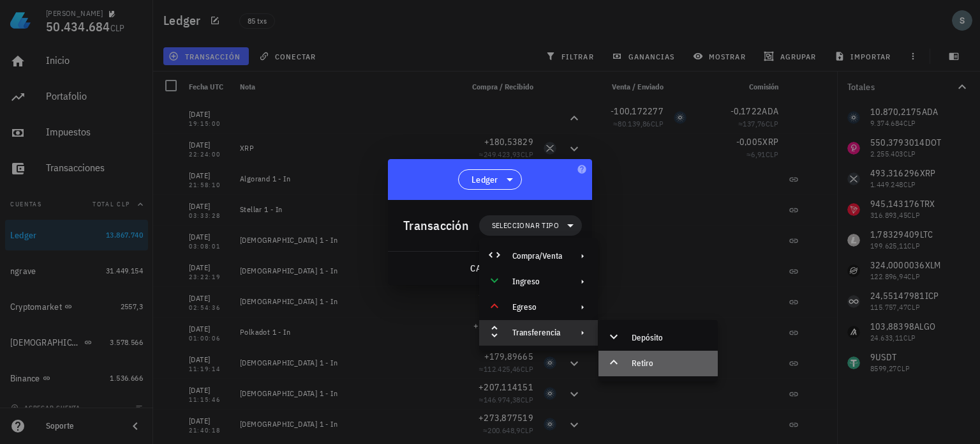
click at [629, 359] on div "Retiro" at bounding box center [658, 363] width 119 height 26
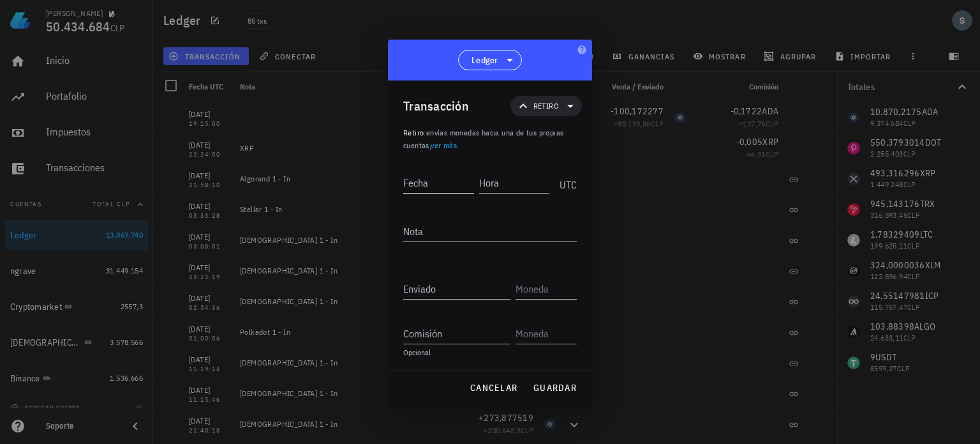
click at [435, 184] on input "Fecha" at bounding box center [438, 182] width 71 height 20
type input "2020-07-20"
click at [500, 186] on input "Hora" at bounding box center [514, 182] width 71 height 20
type input "19:27:00"
click at [456, 287] on input "Enviado" at bounding box center [456, 288] width 107 height 20
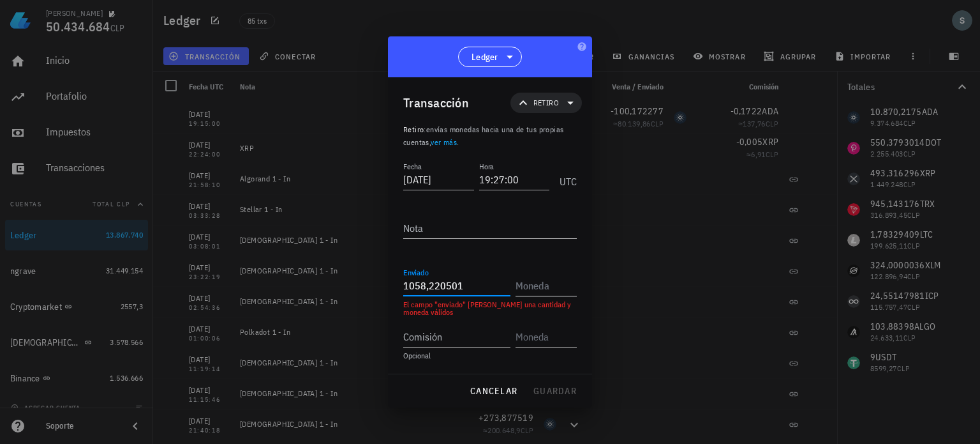
type input "1.058,220501"
click at [520, 290] on input "text" at bounding box center [545, 285] width 59 height 20
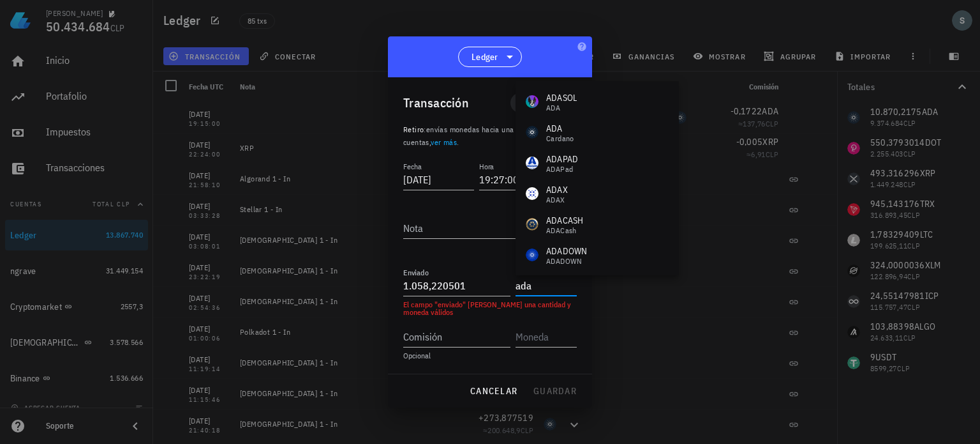
click at [564, 135] on div "Cardano" at bounding box center [560, 139] width 28 height 8
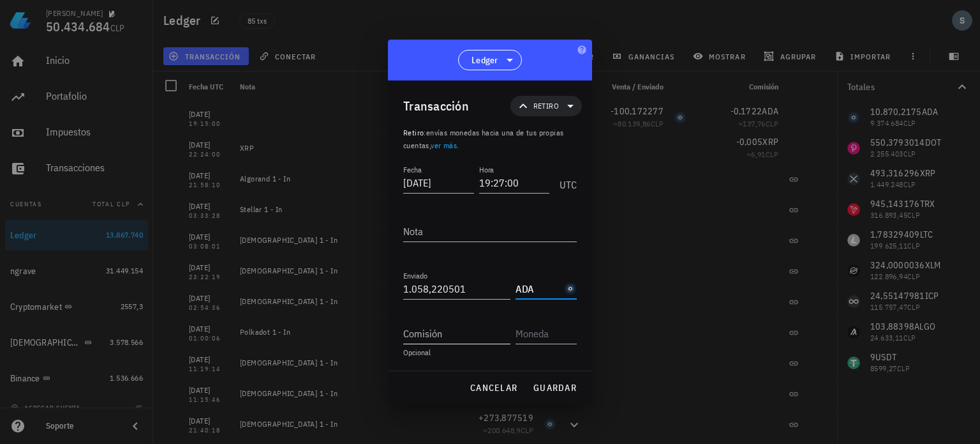
type input "ADA"
click at [453, 339] on input "Comisión" at bounding box center [456, 333] width 107 height 20
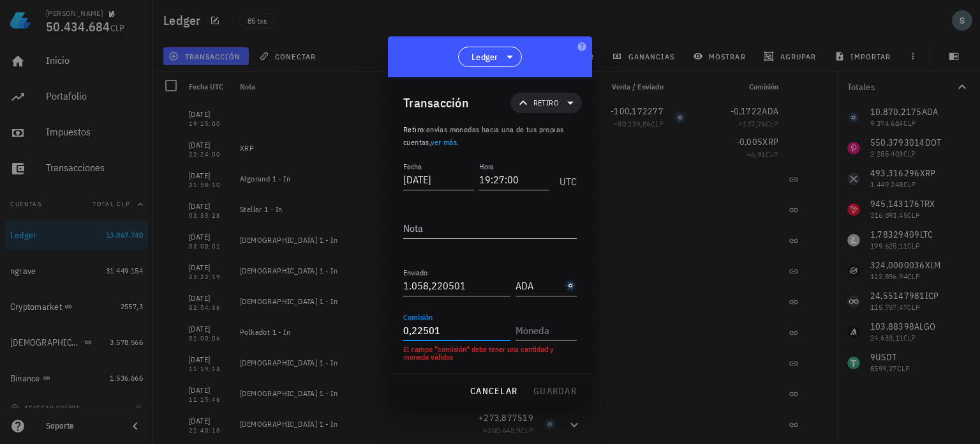
click at [422, 331] on input "0,22501" at bounding box center [456, 330] width 107 height 20
type input "0,220501"
click at [557, 325] on input "text" at bounding box center [545, 330] width 59 height 20
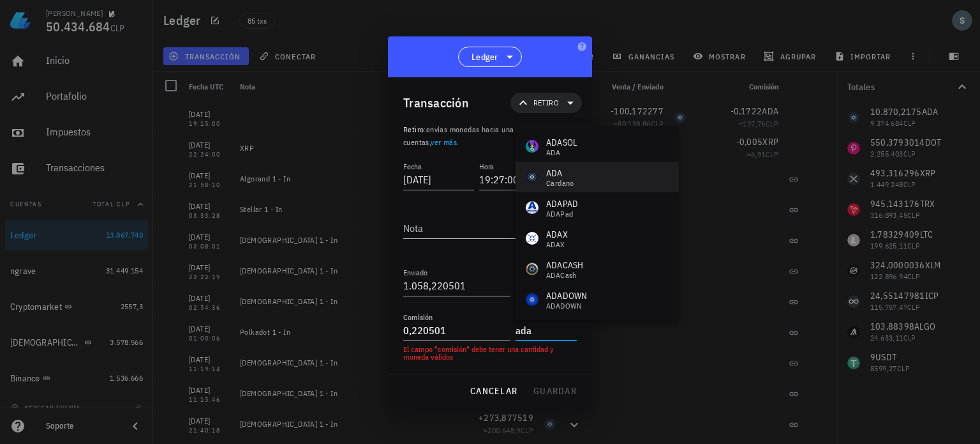
click at [563, 173] on div "ADA" at bounding box center [560, 173] width 28 height 13
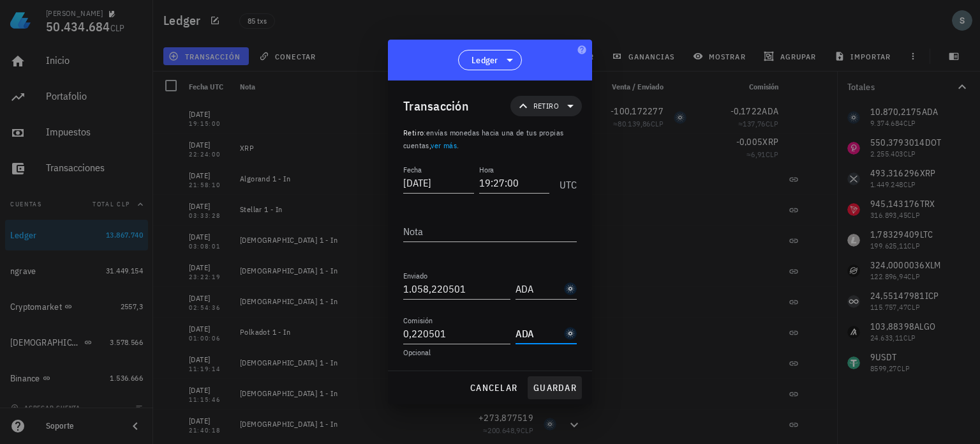
type input "ADA"
click at [564, 382] on span "guardar" at bounding box center [555, 387] width 44 height 11
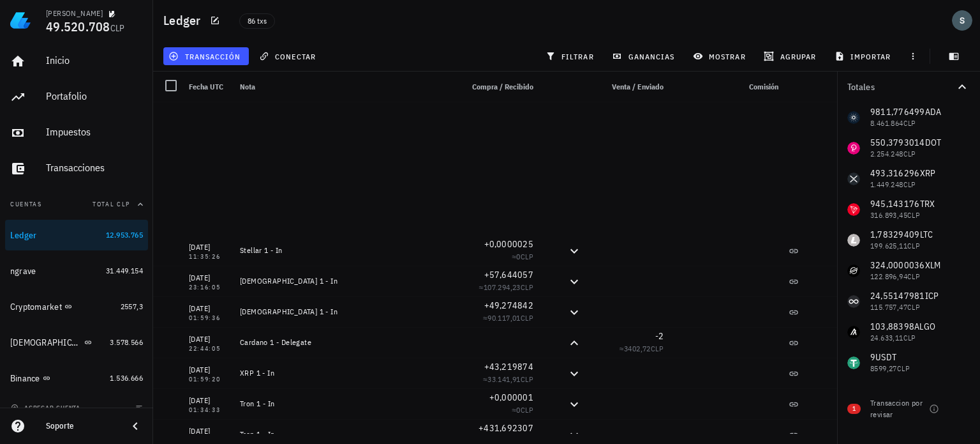
scroll to position [2303, 0]
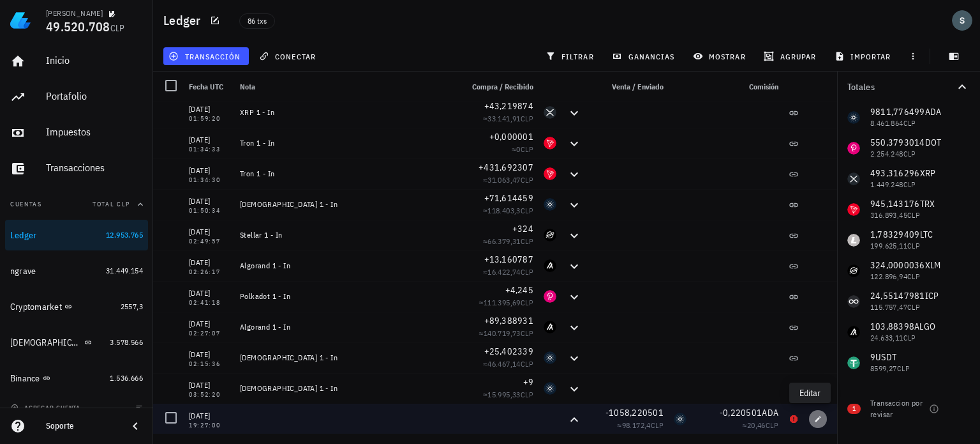
click at [814, 421] on icon "button" at bounding box center [818, 419] width 8 height 8
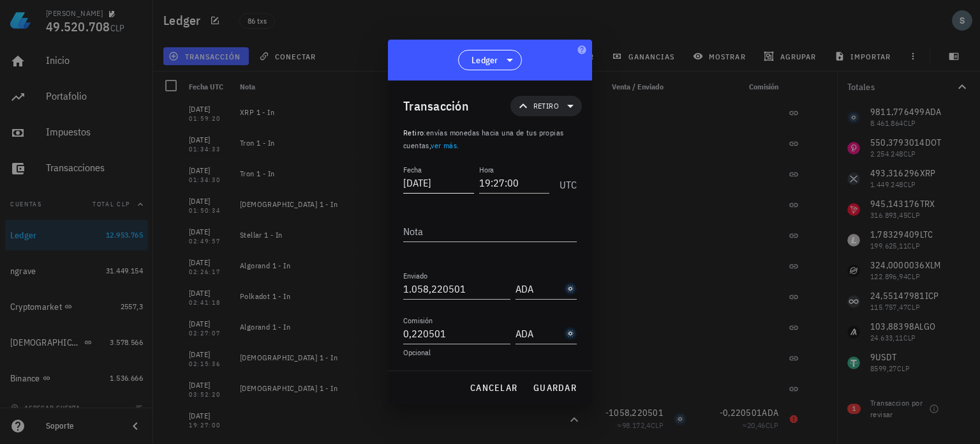
click at [426, 183] on input "2020-07-20" at bounding box center [438, 182] width 71 height 20
click at [541, 384] on span "guardar" at bounding box center [555, 387] width 44 height 11
type input "2020-07-20"
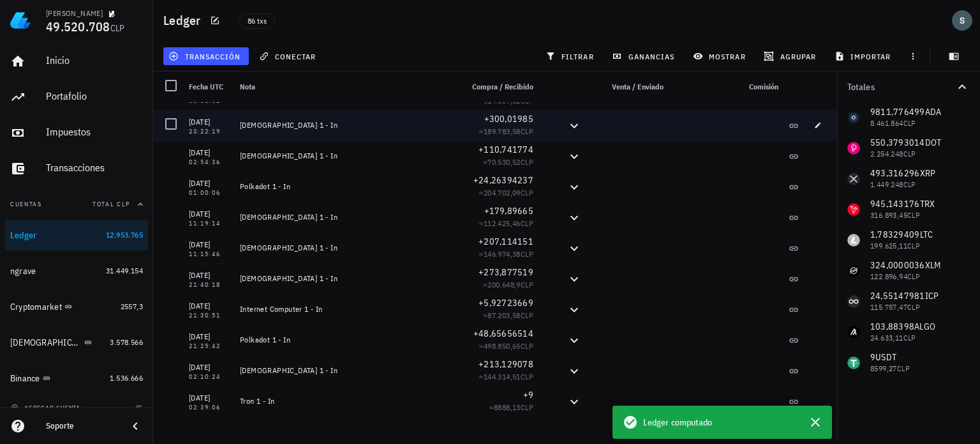
scroll to position [0, 0]
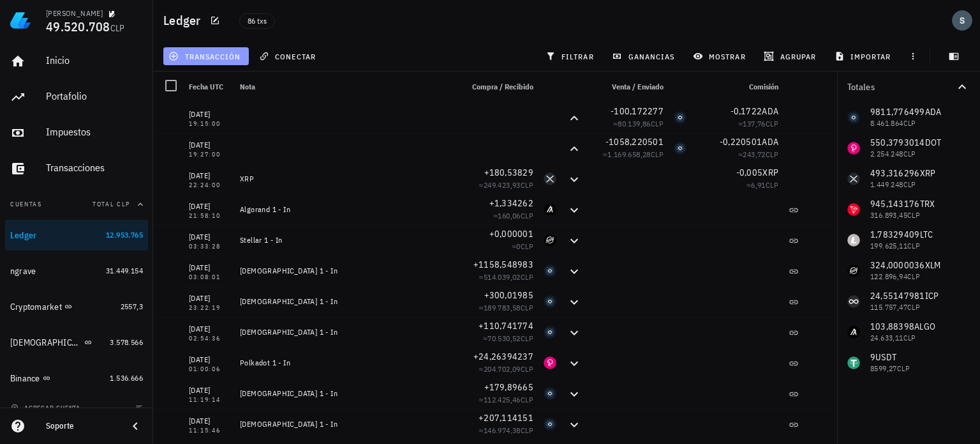
click at [228, 56] on span "transacción" at bounding box center [206, 56] width 70 height 10
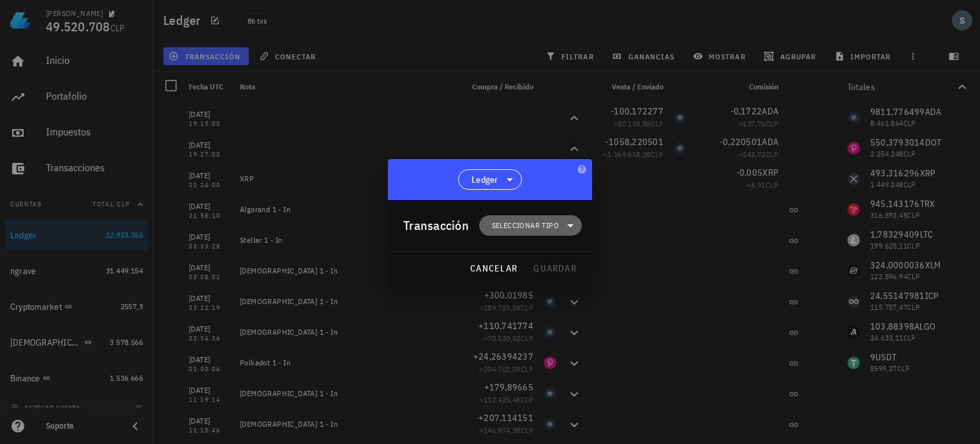
click at [542, 228] on span "Seleccionar tipo" at bounding box center [525, 225] width 67 height 13
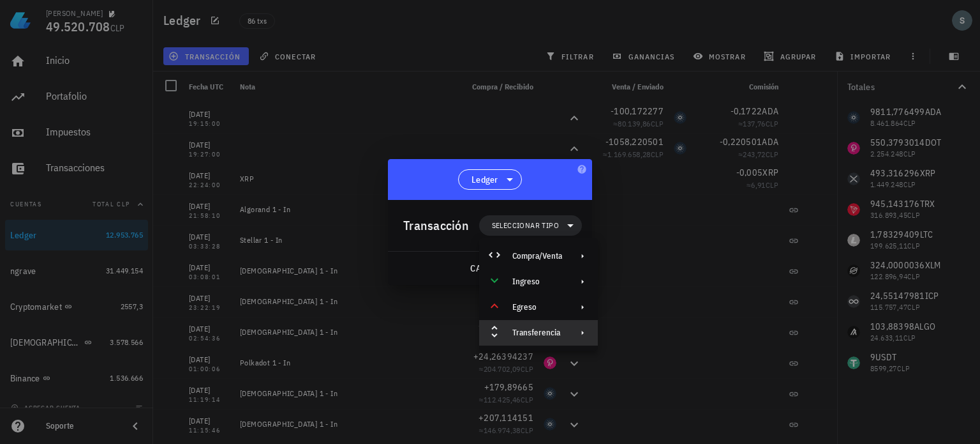
click at [551, 331] on div "Transferencia" at bounding box center [538, 332] width 50 height 10
click at [631, 361] on div "Retiro" at bounding box center [658, 363] width 119 height 26
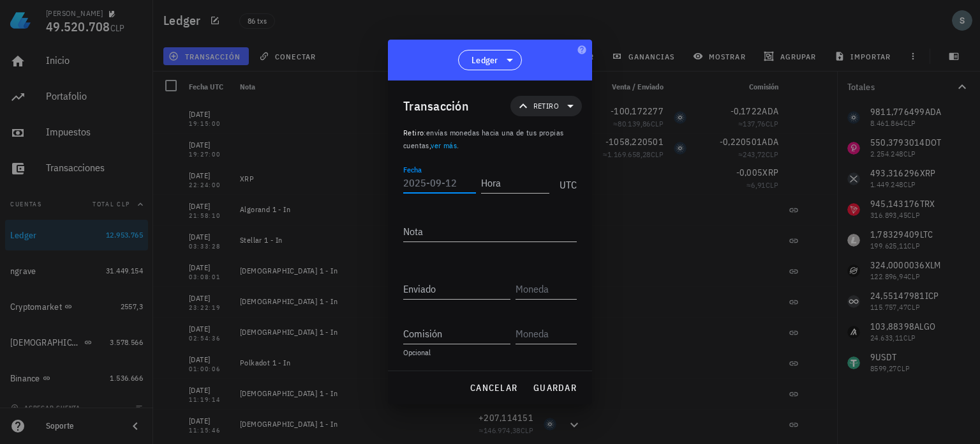
click at [437, 183] on input "Fecha" at bounding box center [439, 182] width 73 height 20
type input "2025-07-21"
click at [503, 176] on input "Hora" at bounding box center [514, 182] width 71 height 20
type input "21:28:00"
click at [467, 290] on input "Enviado" at bounding box center [456, 288] width 107 height 20
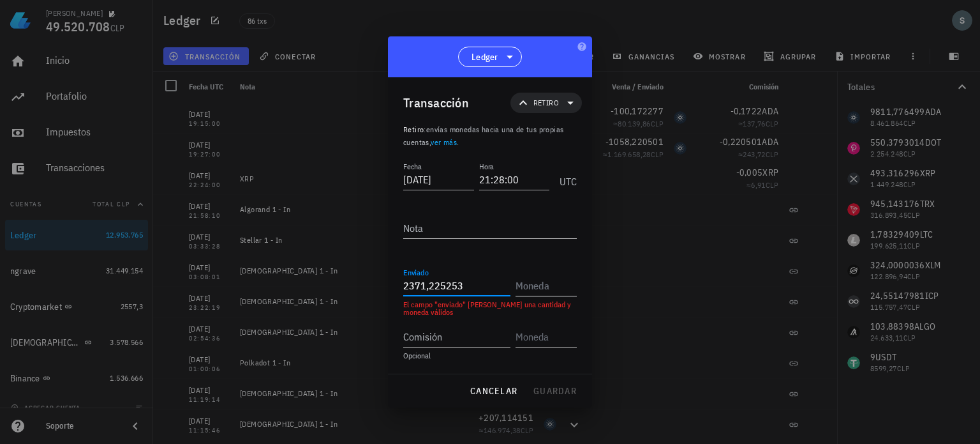
type input "2.371,225253"
click at [528, 286] on input "text" at bounding box center [545, 285] width 59 height 20
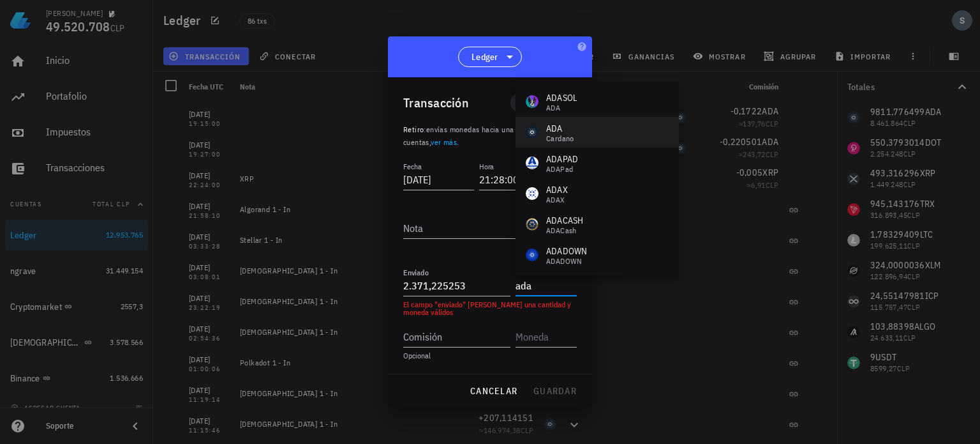
click at [571, 135] on div "Cardano" at bounding box center [560, 139] width 28 height 8
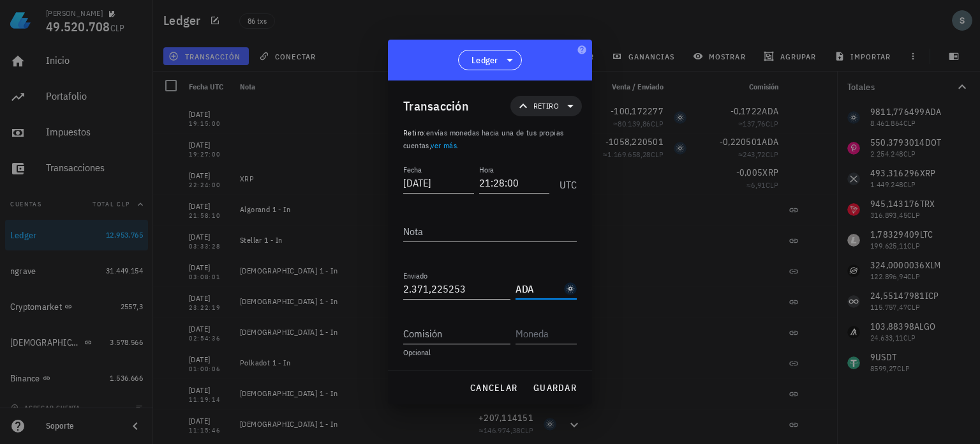
type input "ADA"
click at [456, 330] on input "Comisión" at bounding box center [456, 333] width 107 height 20
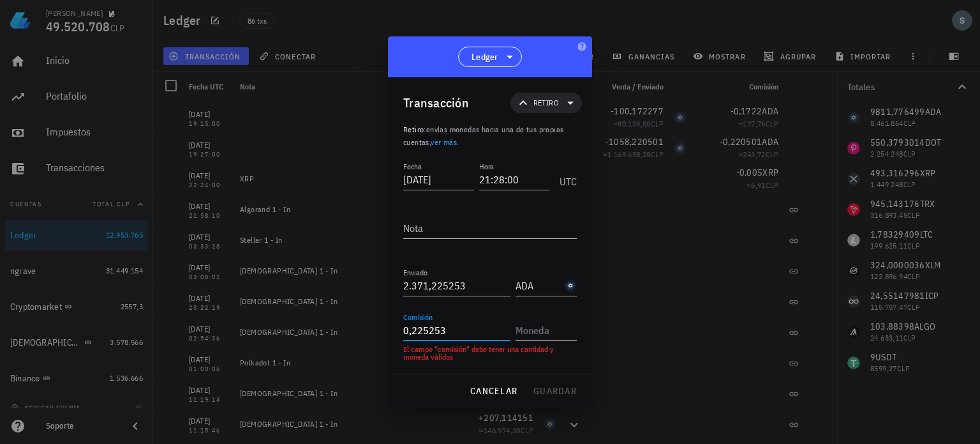
type input "0,225253"
click at [560, 329] on input "text" at bounding box center [545, 330] width 59 height 20
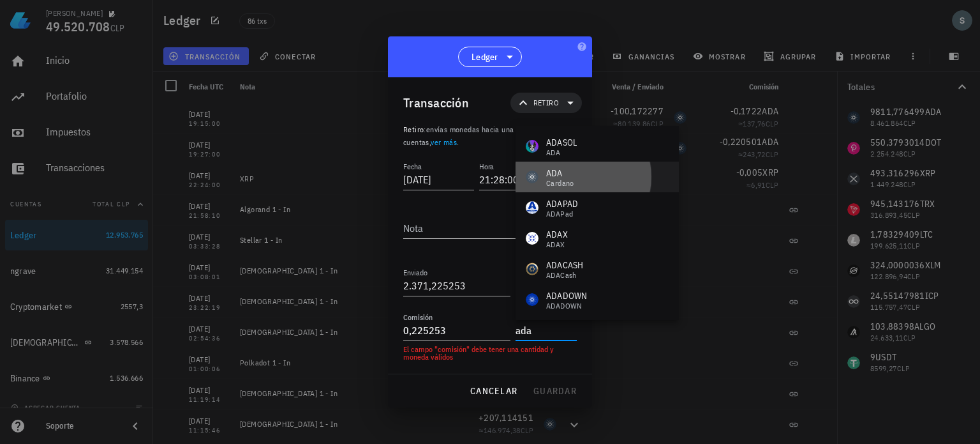
click at [562, 185] on div "Cardano" at bounding box center [560, 183] width 28 height 8
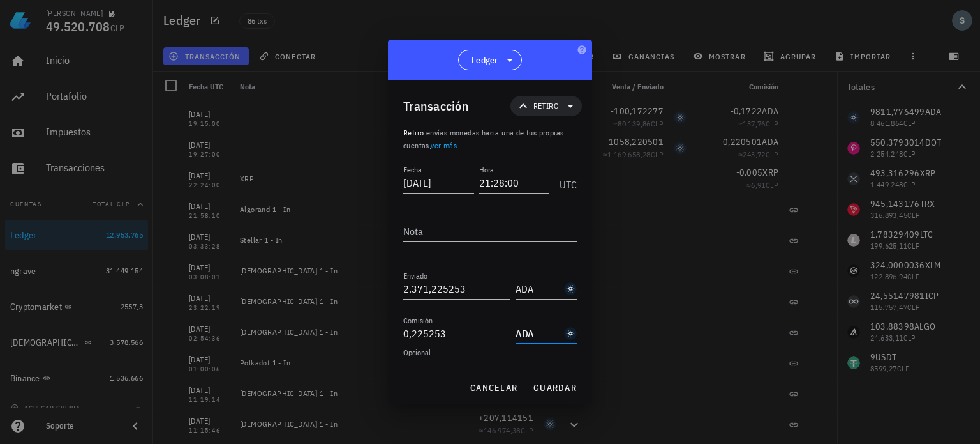
type input "ADA"
click at [559, 385] on span "guardar" at bounding box center [555, 387] width 44 height 11
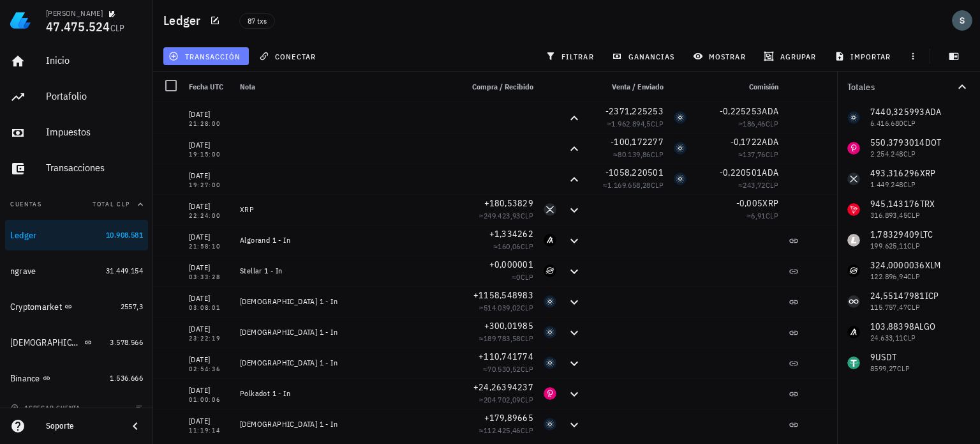
click at [204, 56] on span "transacción" at bounding box center [206, 56] width 70 height 10
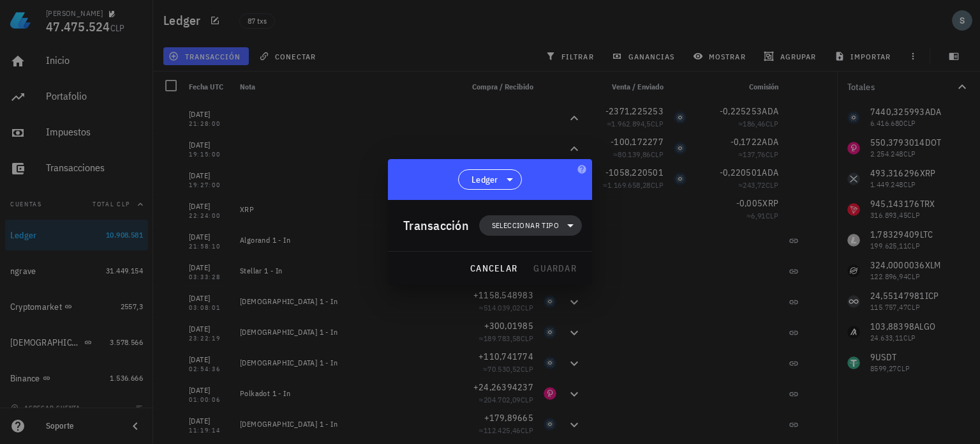
click at [560, 221] on span "Seleccionar tipo" at bounding box center [530, 225] width 87 height 20
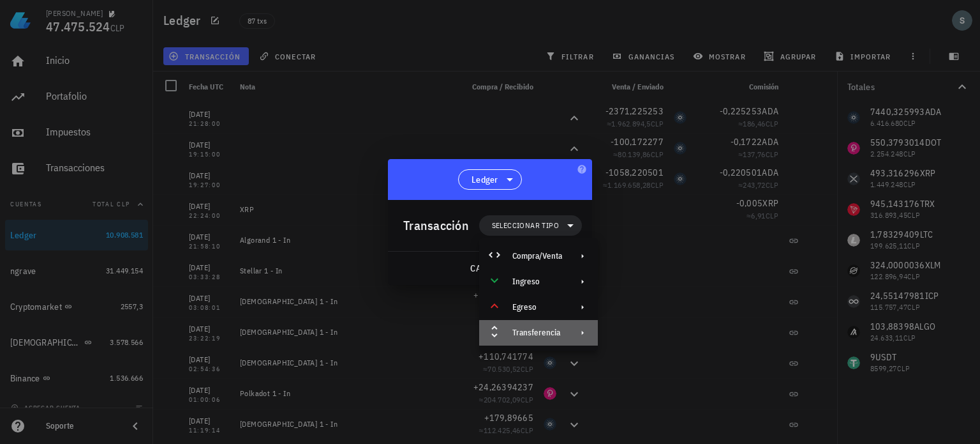
click at [580, 332] on icon at bounding box center [583, 332] width 10 height 10
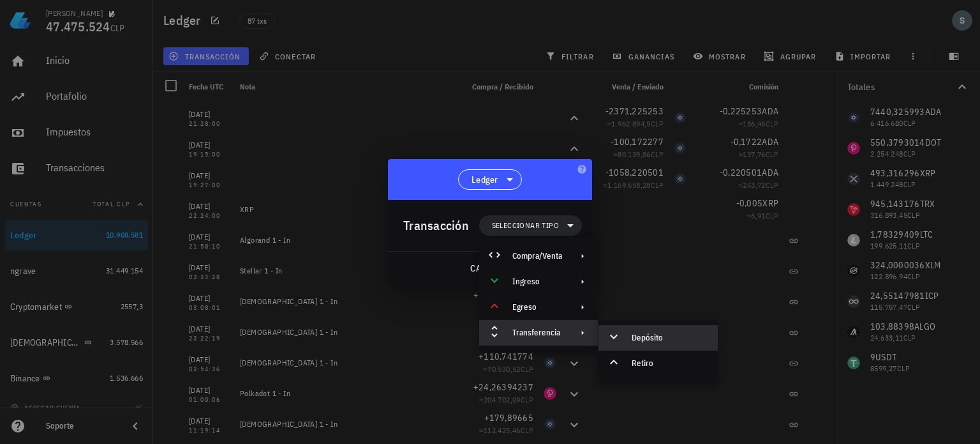
click at [652, 338] on div "Depósito" at bounding box center [670, 338] width 76 height 10
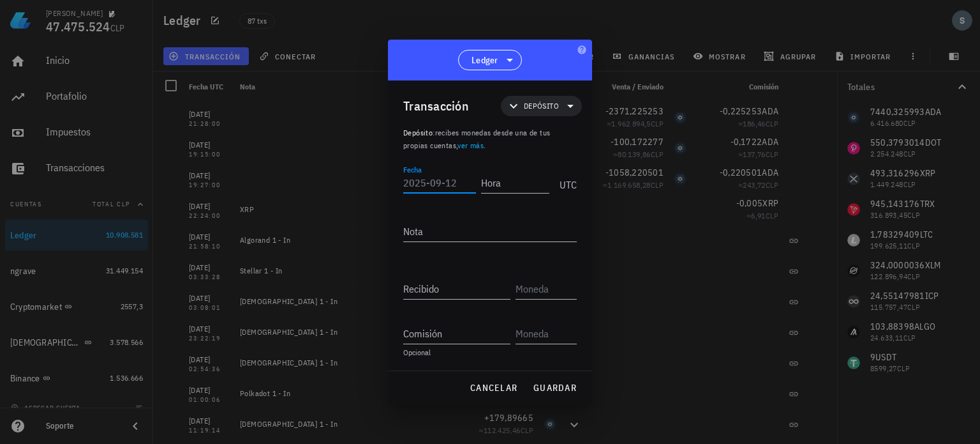
click at [441, 182] on input "Fecha" at bounding box center [439, 182] width 73 height 20
type input "2025-05-15"
click at [498, 181] on input "Hora" at bounding box center [513, 182] width 73 height 20
type input "13:06:25"
click at [453, 294] on input "Recibido" at bounding box center [456, 288] width 107 height 20
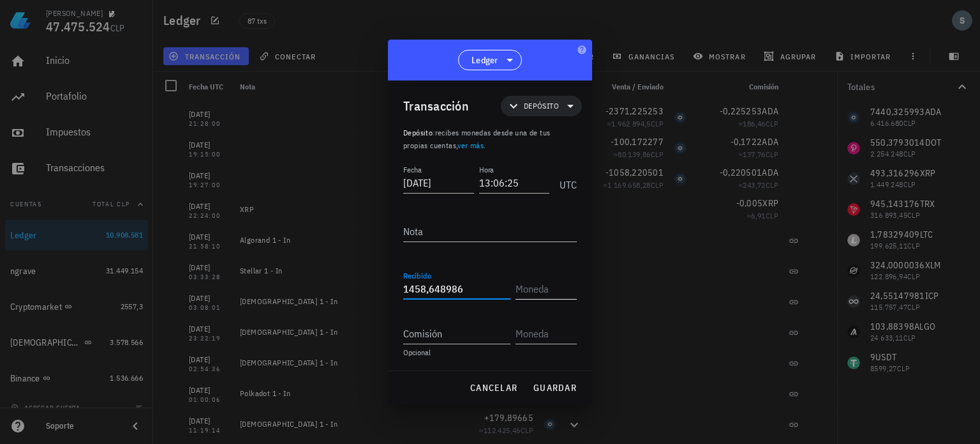
type input "1.458,648986"
click at [528, 293] on input "text" at bounding box center [545, 288] width 59 height 20
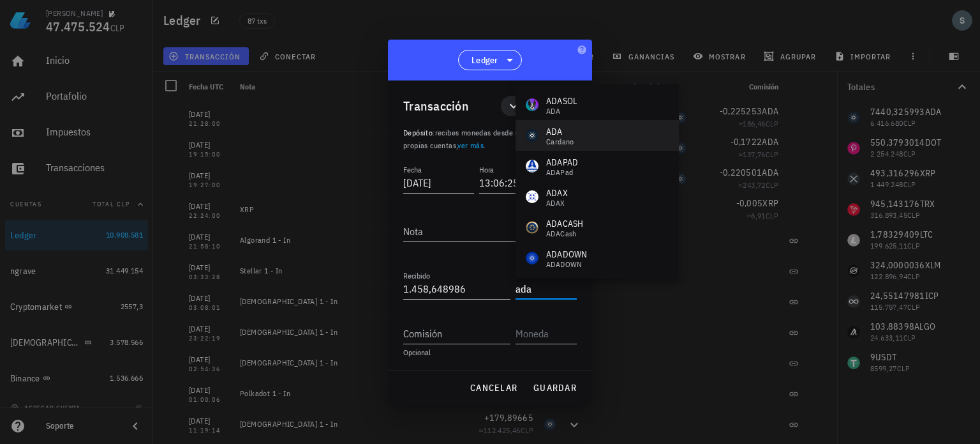
click at [567, 135] on div "ADA" at bounding box center [560, 131] width 28 height 13
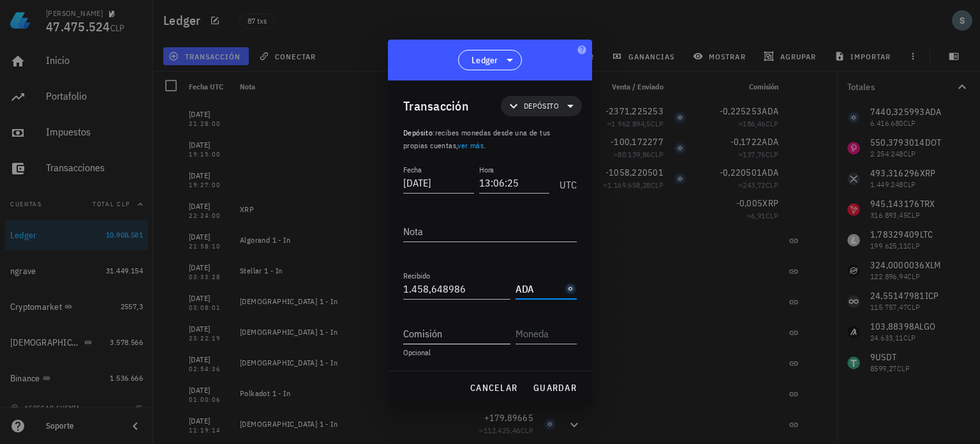
type input "ADA"
click at [451, 333] on input "Comisión" at bounding box center [456, 333] width 107 height 20
type input "0,169857"
click at [532, 338] on input "text" at bounding box center [545, 333] width 59 height 20
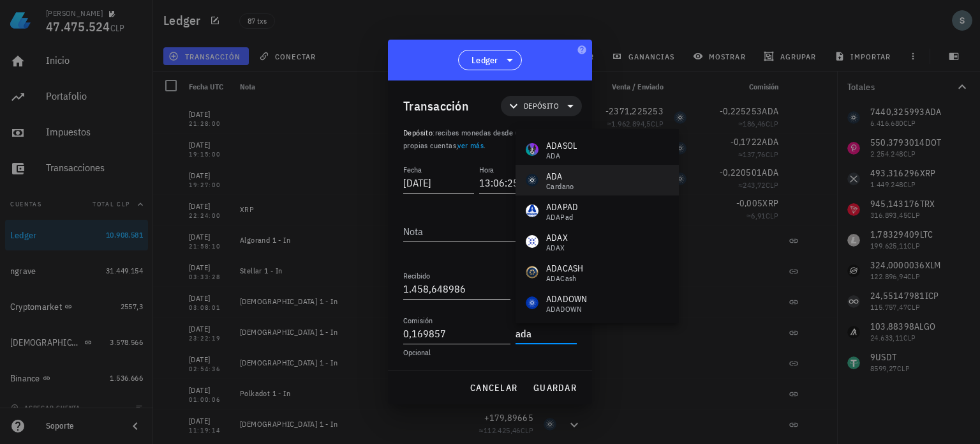
click at [562, 185] on div "Cardano" at bounding box center [560, 187] width 28 height 8
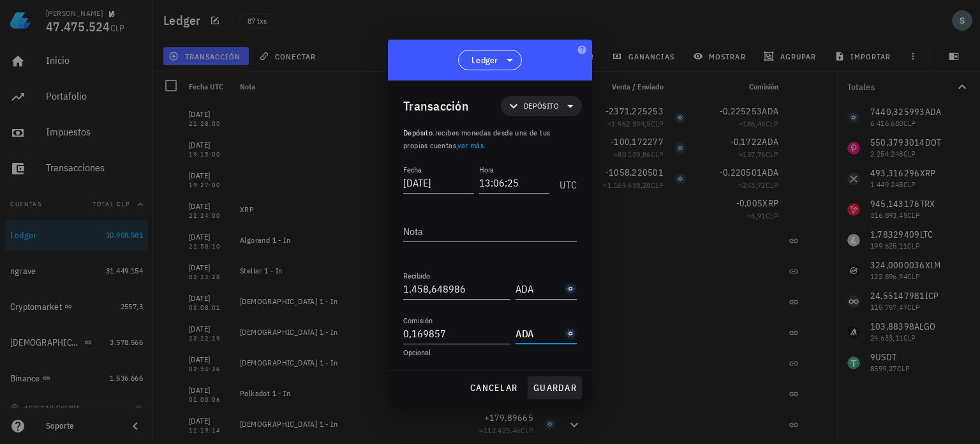
type input "ADA"
click at [557, 384] on span "guardar" at bounding box center [555, 387] width 44 height 11
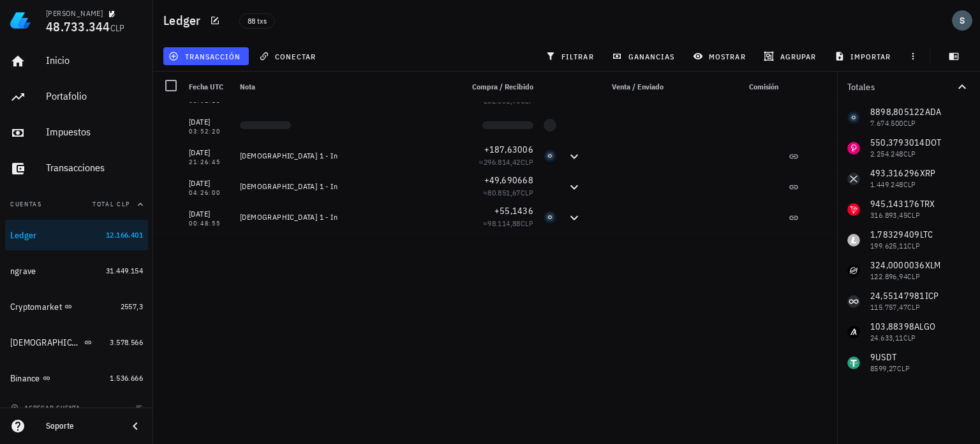
scroll to position [1662, 0]
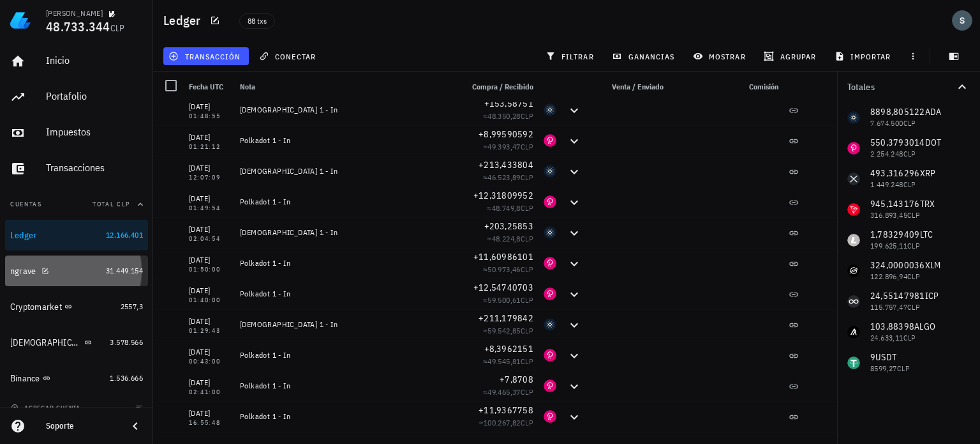
click at [73, 278] on div "ngrave" at bounding box center [55, 270] width 91 height 27
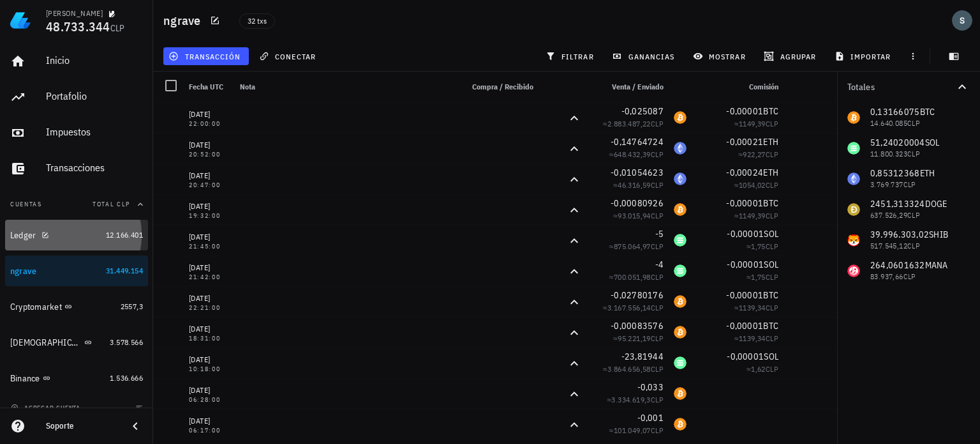
click at [56, 241] on div "Ledger" at bounding box center [55, 234] width 91 height 27
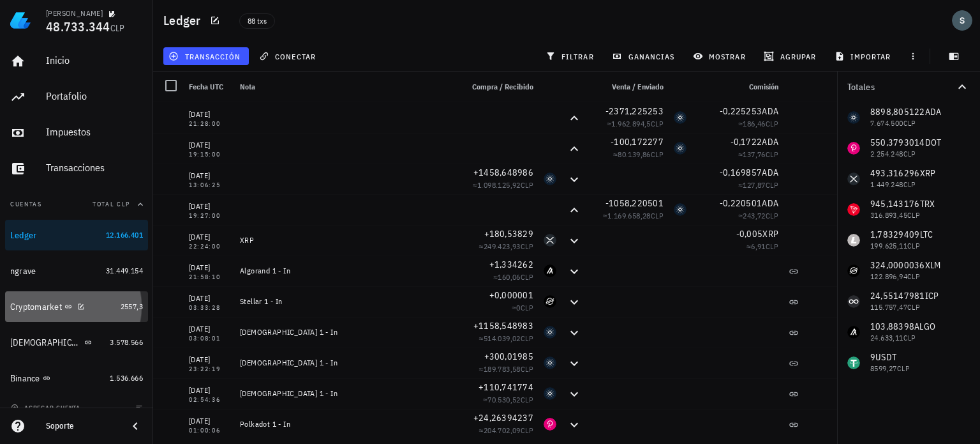
click at [56, 311] on div "Cryptomarket" at bounding box center [36, 306] width 52 height 11
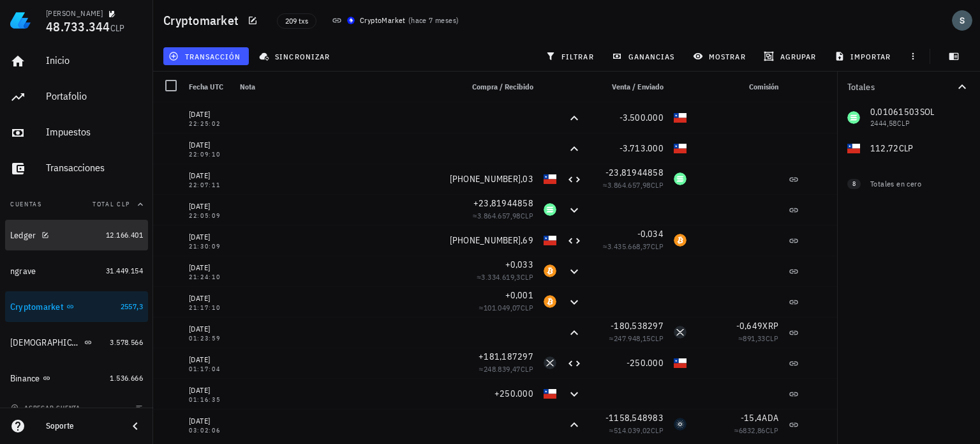
click at [77, 235] on div "Ledger" at bounding box center [55, 235] width 91 height 12
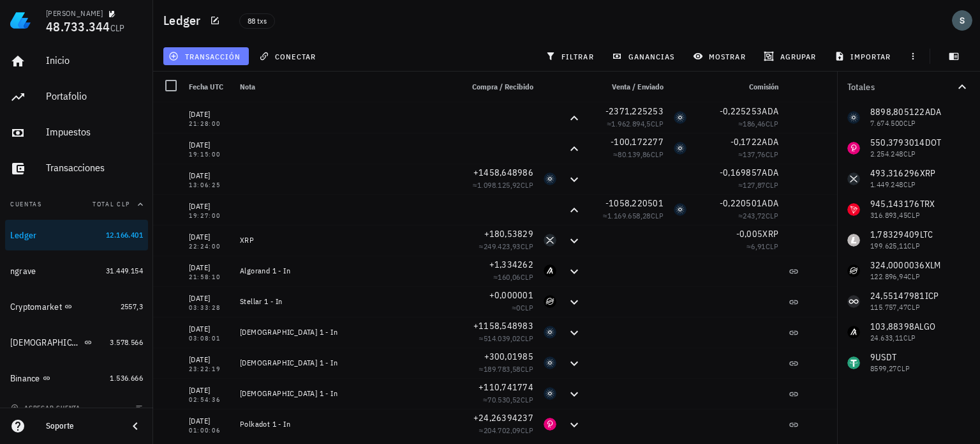
click at [222, 52] on span "transacción" at bounding box center [206, 56] width 70 height 10
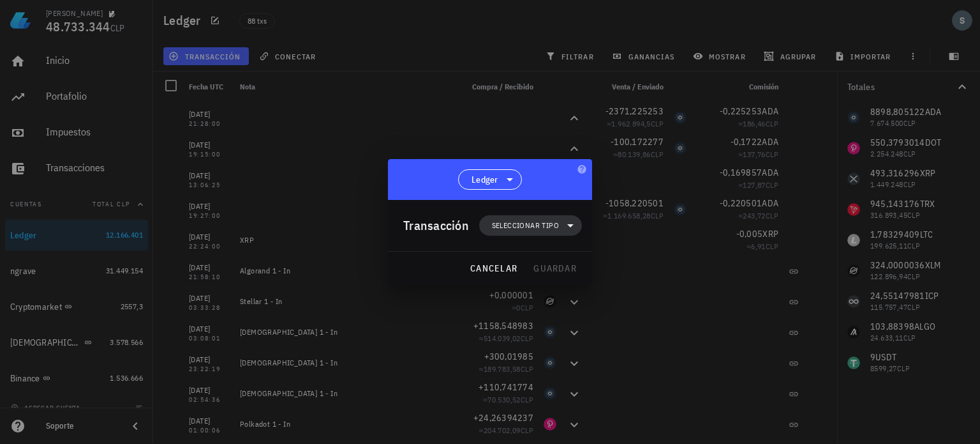
click at [557, 228] on span "Seleccionar tipo" at bounding box center [525, 225] width 67 height 13
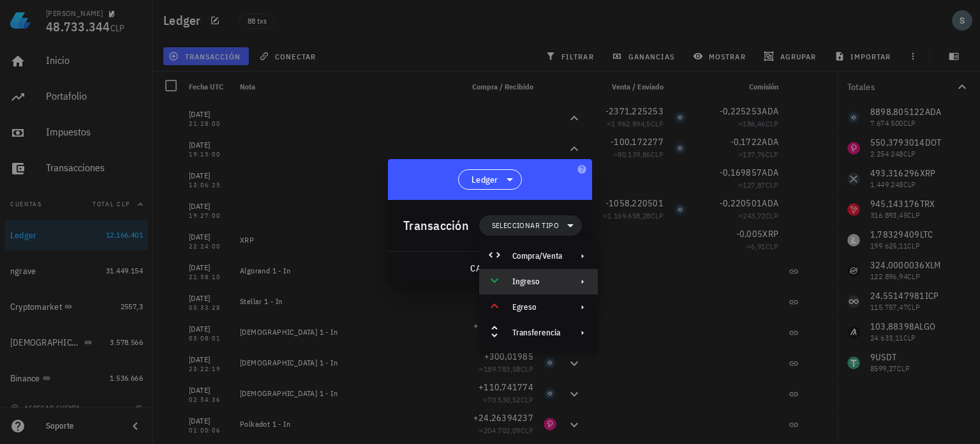
click at [577, 275] on div "Ingreso" at bounding box center [538, 282] width 119 height 26
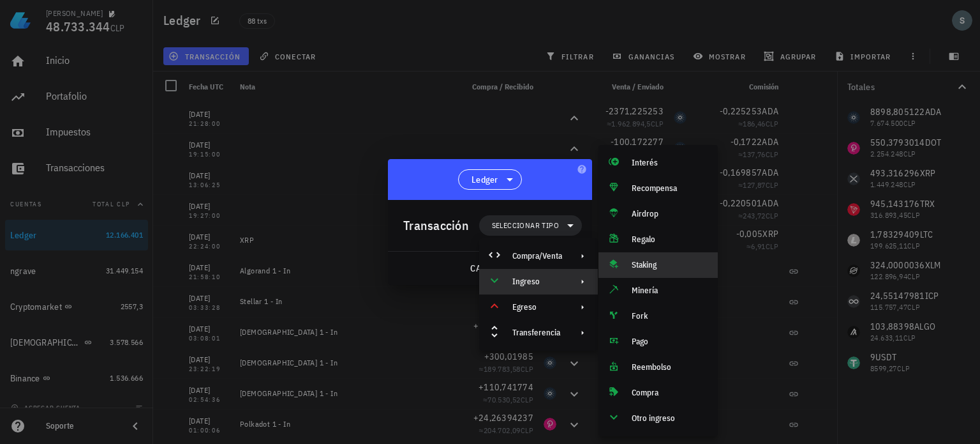
click at [647, 267] on div "Staking" at bounding box center [670, 265] width 76 height 10
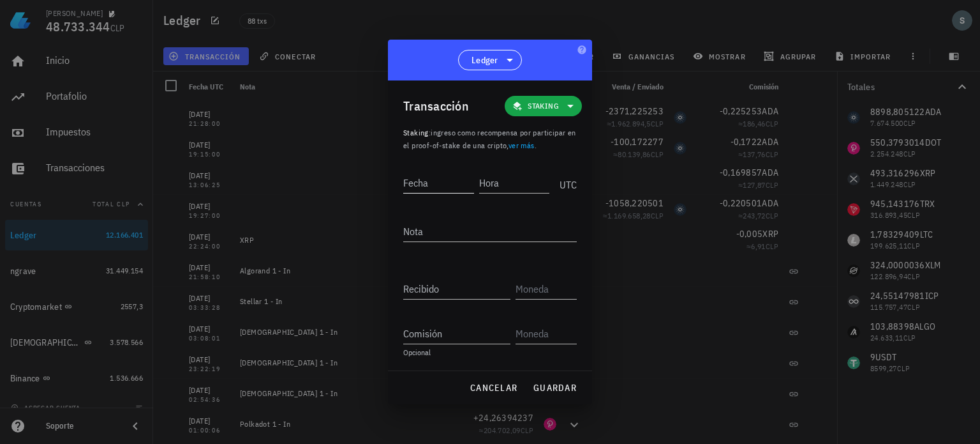
click at [449, 182] on input "Fecha" at bounding box center [438, 182] width 71 height 20
type input "2025-07-21"
click at [495, 186] on input "Hora" at bounding box center [513, 182] width 73 height 20
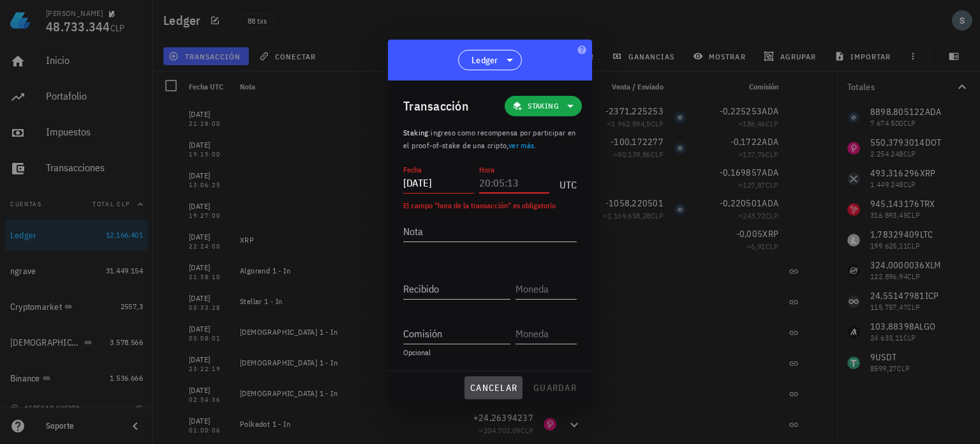
click at [511, 387] on span "cancelar" at bounding box center [494, 387] width 48 height 11
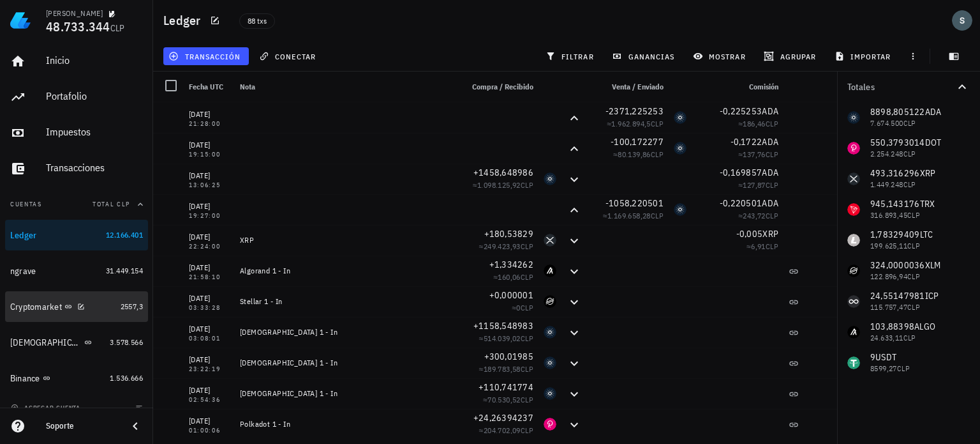
click at [29, 308] on div "Cryptomarket" at bounding box center [36, 306] width 52 height 11
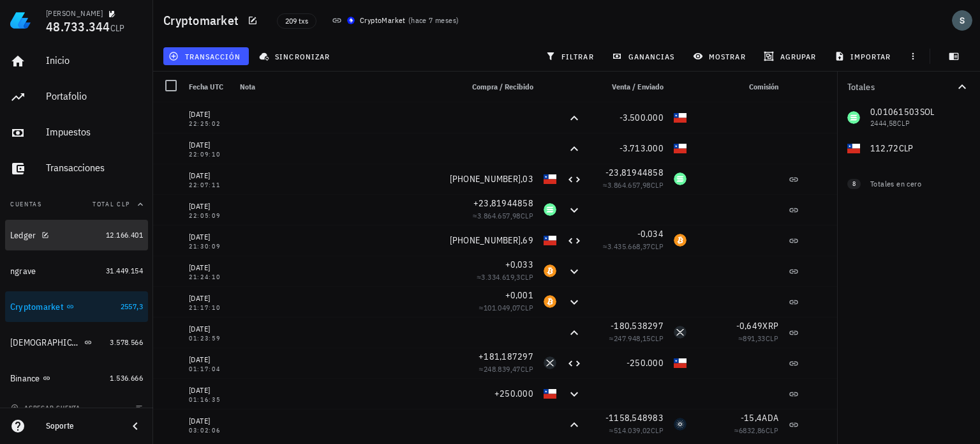
click at [27, 232] on div "Ledger" at bounding box center [23, 235] width 26 height 11
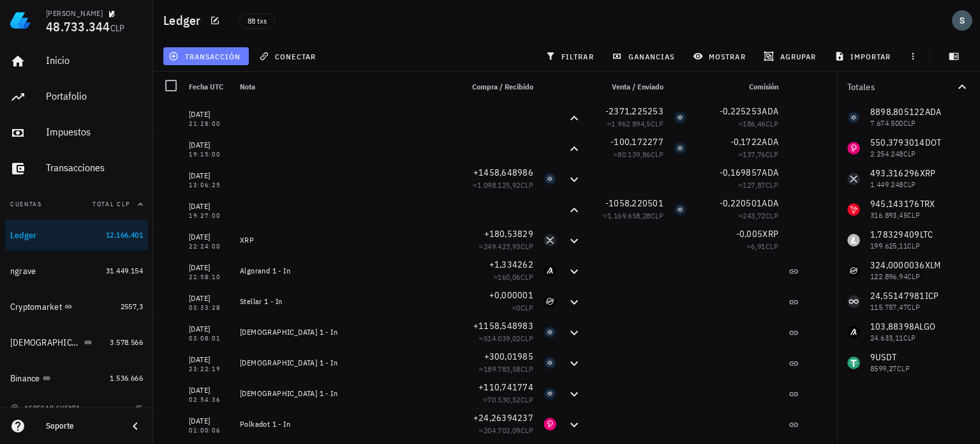
click at [191, 49] on button "transacción" at bounding box center [206, 56] width 86 height 18
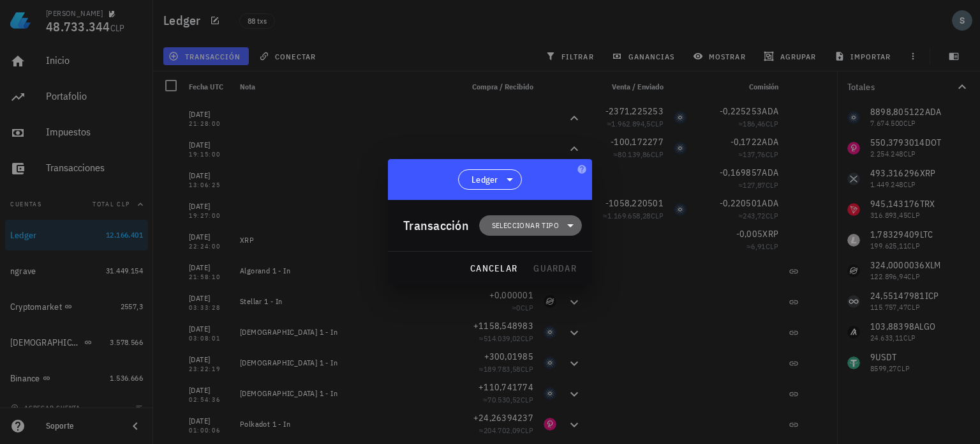
click at [556, 225] on span "Seleccionar tipo" at bounding box center [525, 225] width 67 height 13
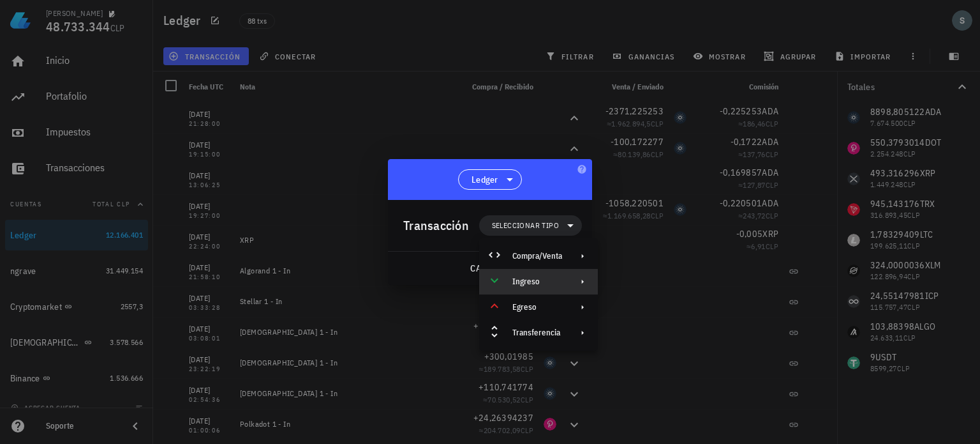
click at [582, 285] on icon at bounding box center [583, 281] width 10 height 10
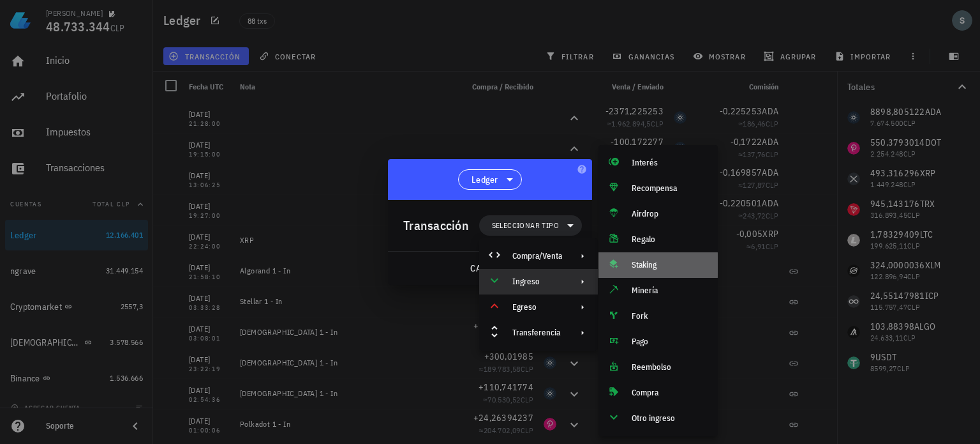
click at [649, 266] on div "Staking" at bounding box center [670, 265] width 76 height 10
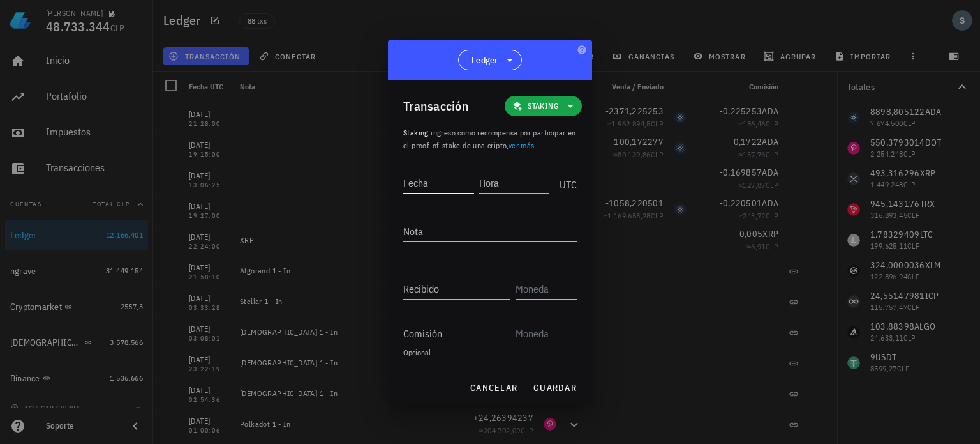
click at [447, 178] on input "Fecha" at bounding box center [438, 182] width 71 height 20
type input "2025-07-20"
click at [504, 180] on input "Hora" at bounding box center [514, 182] width 71 height 20
type input "18:43:00"
click at [461, 281] on input "Recibido" at bounding box center [456, 288] width 107 height 20
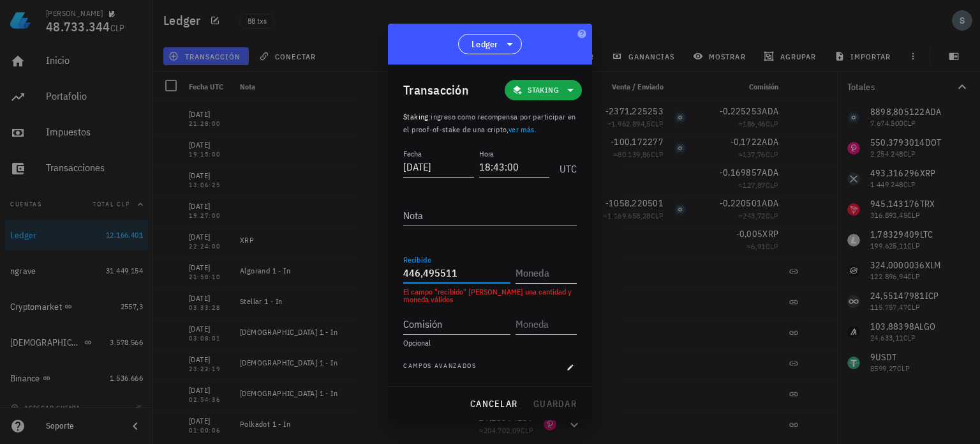
type input "446,495511"
click at [548, 274] on input "text" at bounding box center [545, 272] width 59 height 20
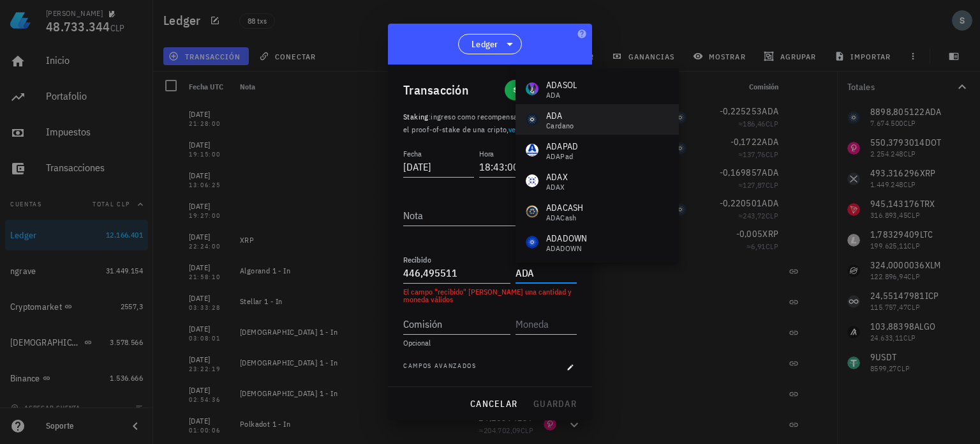
click at [569, 116] on div "ADA" at bounding box center [560, 115] width 28 height 13
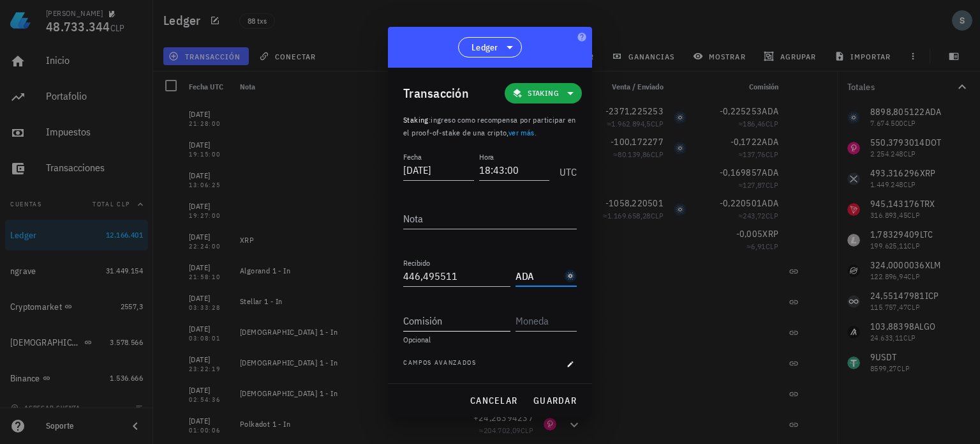
type input "ADA"
click at [475, 318] on input "Comisión" at bounding box center [456, 320] width 107 height 20
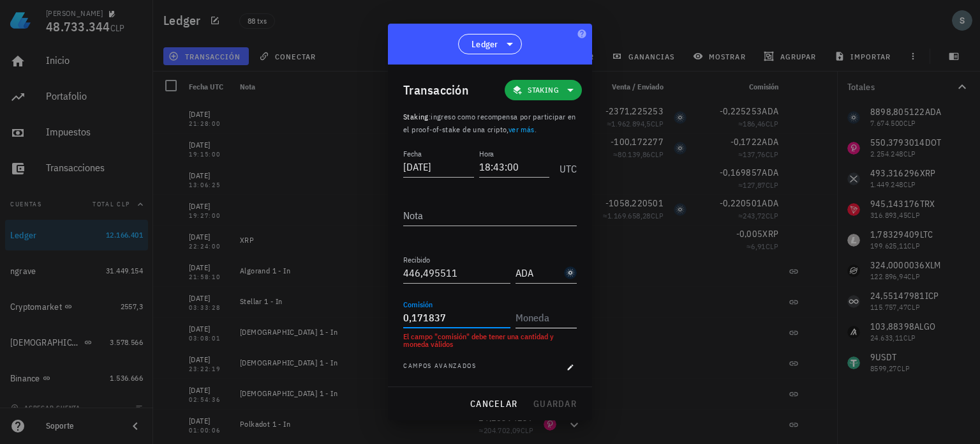
type input "0,171837"
click at [532, 317] on input "text" at bounding box center [545, 317] width 59 height 20
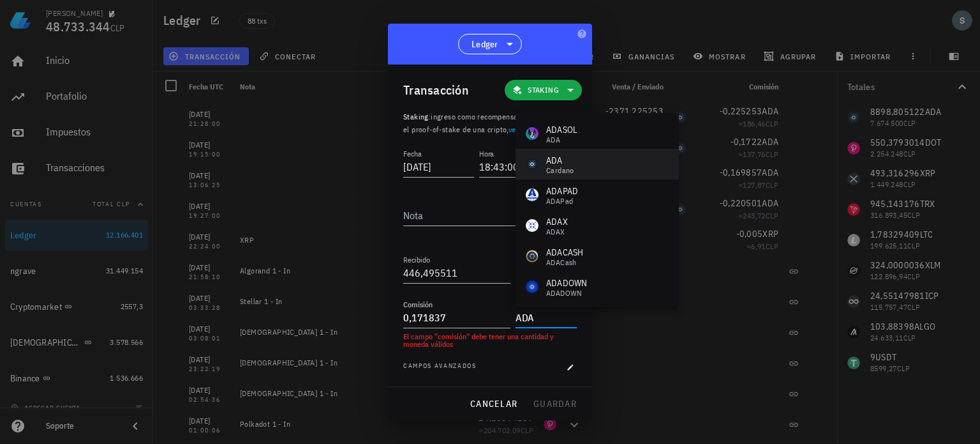
click at [567, 167] on div "Cardano" at bounding box center [560, 171] width 28 height 8
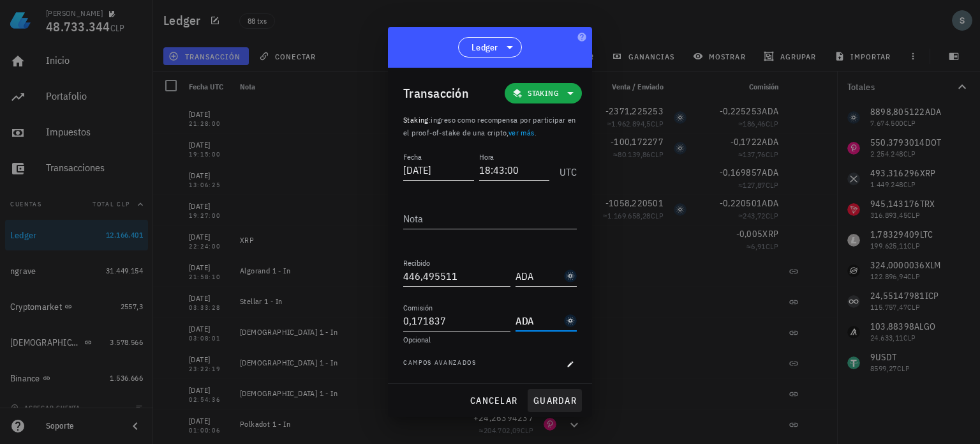
type input "ADA"
click at [556, 403] on span "guardar" at bounding box center [555, 399] width 44 height 11
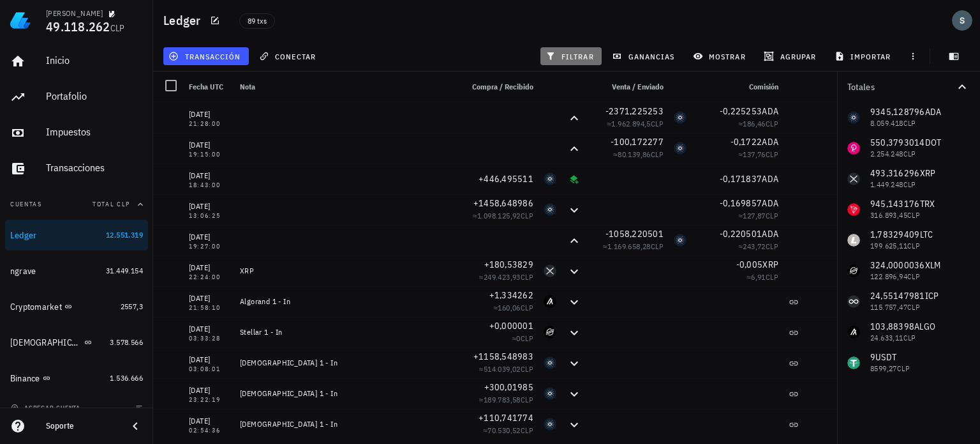
click at [572, 57] on span "filtrar" at bounding box center [571, 56] width 46 height 10
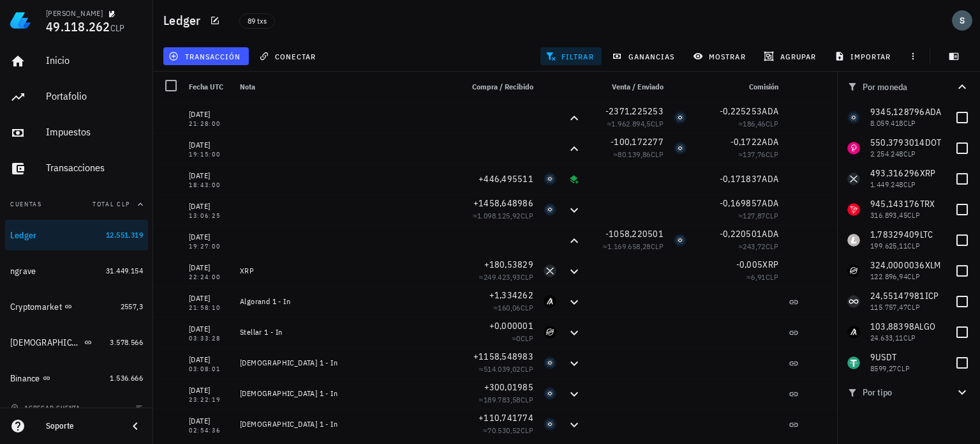
click at [572, 57] on span "filtrar" at bounding box center [571, 56] width 46 height 10
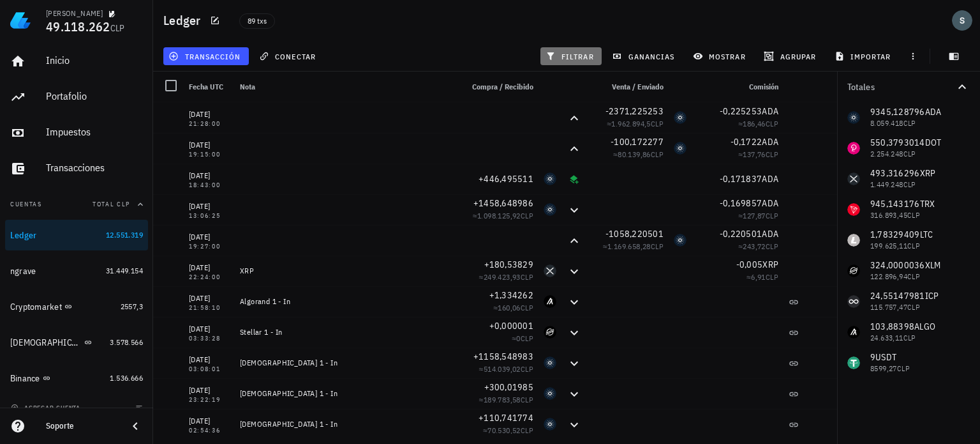
click at [568, 58] on span "filtrar" at bounding box center [571, 56] width 46 height 10
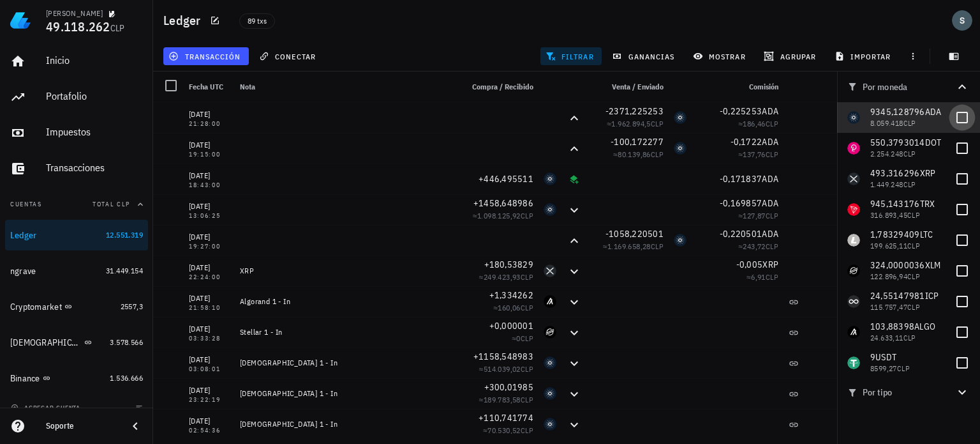
click at [956, 120] on div at bounding box center [963, 118] width 22 height 22
checkbox input "true"
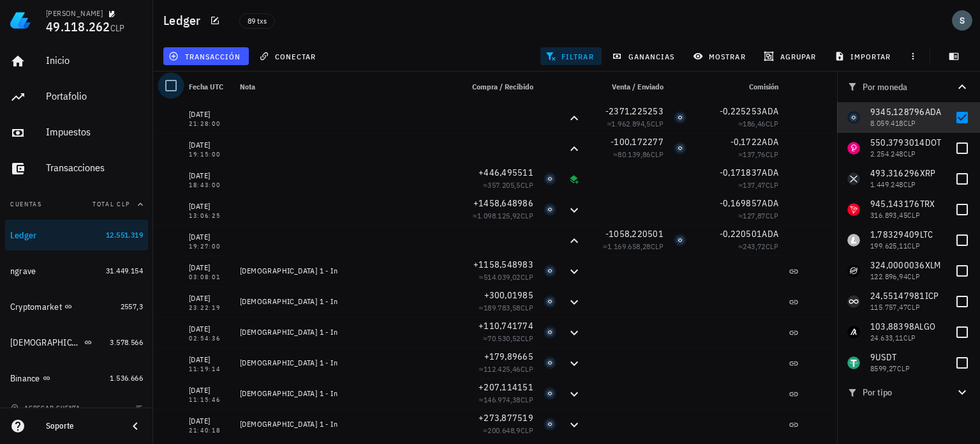
click at [168, 80] on div at bounding box center [171, 86] width 22 height 22
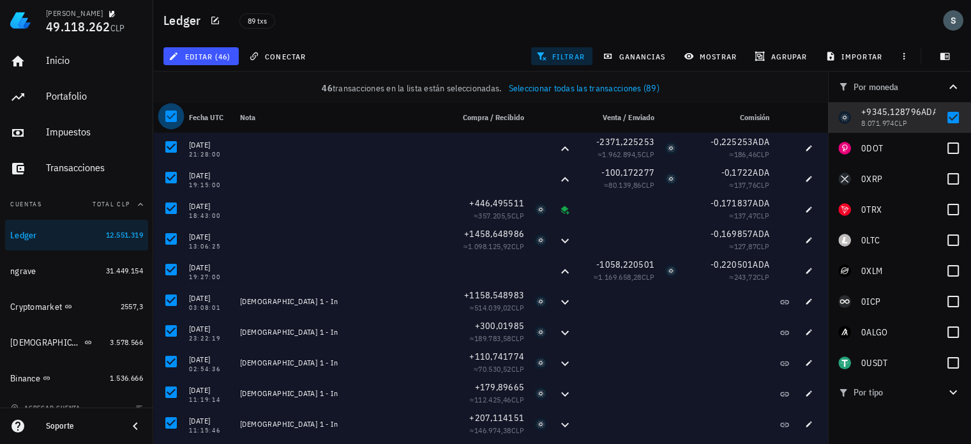
click at [168, 117] on div at bounding box center [171, 116] width 22 height 22
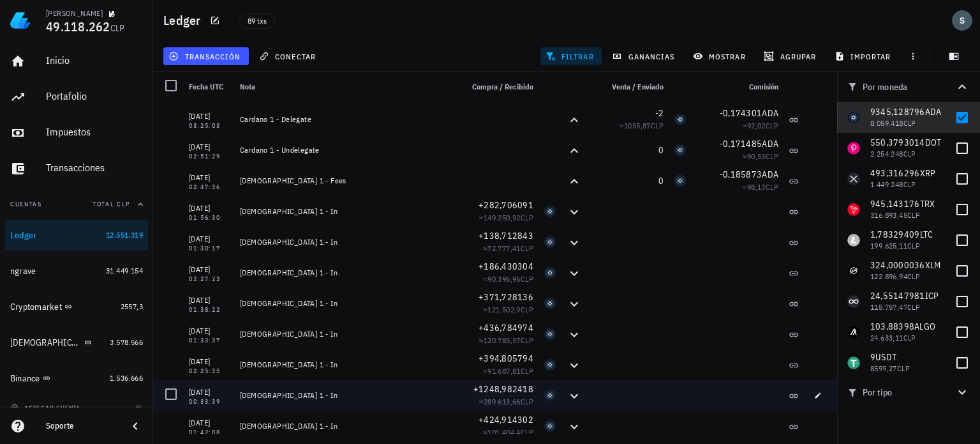
scroll to position [383, 0]
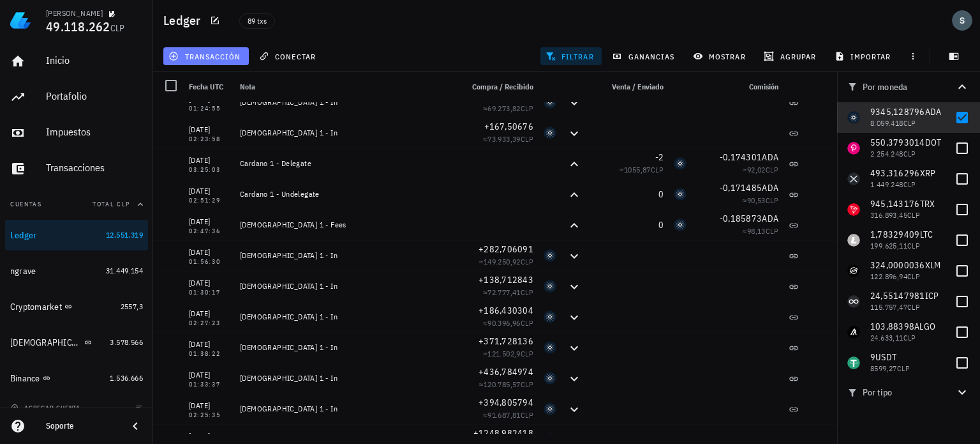
click at [219, 58] on span "transacción" at bounding box center [206, 56] width 70 height 10
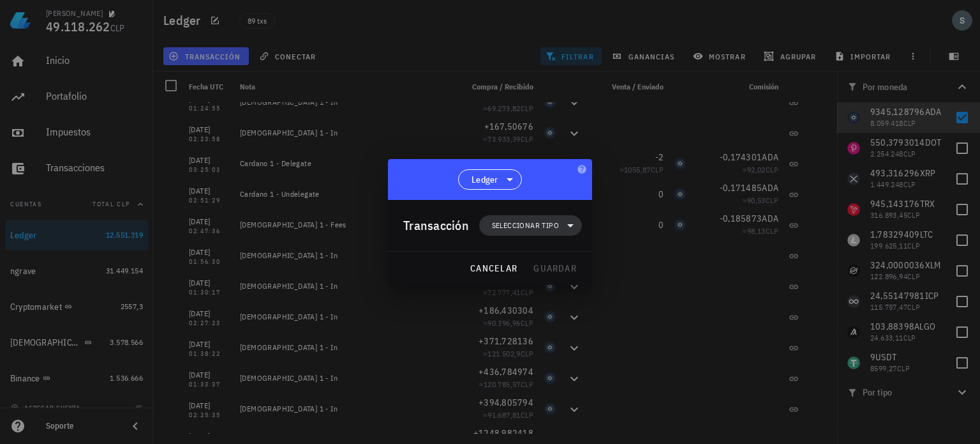
click at [569, 225] on icon at bounding box center [570, 225] width 6 height 3
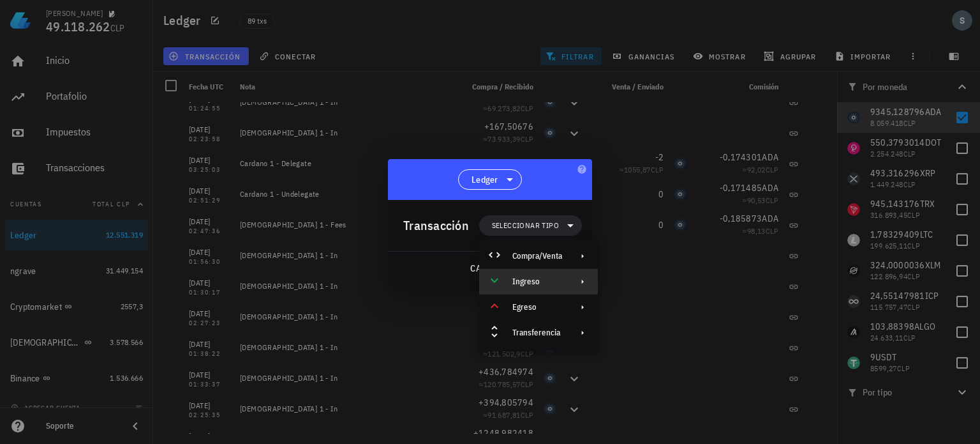
click at [578, 279] on icon at bounding box center [583, 281] width 10 height 10
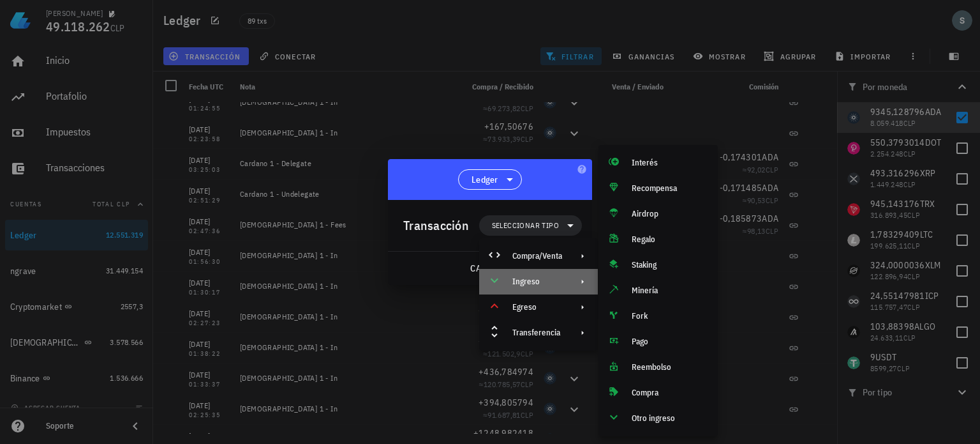
click at [578, 279] on icon at bounding box center [583, 281] width 10 height 10
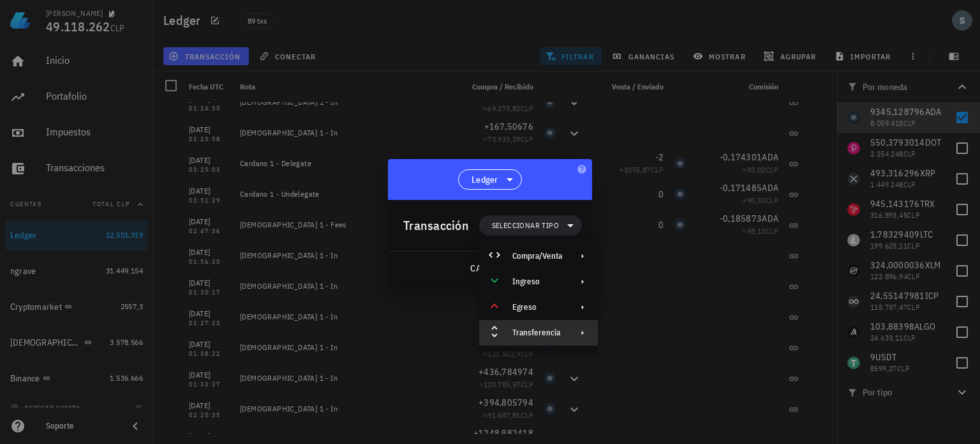
click at [576, 330] on div at bounding box center [580, 332] width 15 height 10
click at [625, 342] on div "Depósito" at bounding box center [658, 338] width 119 height 26
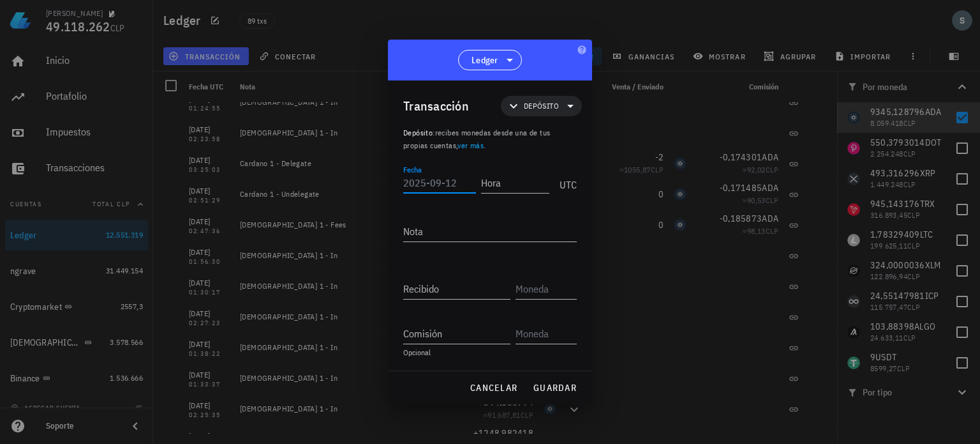
click at [455, 184] on input "Fecha" at bounding box center [439, 182] width 73 height 20
click at [424, 183] on input "2025-" at bounding box center [438, 182] width 71 height 20
click at [460, 183] on input "2025-" at bounding box center [438, 182] width 71 height 20
type input "2023-12-30"
click at [493, 179] on div "Hora" at bounding box center [514, 182] width 71 height 20
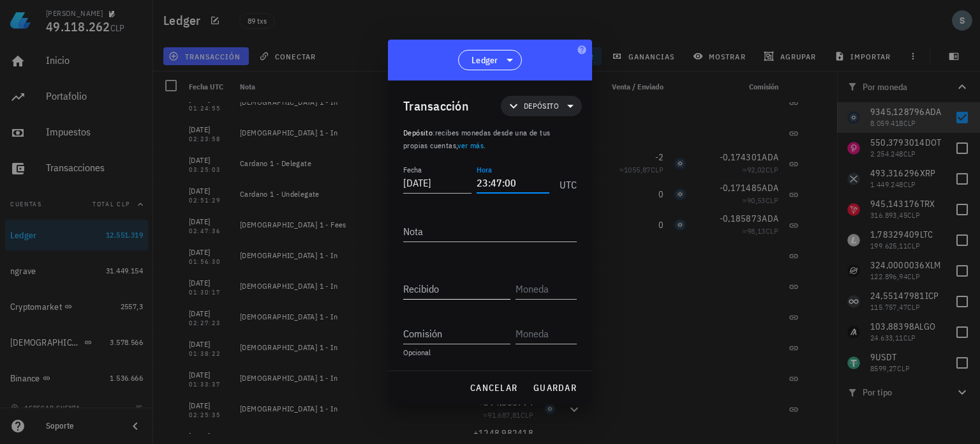
type input "23:47:00"
click at [445, 292] on input "Recibido" at bounding box center [456, 288] width 107 height 20
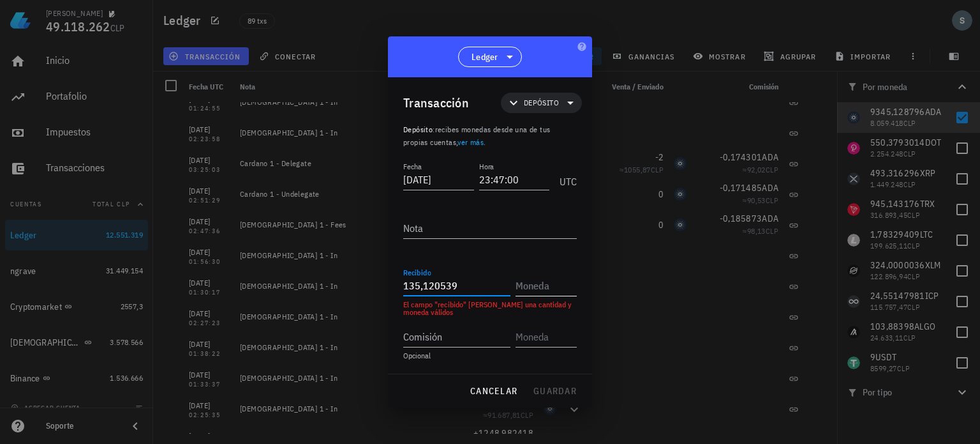
type input "135,120539"
click at [537, 291] on input "text" at bounding box center [545, 285] width 59 height 20
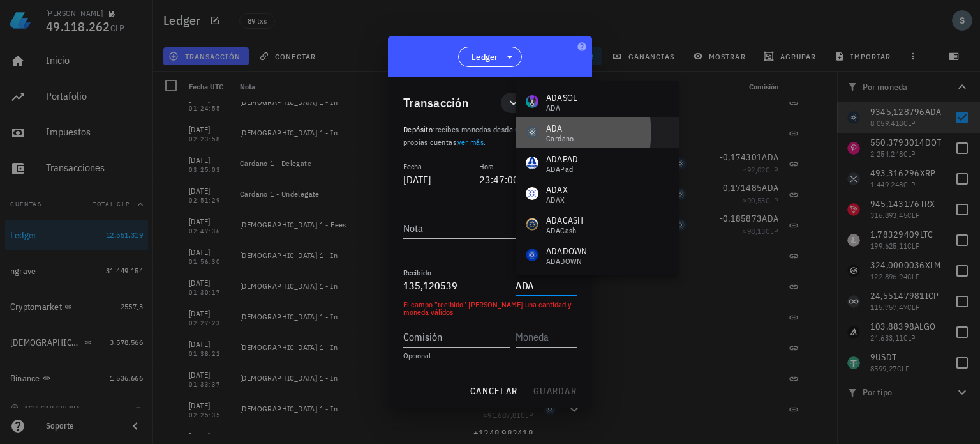
click at [566, 135] on div "Cardano" at bounding box center [560, 139] width 28 height 8
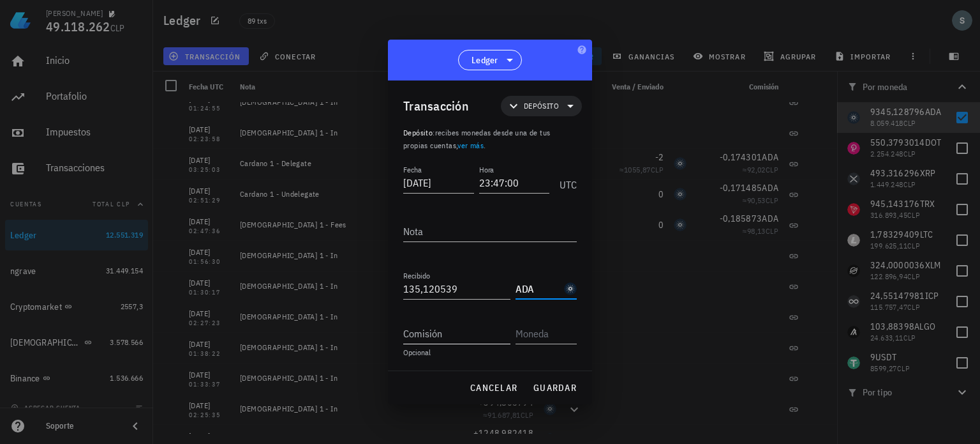
type input "ADA"
click at [459, 326] on input "Comisión" at bounding box center [456, 333] width 107 height 20
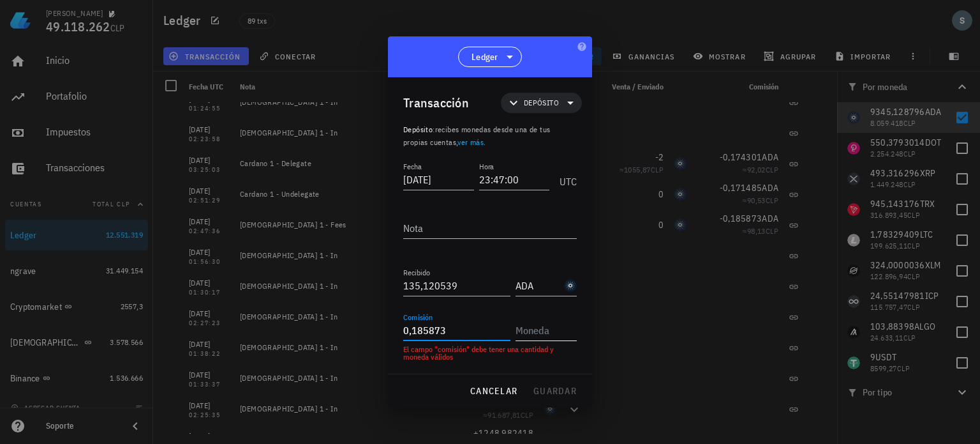
type input "0,185873"
click at [539, 333] on input "text" at bounding box center [545, 330] width 59 height 20
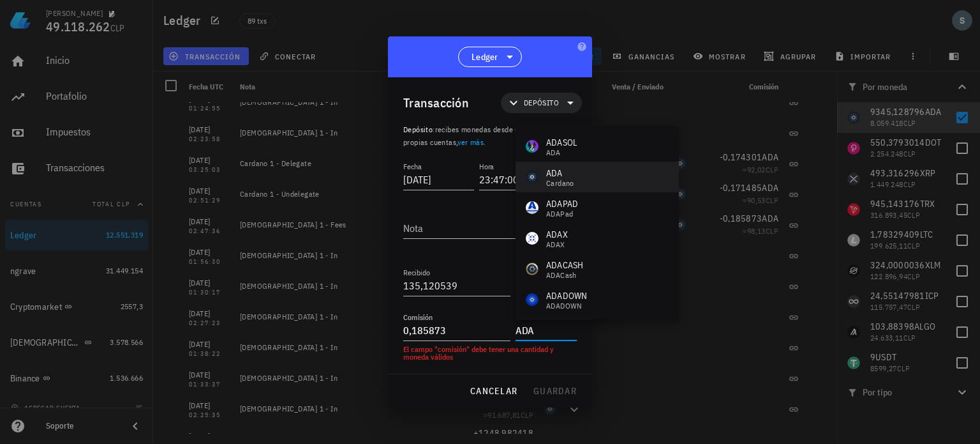
click at [570, 177] on div "ADA Cardano" at bounding box center [560, 177] width 28 height 20
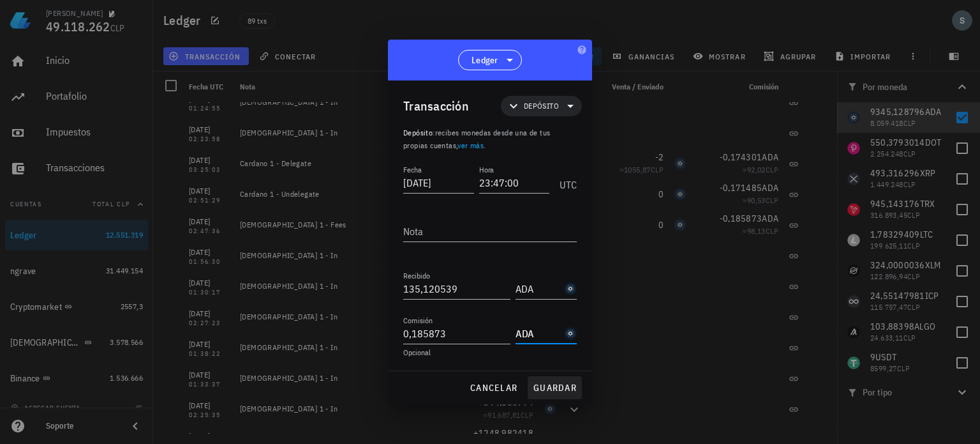
type input "ADA"
click at [551, 382] on span "guardar" at bounding box center [555, 387] width 44 height 11
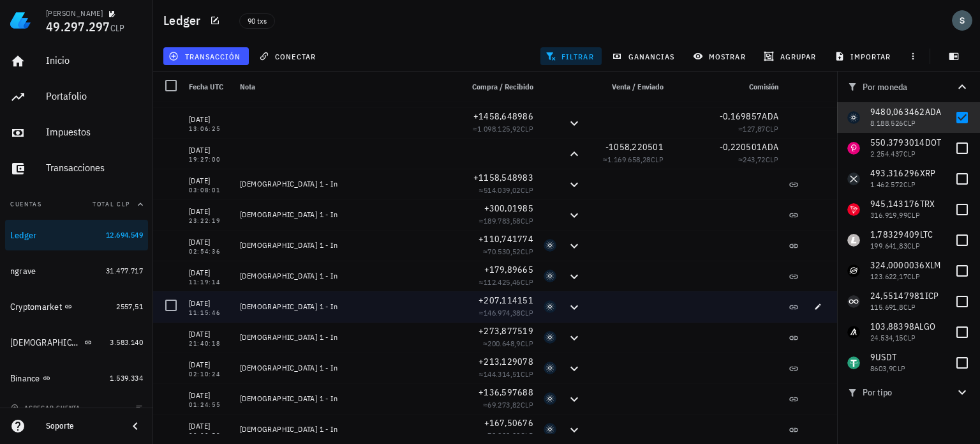
scroll to position [0, 0]
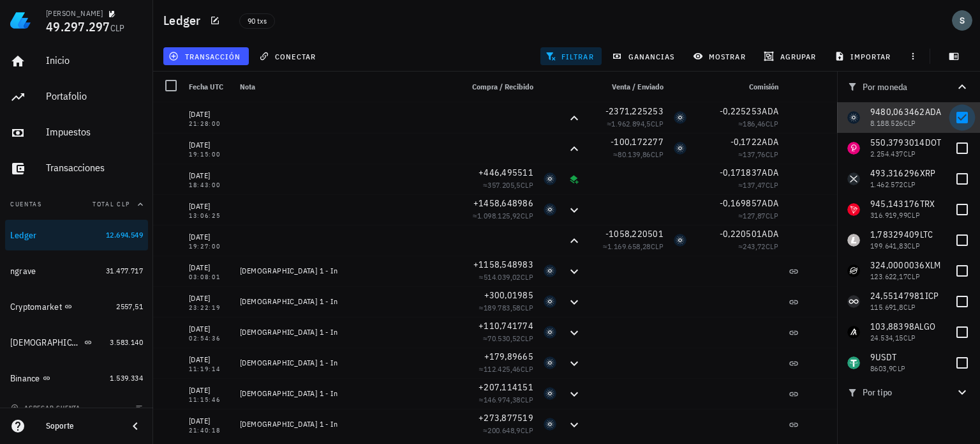
click at [952, 113] on div at bounding box center [963, 118] width 22 height 22
checkbox input "false"
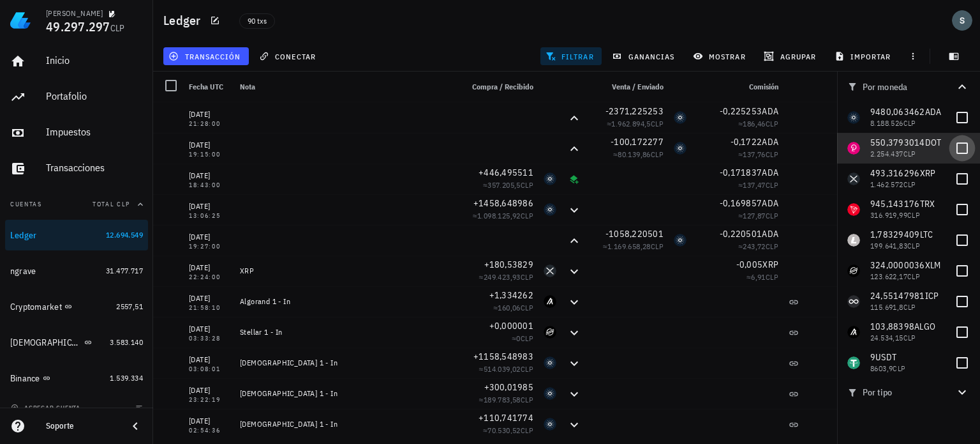
click at [955, 145] on div at bounding box center [963, 148] width 22 height 22
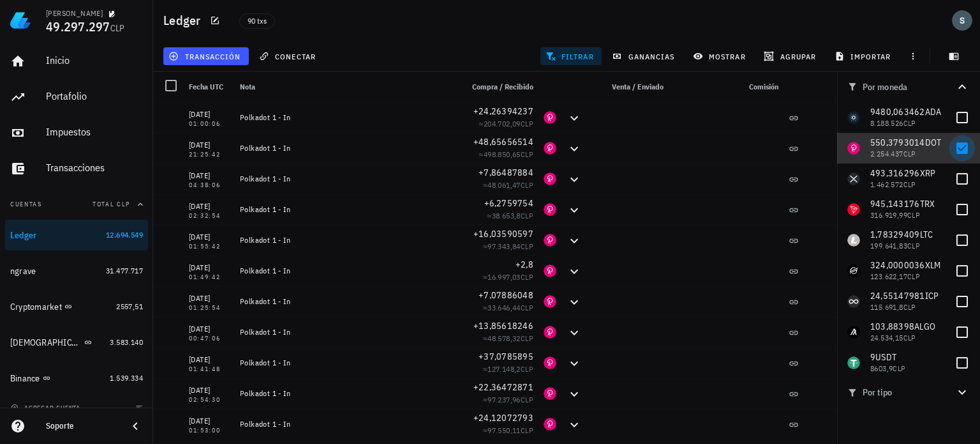
click at [956, 143] on div at bounding box center [963, 148] width 22 height 22
checkbox input "false"
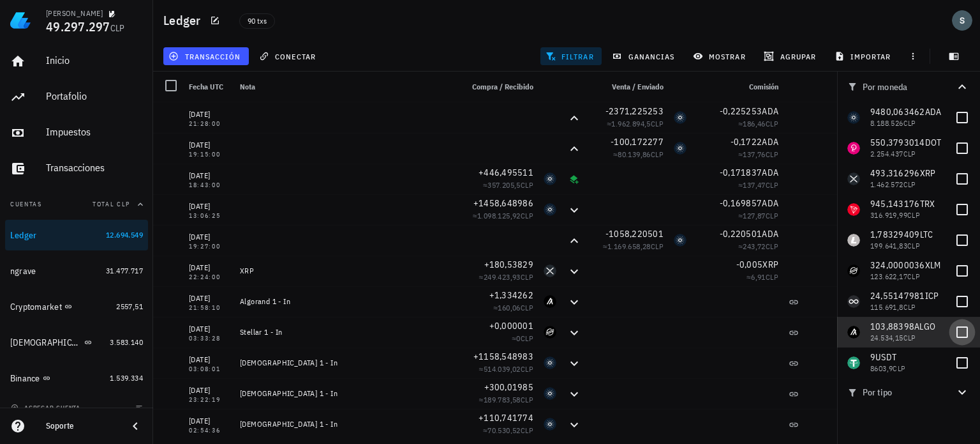
click at [952, 333] on div at bounding box center [963, 332] width 22 height 22
checkbox input "true"
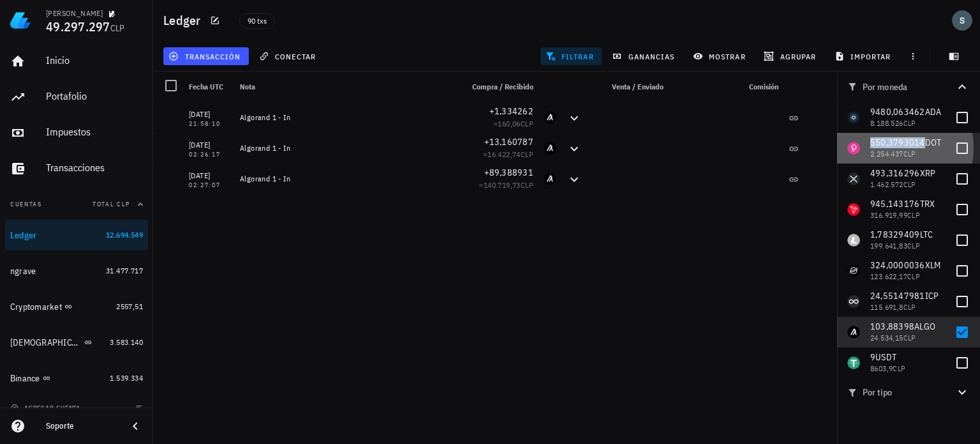
click at [871, 144] on span "550,3793014" at bounding box center [898, 142] width 55 height 11
checkbox input "true"
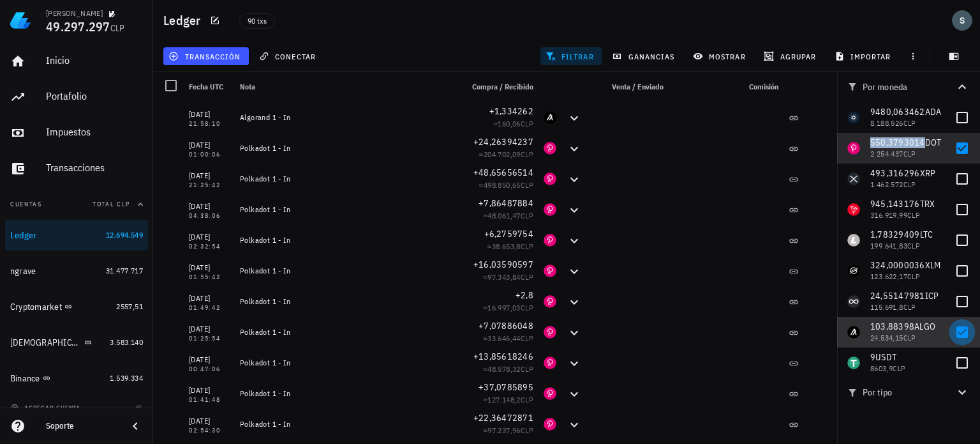
click at [957, 335] on div at bounding box center [963, 332] width 22 height 22
checkbox input "false"
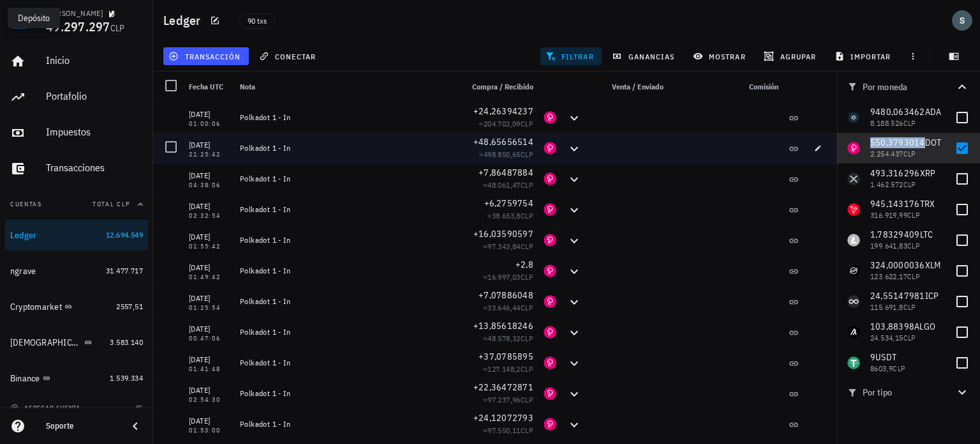
click at [571, 149] on icon at bounding box center [575, 148] width 8 height 4
click at [814, 153] on button "button" at bounding box center [818, 148] width 18 height 18
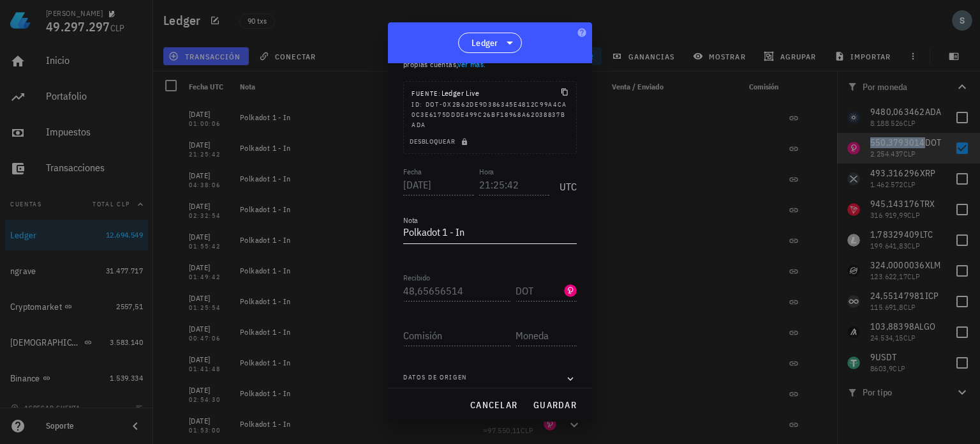
scroll to position [73, 0]
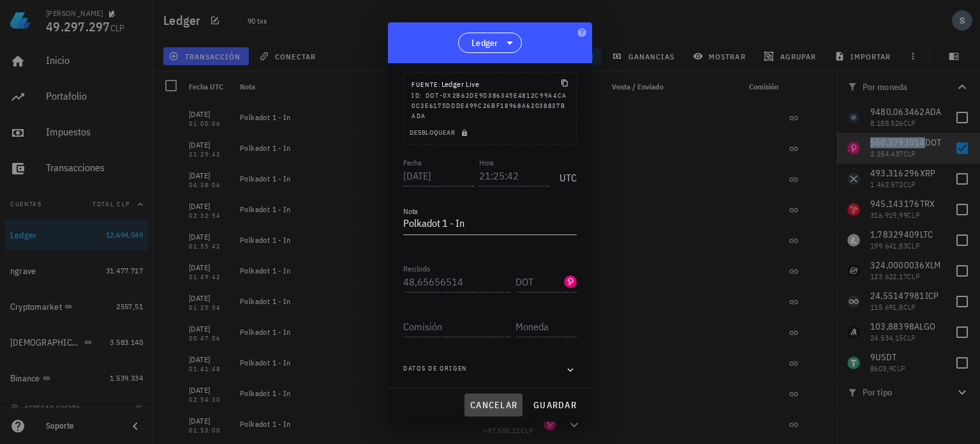
click at [498, 398] on button "cancelar" at bounding box center [494, 404] width 58 height 23
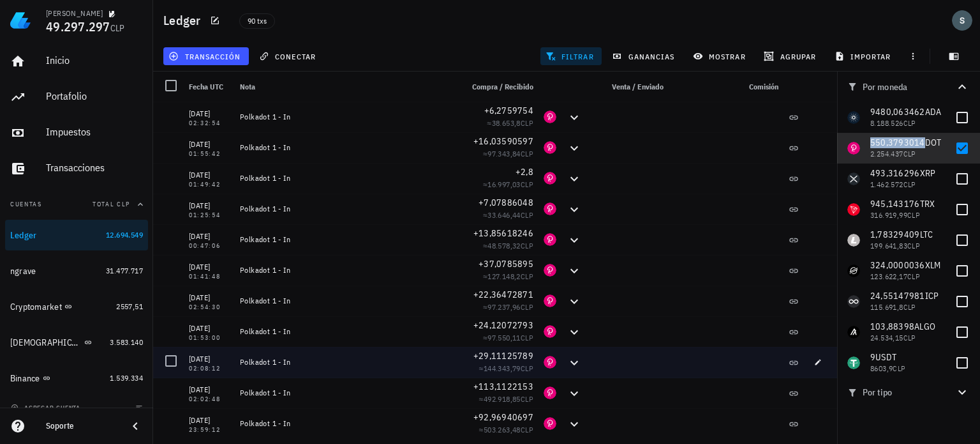
scroll to position [0, 0]
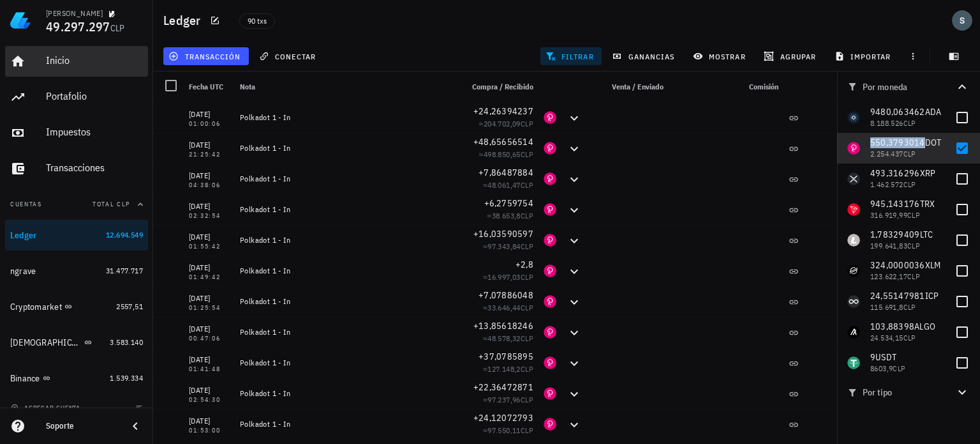
click at [97, 61] on div "Inicio" at bounding box center [94, 60] width 97 height 12
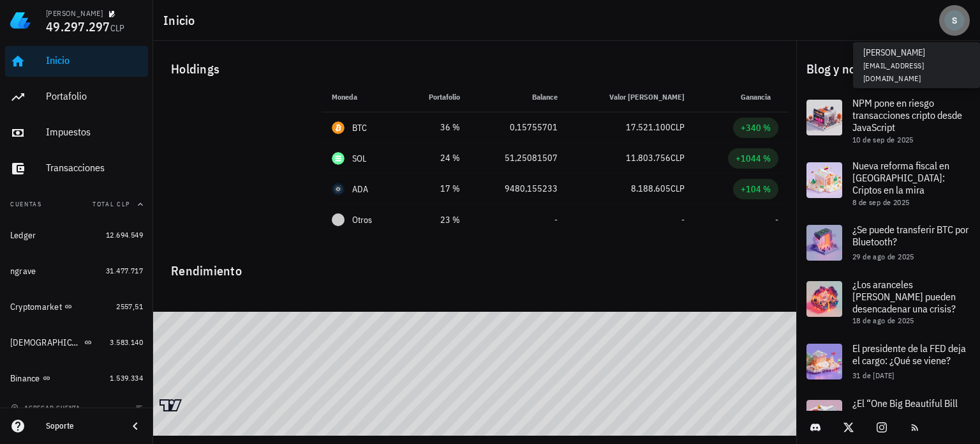
click at [964, 25] on div "avatar" at bounding box center [955, 20] width 20 height 20
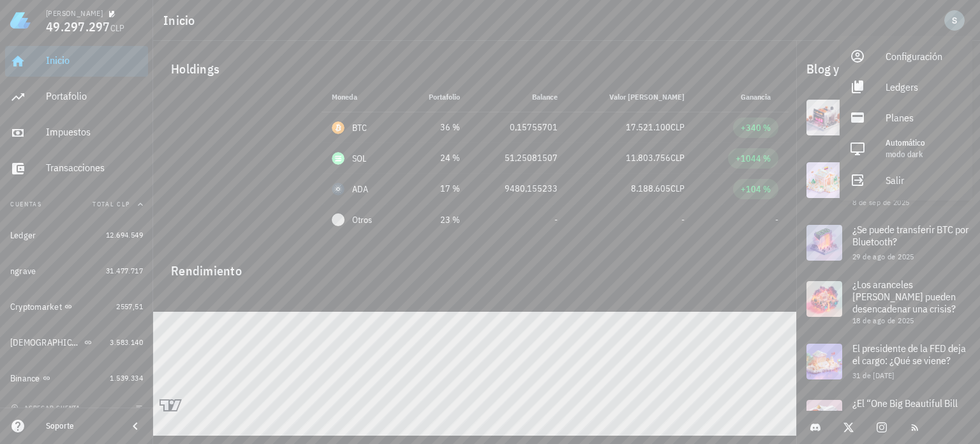
click at [697, 9] on div "Inicio" at bounding box center [566, 20] width 827 height 41
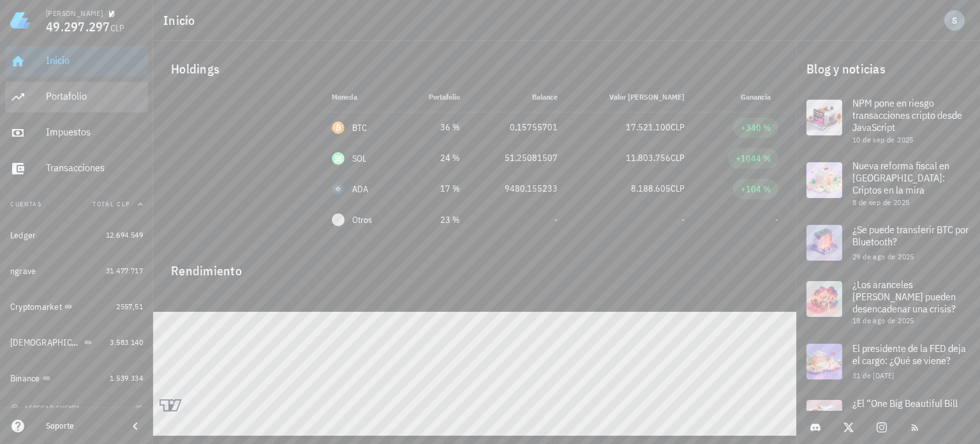
click at [61, 101] on div "Portafolio" at bounding box center [94, 96] width 97 height 12
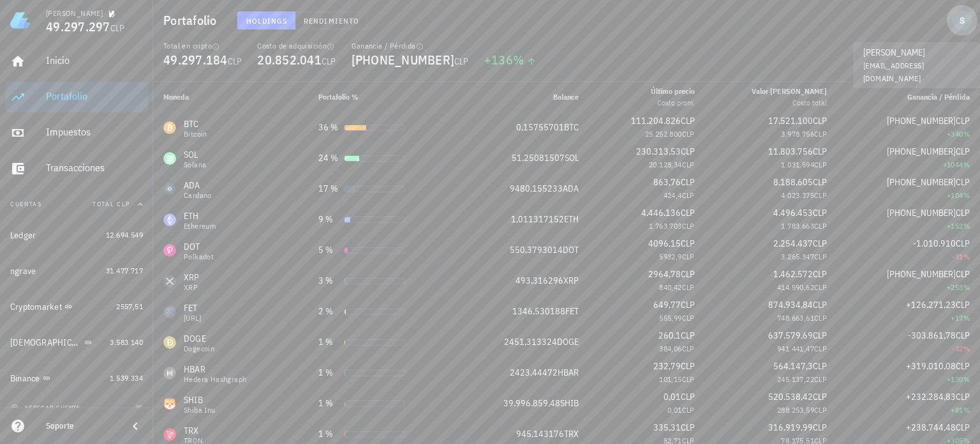
click at [964, 25] on div "avatar" at bounding box center [962, 20] width 20 height 20
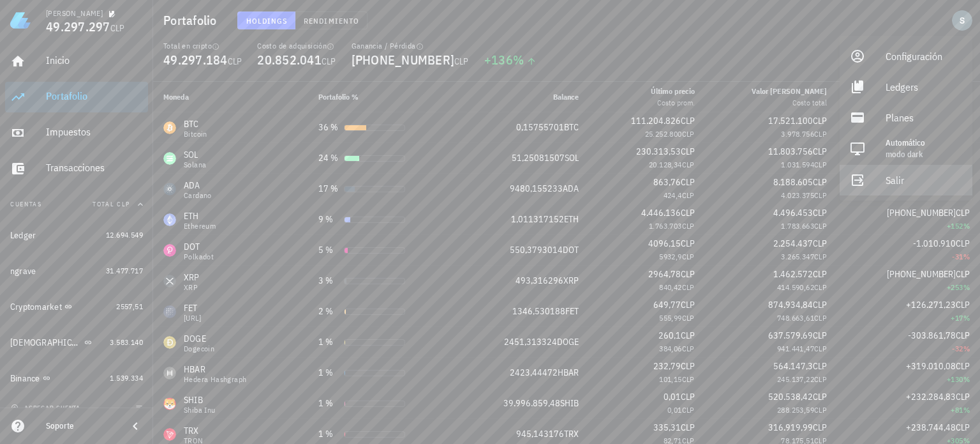
click at [899, 183] on div "Salir" at bounding box center [924, 180] width 77 height 26
